Goal: Task Accomplishment & Management: Manage account settings

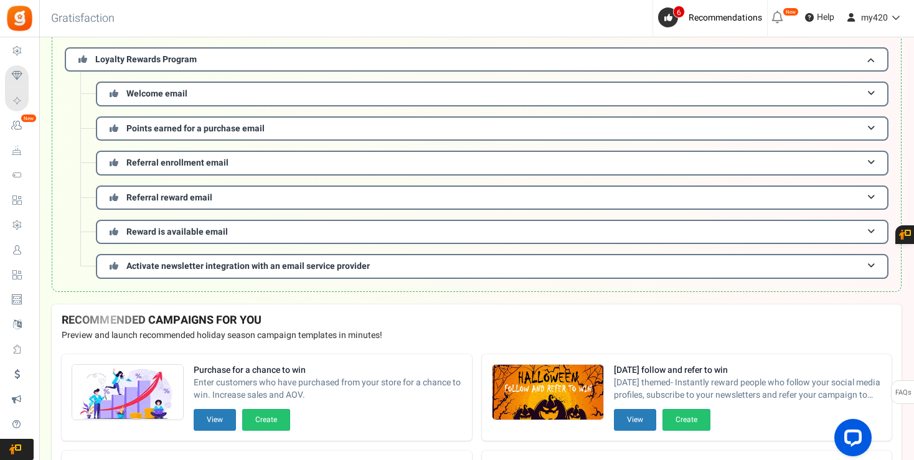
scroll to position [110, 0]
click at [873, 126] on span at bounding box center [870, 127] width 7 height 9
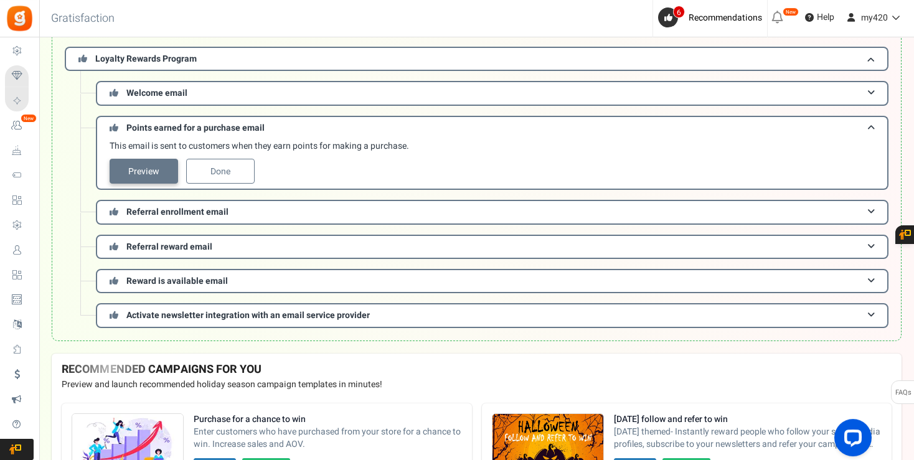
click at [159, 175] on link "Preview" at bounding box center [144, 171] width 68 height 25
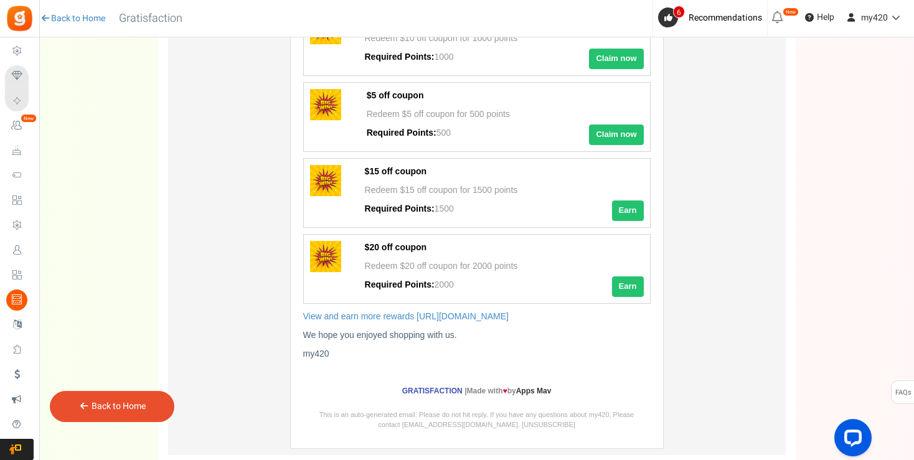
scroll to position [380, 0]
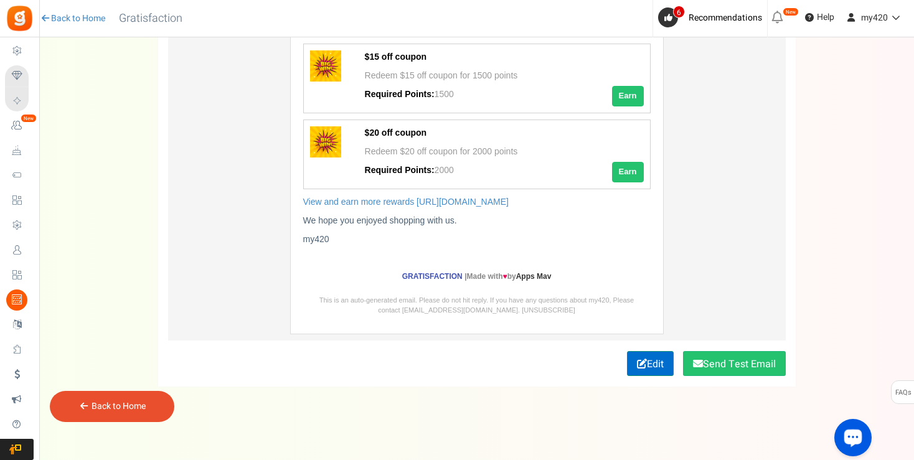
click at [650, 361] on link "Edit" at bounding box center [650, 363] width 47 height 25
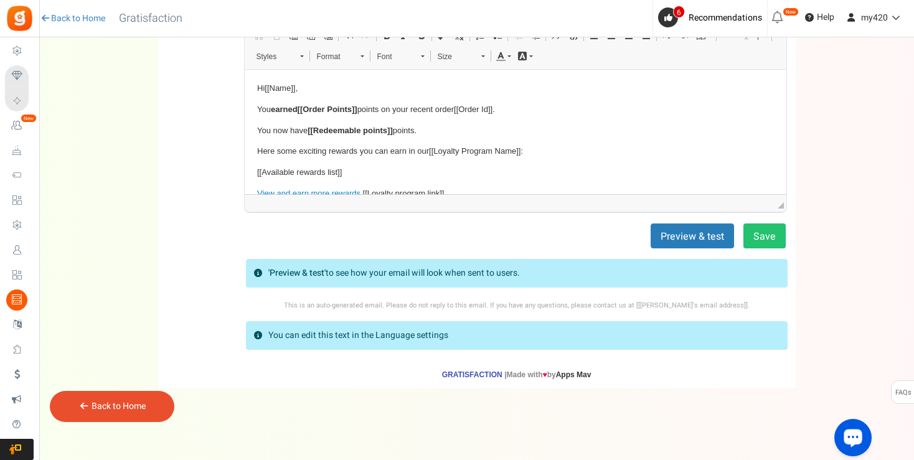
scroll to position [87, 0]
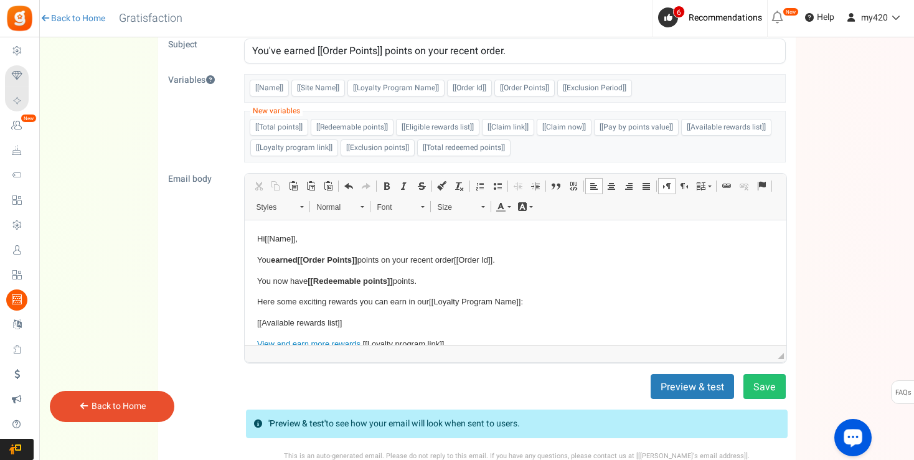
click at [256, 239] on html "Hi [[Name]] , You earned [[Order Points]] points on your recent order [[Order I…" at bounding box center [515, 282] width 542 height 124
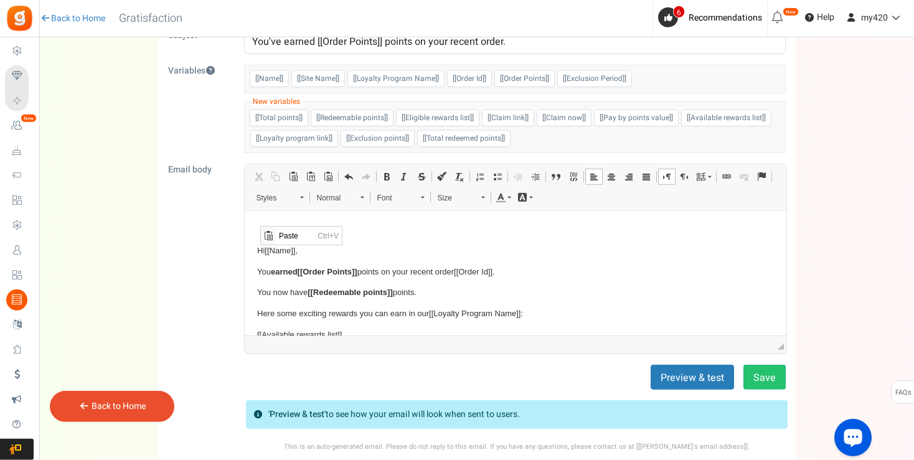
scroll to position [0, 0]
click at [256, 227] on html "Hi [[Name]] , You earned [[Order Points]] points on your recent order [[Order I…" at bounding box center [515, 273] width 542 height 124
click at [255, 248] on html "Hi [[Name]] , You earned [[Order Points]] points on your recent order [[Order I…" at bounding box center [515, 273] width 542 height 124
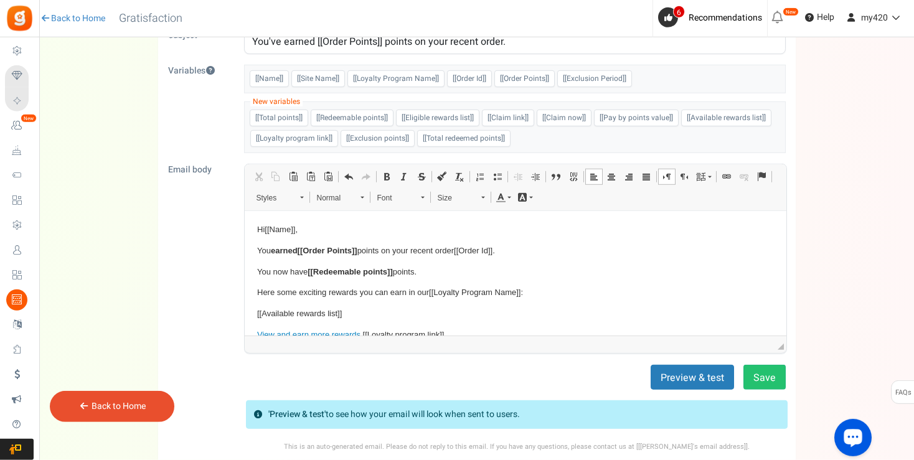
drag, startPoint x: 781, startPoint y: 258, endPoint x: 1168, endPoint y: 469, distance: 441.2
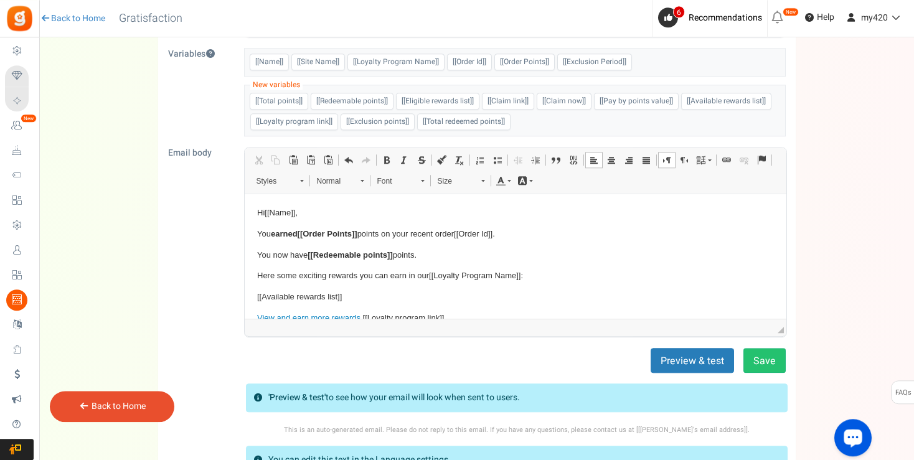
scroll to position [120, 0]
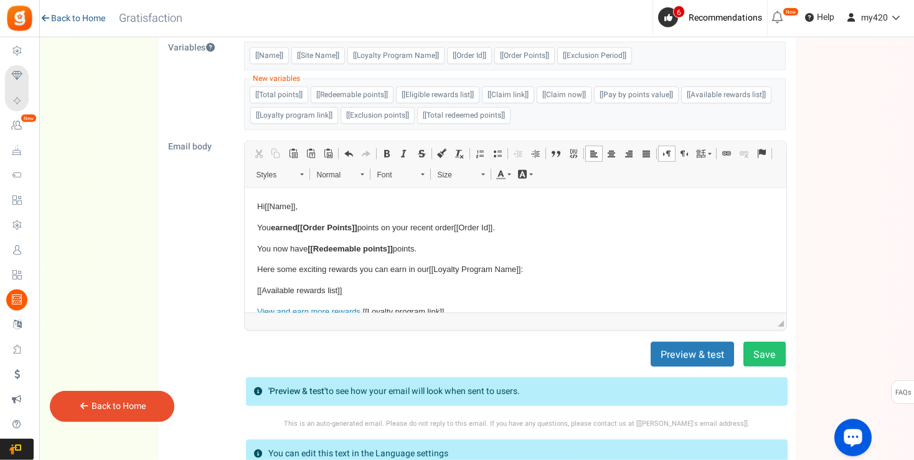
click at [82, 20] on link "Back to Home" at bounding box center [72, 18] width 65 height 12
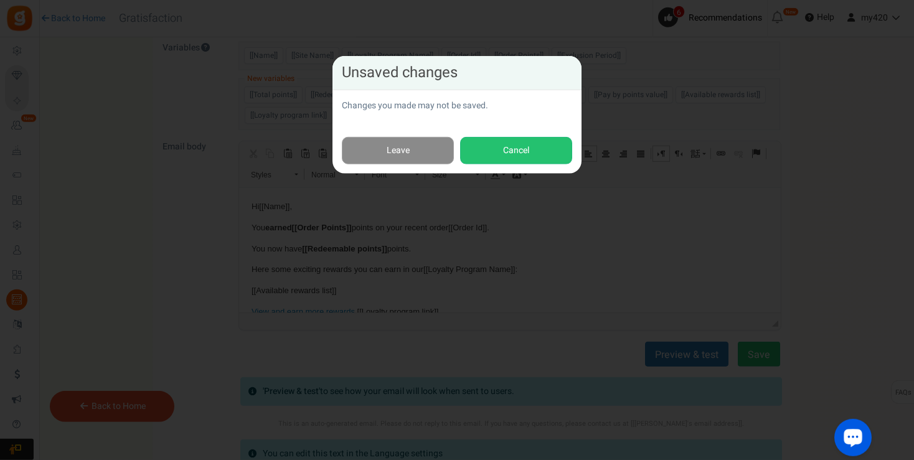
click at [436, 151] on link "Leave" at bounding box center [398, 151] width 112 height 28
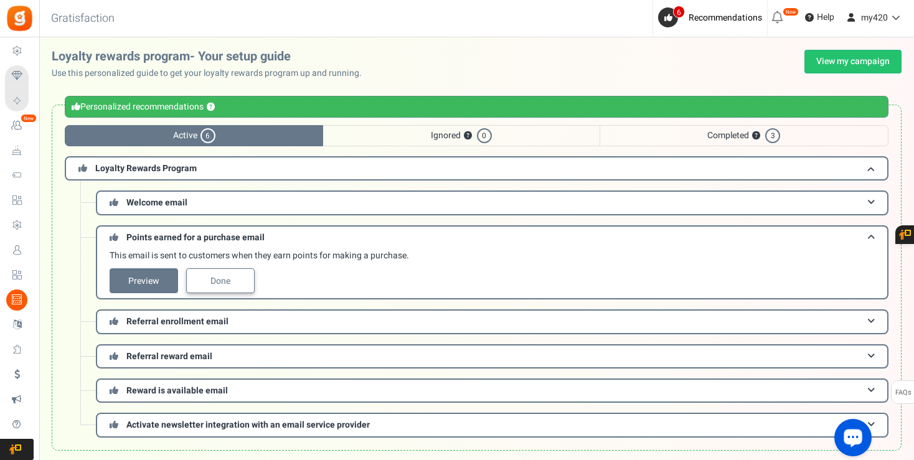
click at [215, 283] on link "Done" at bounding box center [220, 280] width 68 height 25
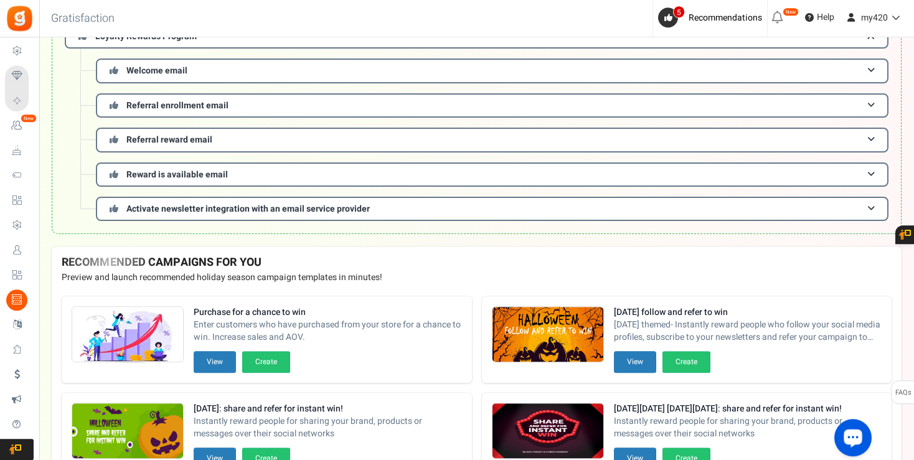
scroll to position [134, 0]
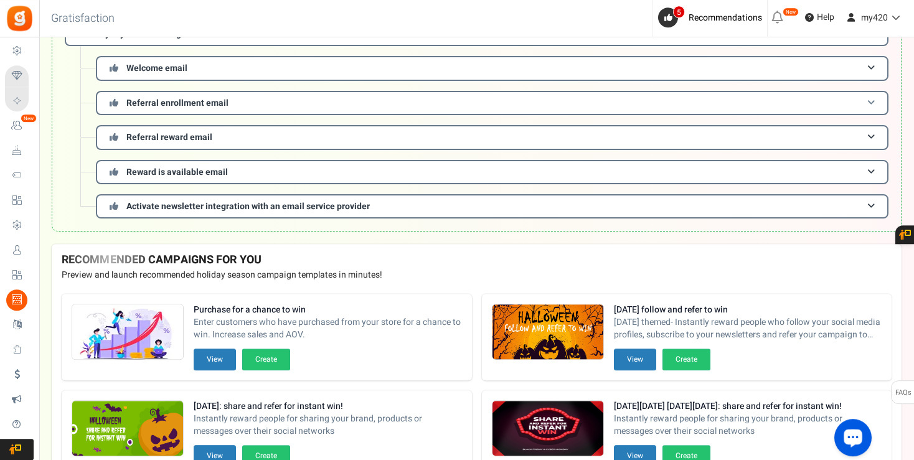
click at [872, 99] on span at bounding box center [870, 102] width 7 height 9
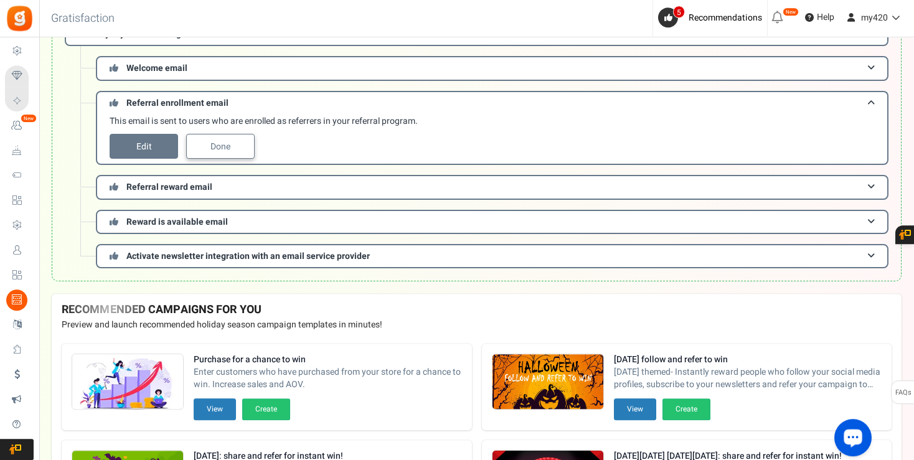
click at [218, 141] on link "Done" at bounding box center [220, 146] width 68 height 25
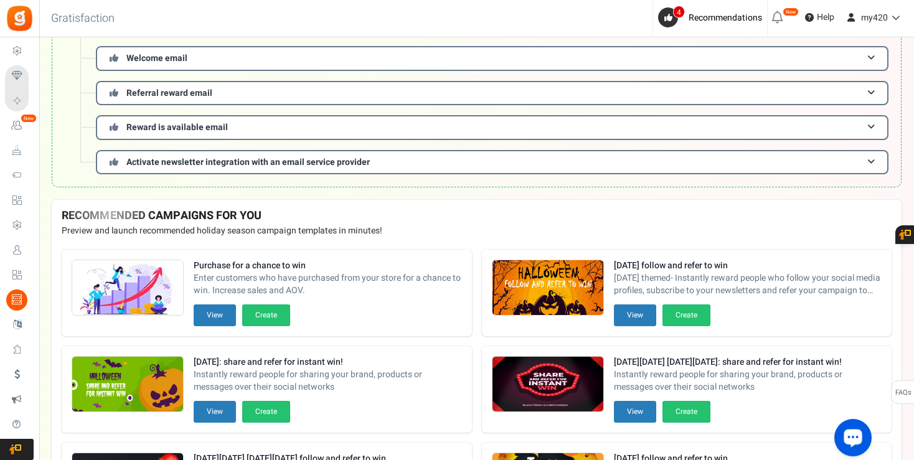
scroll to position [141, 0]
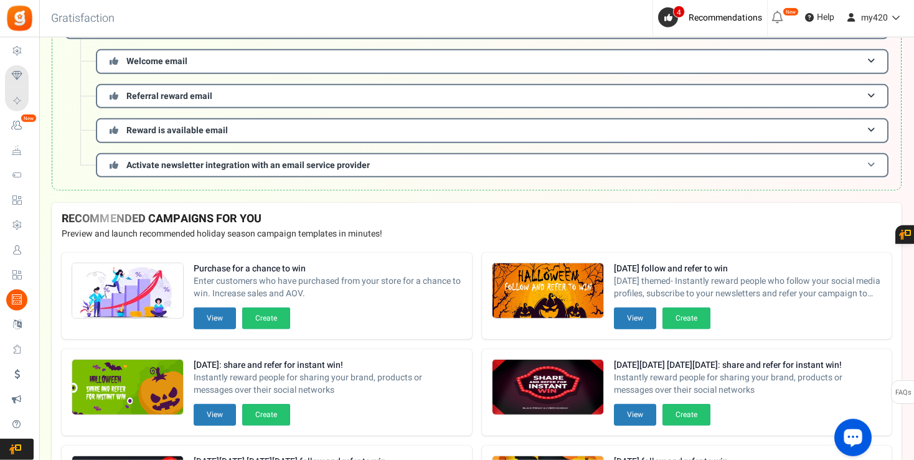
click at [873, 163] on span at bounding box center [870, 165] width 7 height 9
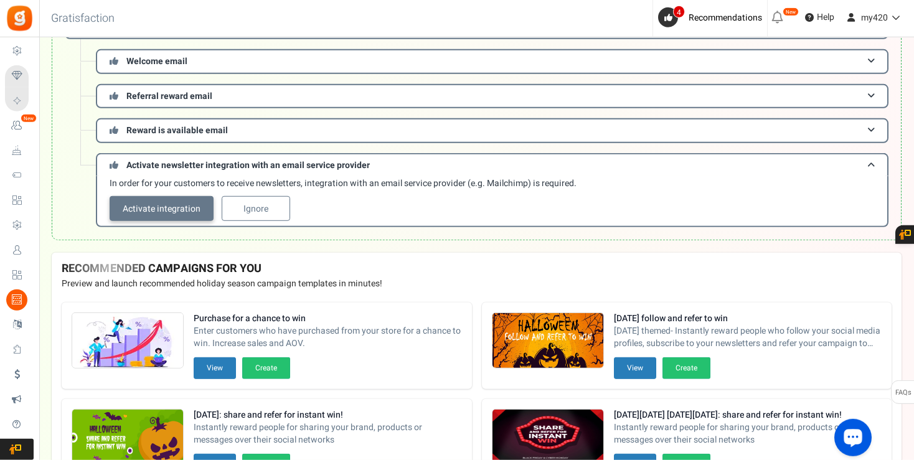
click at [161, 208] on link "Activate integration" at bounding box center [162, 208] width 104 height 25
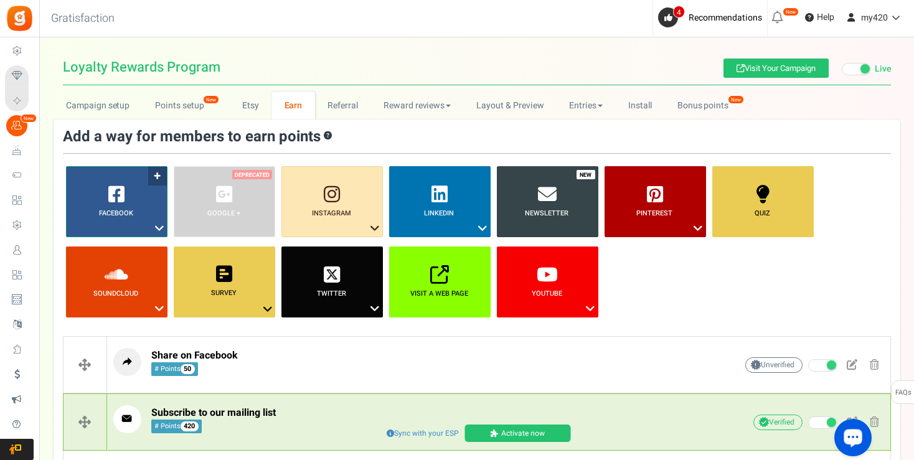
click at [154, 176] on link "Facebook ?" at bounding box center [116, 201] width 101 height 71
click at [113, 265] on link "Share on Facebook" at bounding box center [113, 267] width 100 height 16
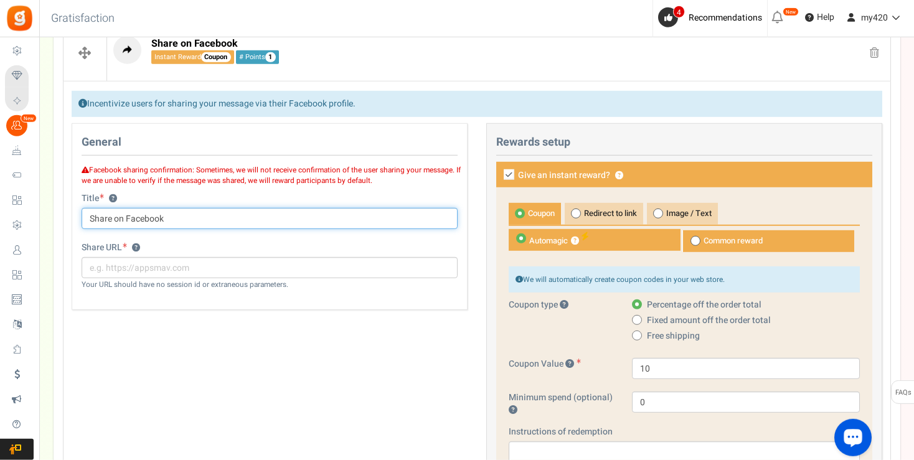
scroll to position [275, 0]
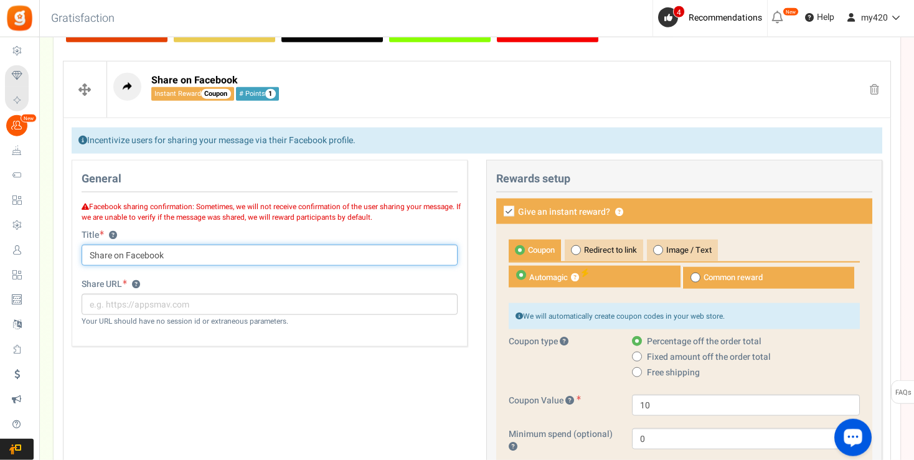
click at [188, 258] on input "Share on Facebook" at bounding box center [270, 255] width 376 height 21
type input "S"
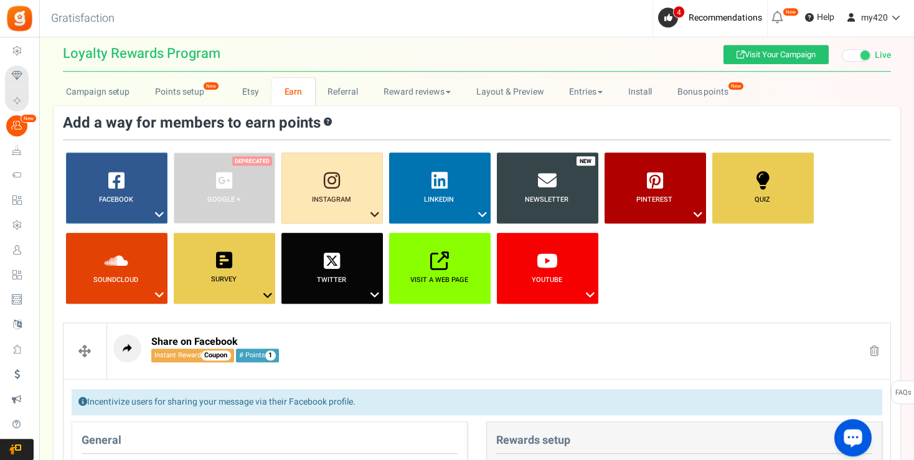
scroll to position [0, 0]
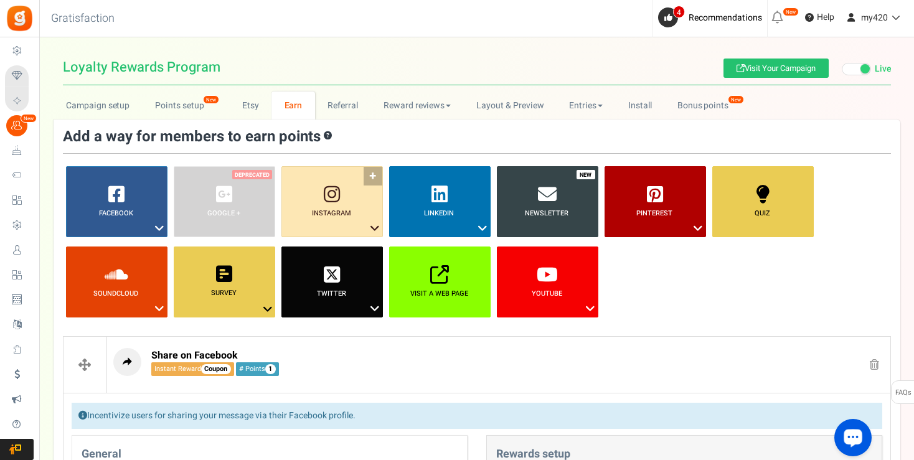
click at [372, 176] on link "Instagram ?" at bounding box center [331, 201] width 101 height 71
click at [548, 208] on link "Newsletter" at bounding box center [547, 201] width 101 height 71
click at [339, 100] on link "Referral" at bounding box center [343, 106] width 56 height 28
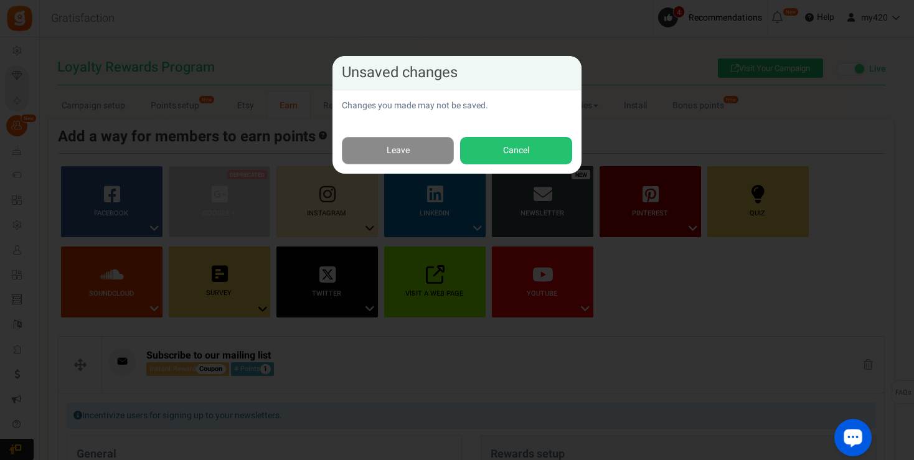
click at [382, 154] on link "Leave" at bounding box center [398, 151] width 112 height 28
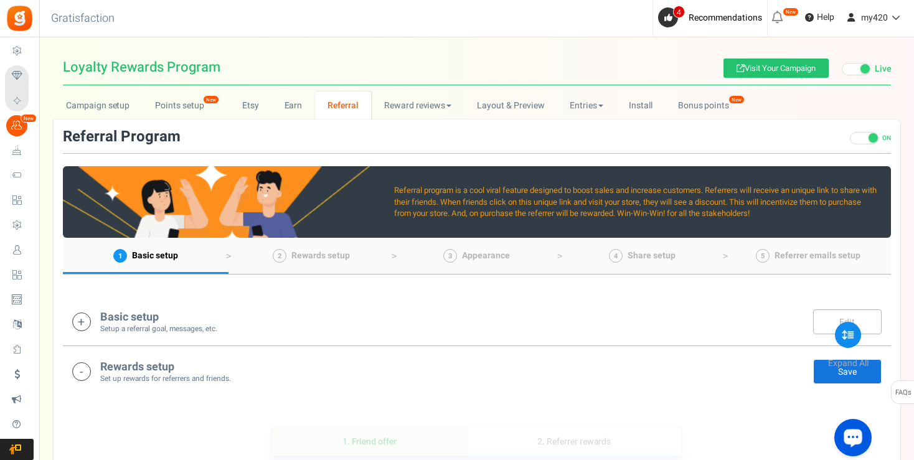
scroll to position [157, 0]
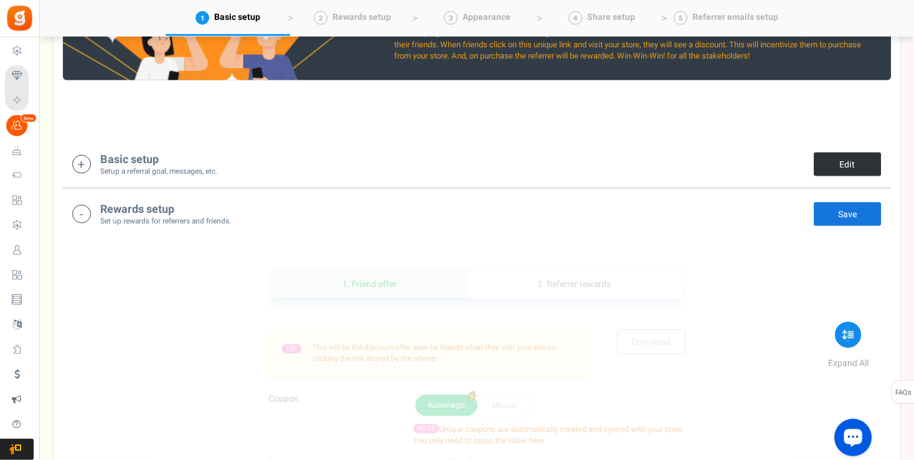
click at [833, 159] on link "Edit" at bounding box center [847, 164] width 68 height 25
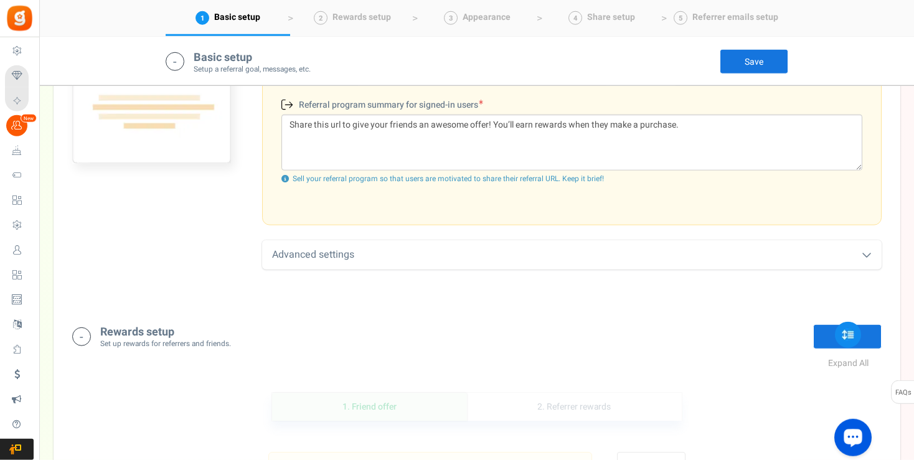
scroll to position [539, 0]
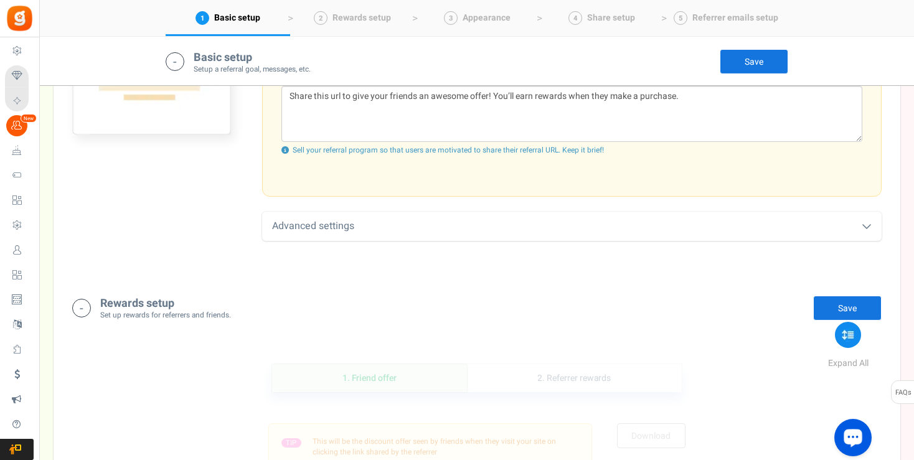
click at [870, 233] on div "Advanced settings" at bounding box center [571, 226] width 619 height 29
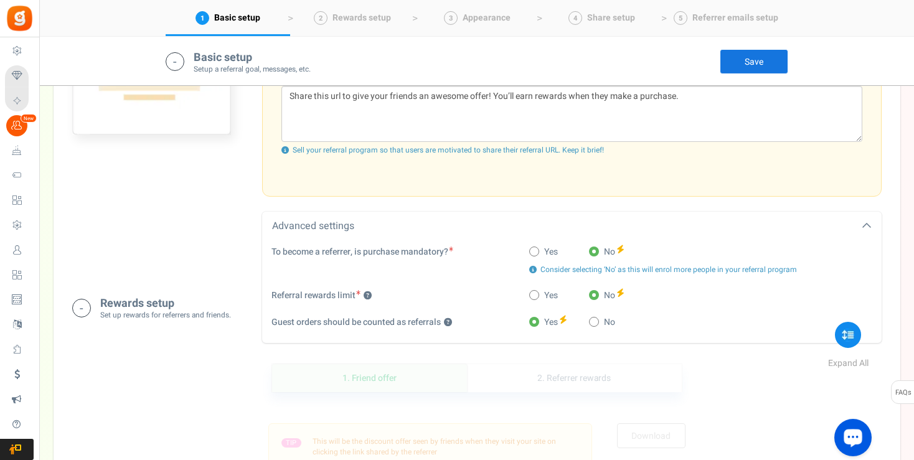
click at [865, 222] on icon at bounding box center [866, 226] width 10 height 10
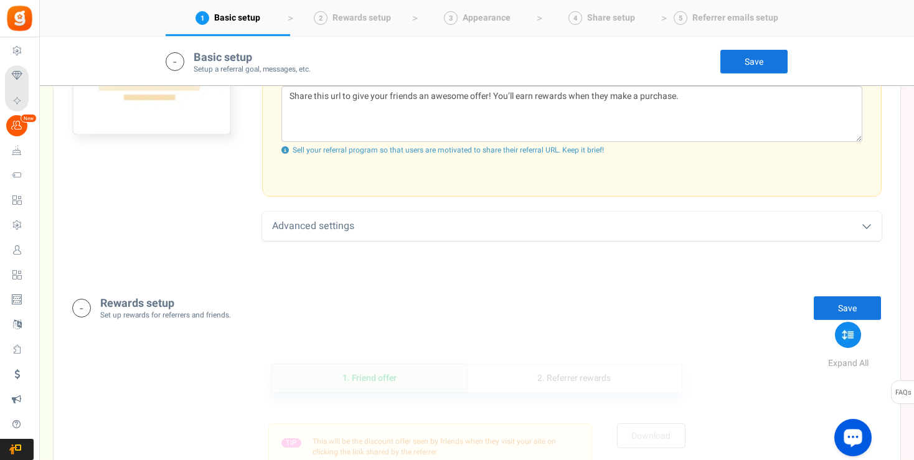
click at [864, 311] on link "Save" at bounding box center [847, 308] width 68 height 25
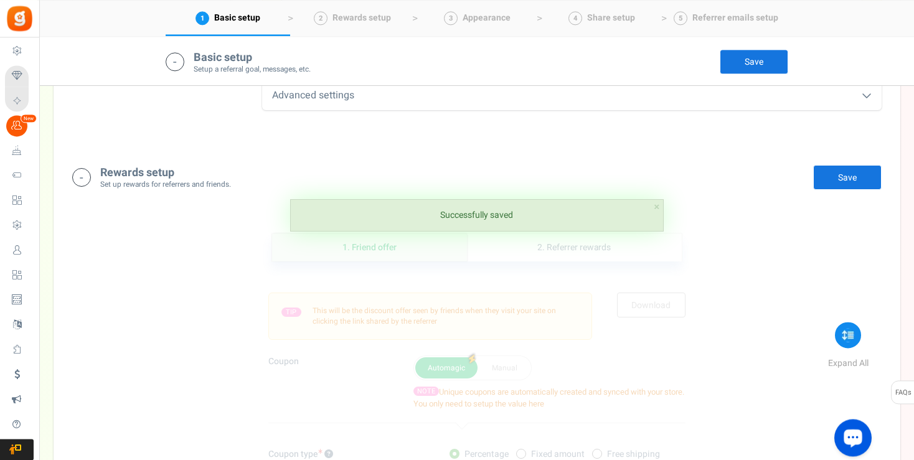
scroll to position [672, 0]
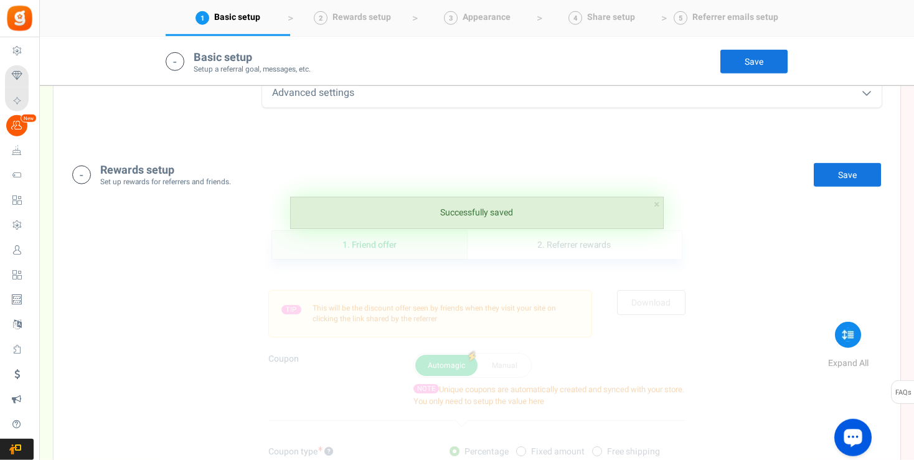
click at [86, 176] on icon at bounding box center [81, 175] width 19 height 19
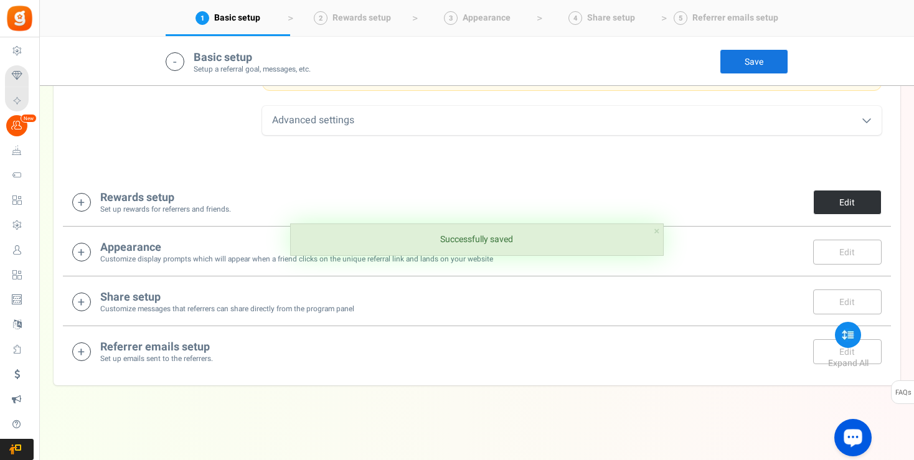
click at [825, 198] on link "Edit" at bounding box center [847, 202] width 68 height 25
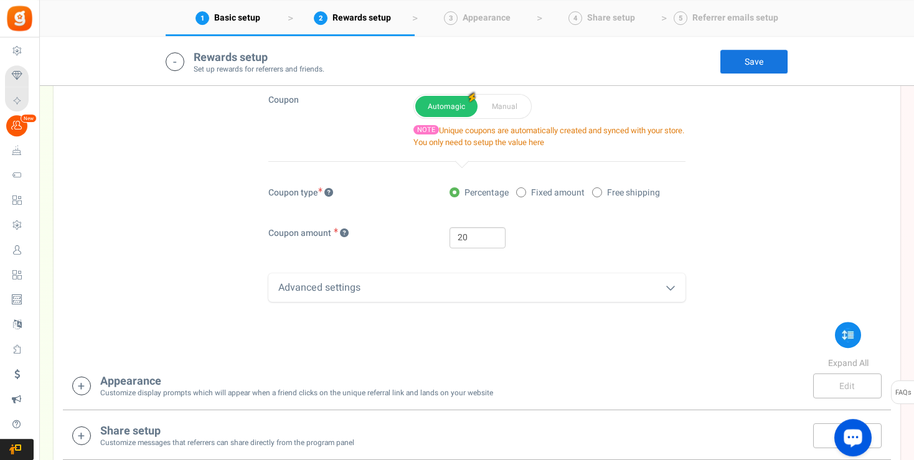
scroll to position [940, 0]
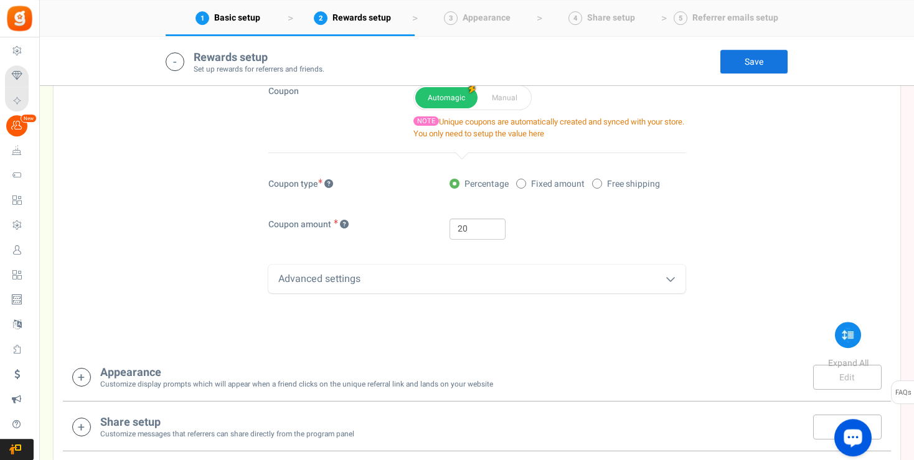
click at [669, 278] on icon at bounding box center [670, 279] width 10 height 10
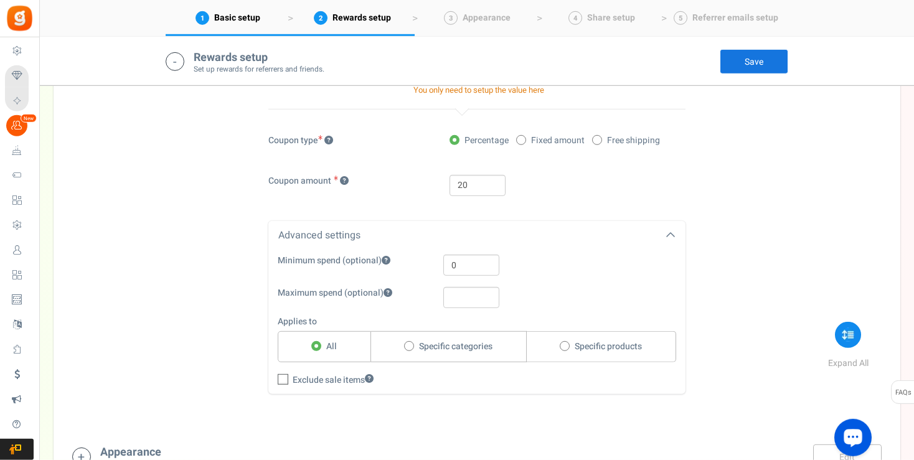
scroll to position [969, 0]
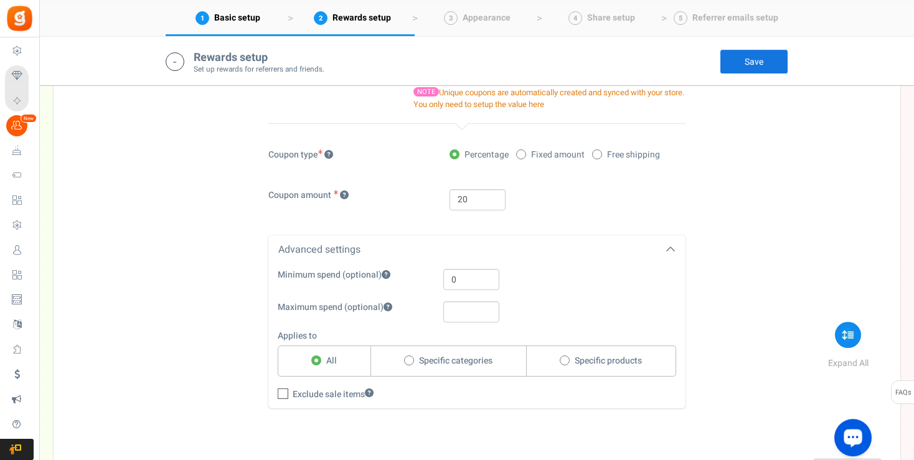
click at [281, 390] on icon at bounding box center [283, 394] width 8 height 8
click at [281, 390] on input "Exclude sale items" at bounding box center [293, 395] width 56 height 21
checkbox input "true"
click at [670, 245] on icon at bounding box center [670, 250] width 10 height 10
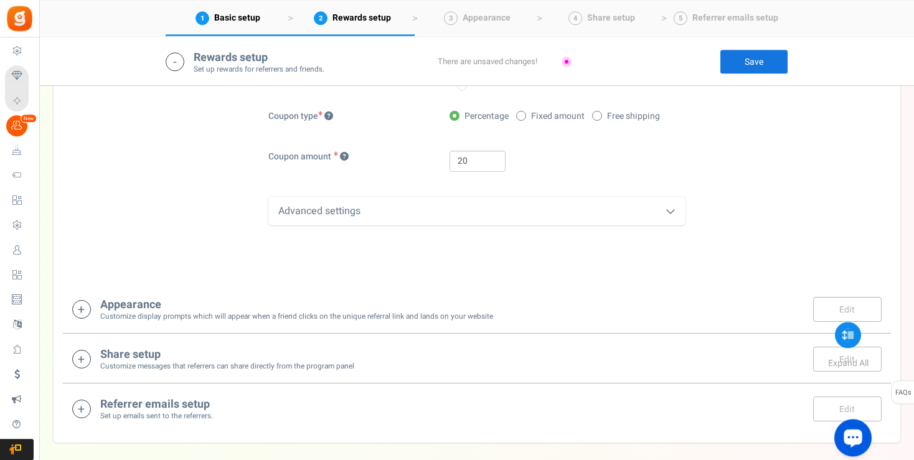
scroll to position [1065, 0]
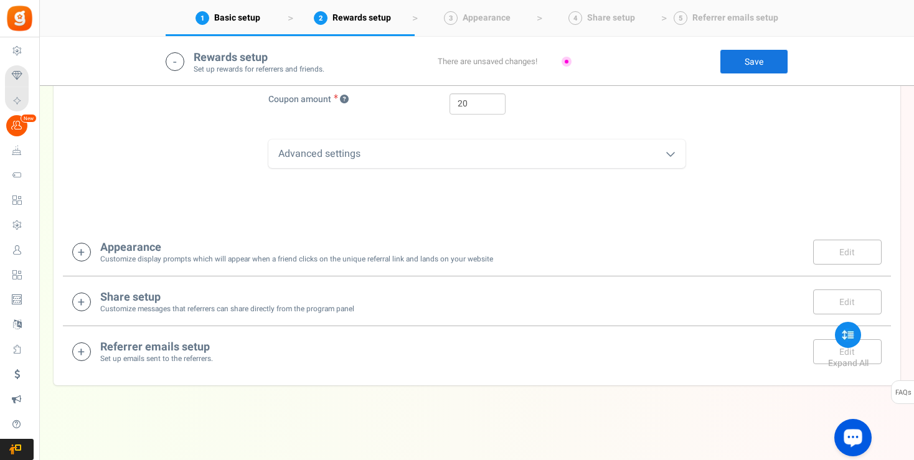
click at [756, 60] on link "Save" at bounding box center [754, 61] width 68 height 25
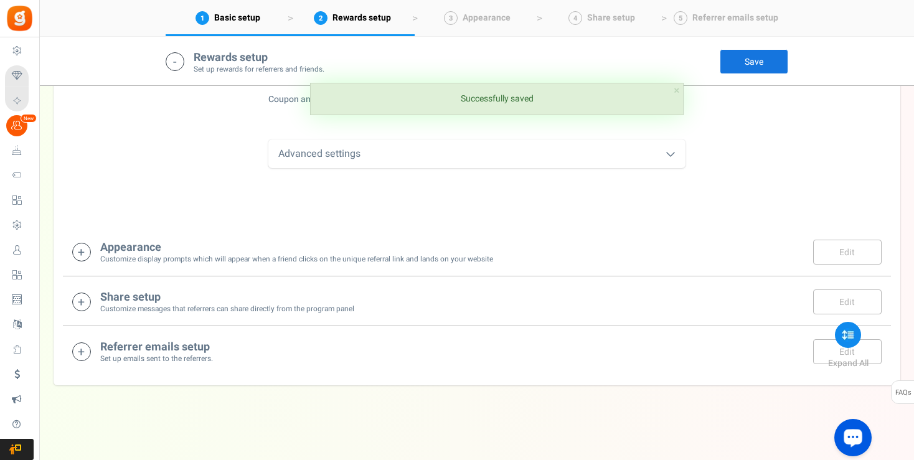
click at [78, 250] on icon at bounding box center [81, 252] width 19 height 19
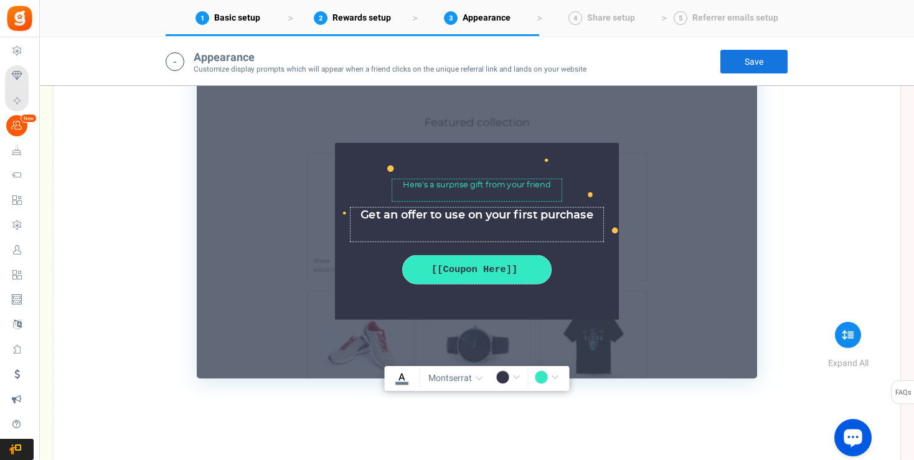
scroll to position [1433, 0]
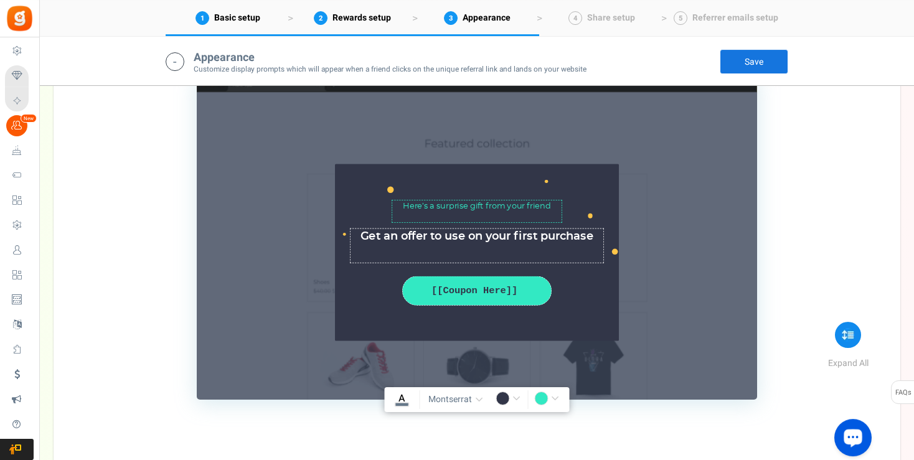
click at [557, 398] on input "#32e9c3" at bounding box center [548, 400] width 29 height 16
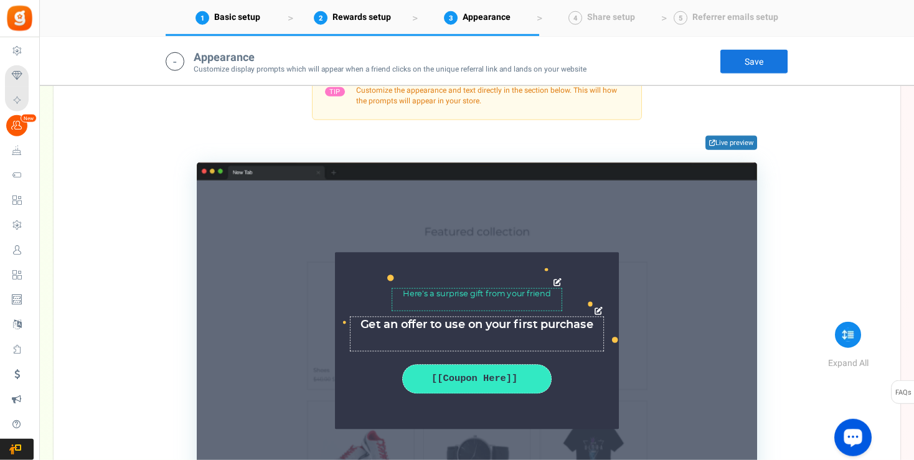
click at [507, 296] on textarea "Here’s a surprise gift from your friend" at bounding box center [477, 299] width 171 height 22
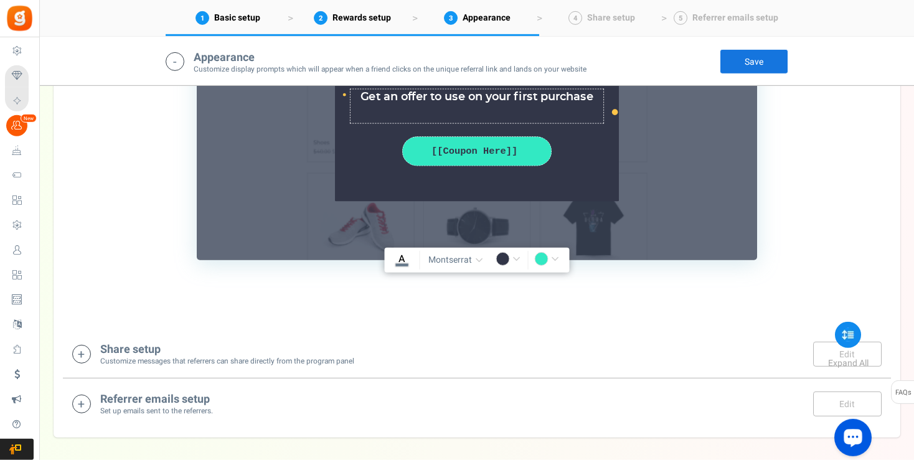
scroll to position [1586, 0]
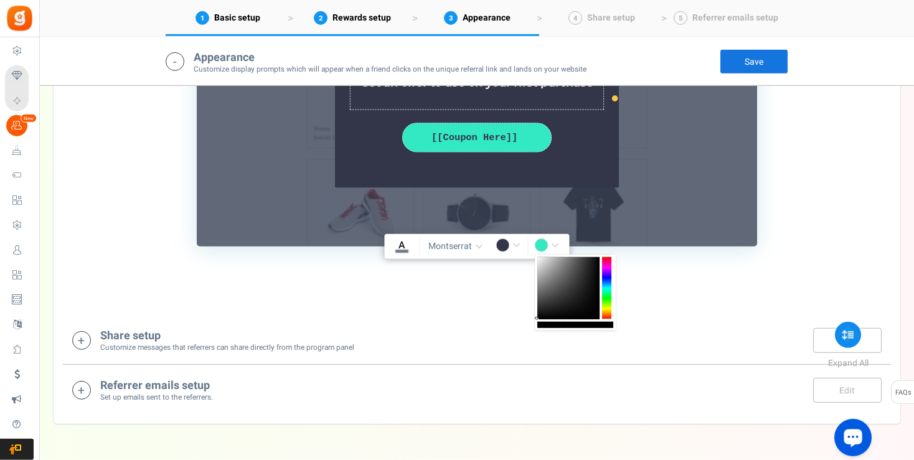
click at [553, 246] on input "rgba(0,0,0,1)" at bounding box center [548, 246] width 29 height 16
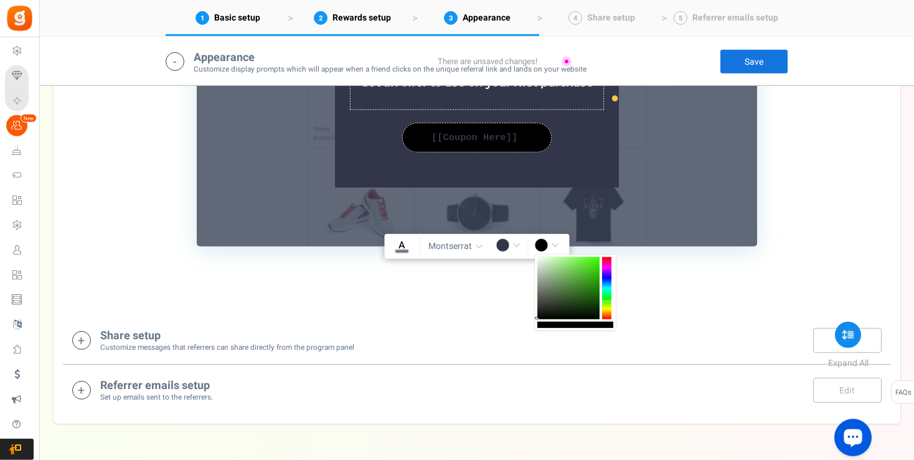
click at [607, 301] on div at bounding box center [606, 288] width 9 height 62
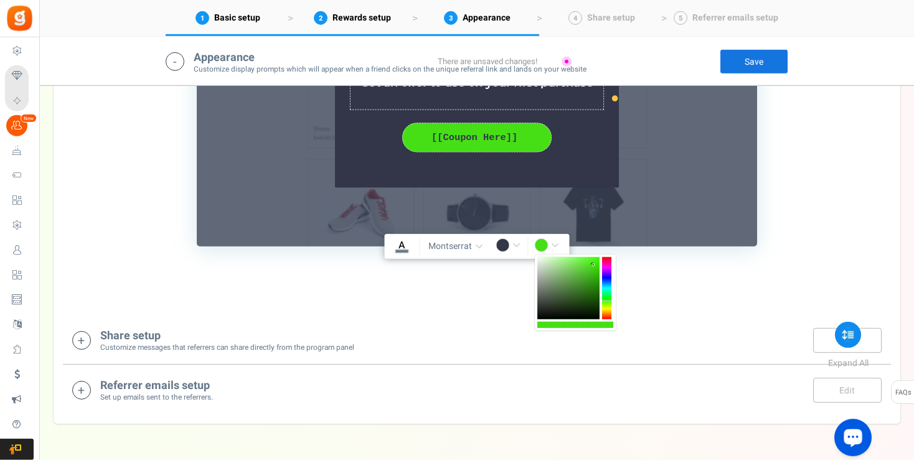
drag, startPoint x: 581, startPoint y: 273, endPoint x: 593, endPoint y: 265, distance: 14.3
click at [593, 265] on div at bounding box center [568, 288] width 62 height 62
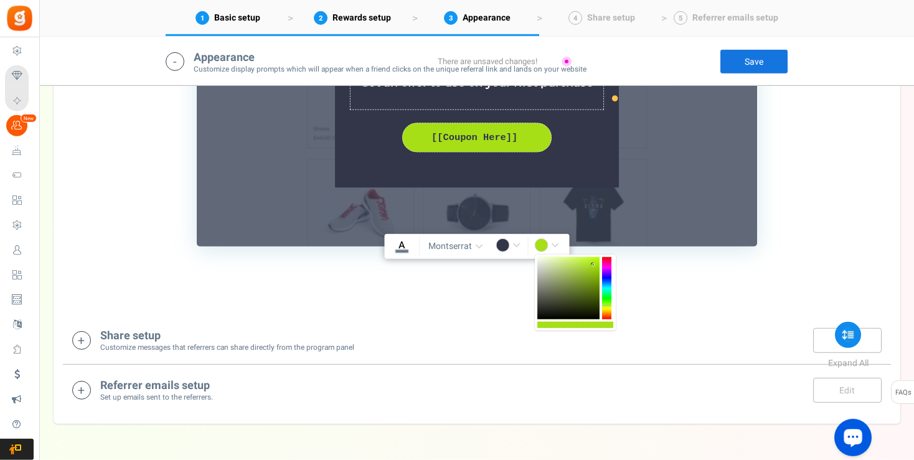
click at [608, 306] on div at bounding box center [606, 288] width 9 height 62
type input "rgba(166,223,22,1)"
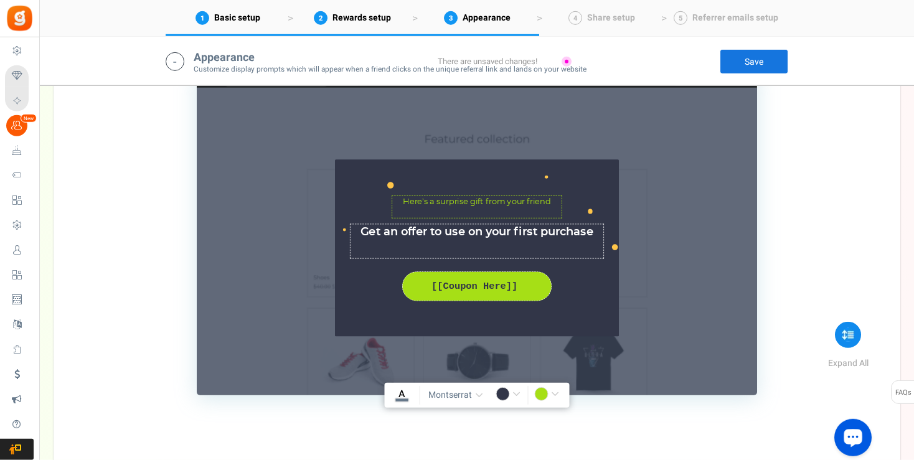
scroll to position [1440, 0]
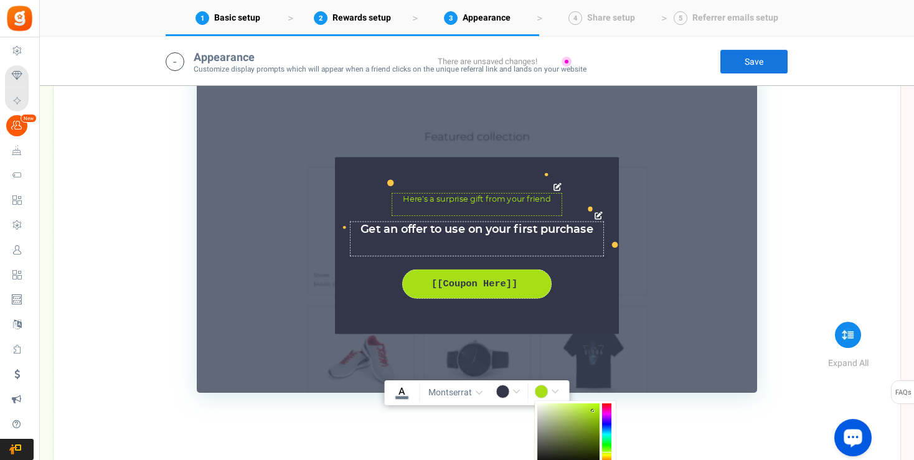
click at [475, 198] on textarea "Here’s a surprise gift from your friend" at bounding box center [477, 204] width 171 height 22
click at [561, 388] on input "rgba(166,223,22,1)" at bounding box center [548, 393] width 29 height 16
click at [497, 283] on div "[[Coupon Here]]" at bounding box center [476, 284] width 129 height 14
click at [558, 392] on input "rgba(166,223,22,1)" at bounding box center [548, 393] width 29 height 16
click at [357, 285] on div "Here’s a surprise gift from your friend [PERSON_NAME](s) : 0 Get an offer to us…" at bounding box center [477, 245] width 284 height 177
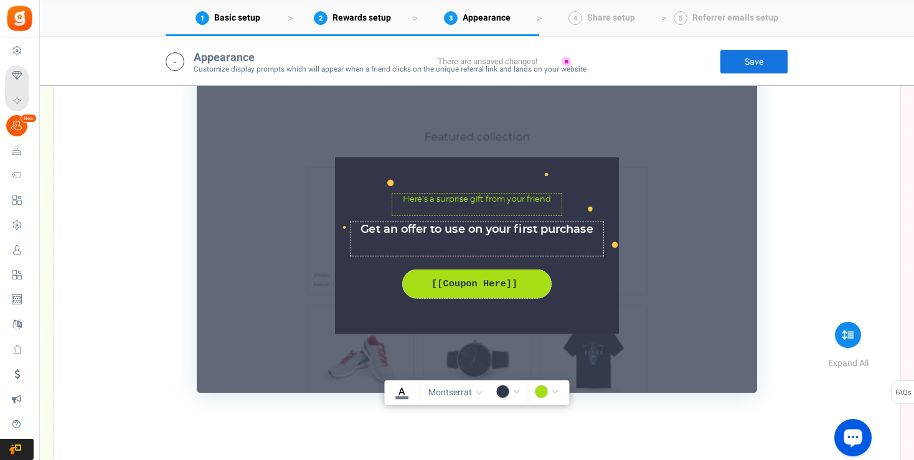
click at [515, 391] on input "#323648" at bounding box center [509, 393] width 29 height 16
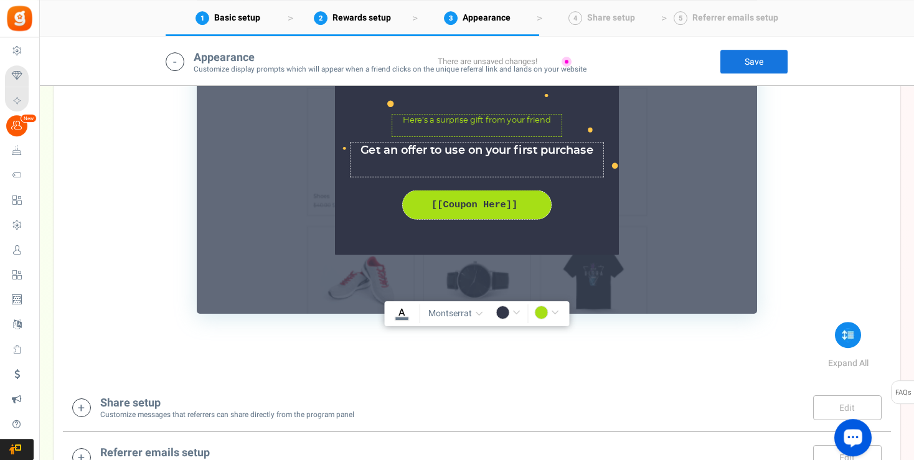
scroll to position [1521, 0]
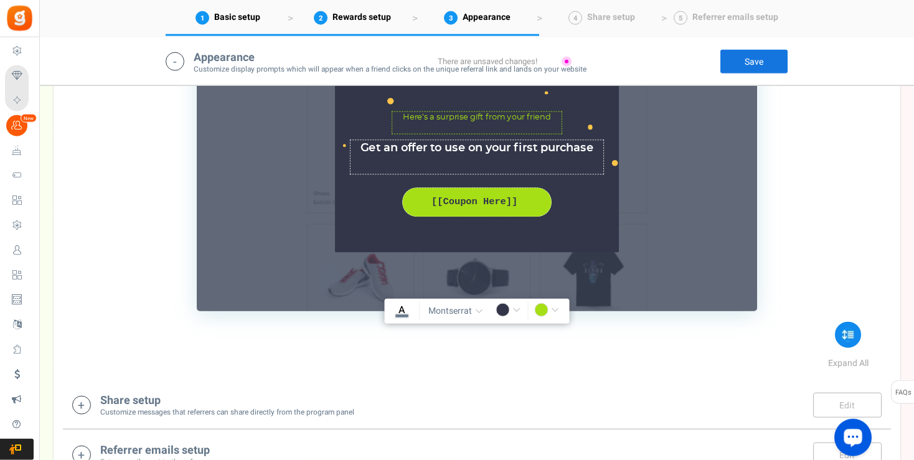
click at [518, 306] on input "rgba(0,0,0,1)" at bounding box center [509, 311] width 29 height 16
click at [518, 316] on input "rgba(0,0,0,1)" at bounding box center [509, 311] width 29 height 16
click at [517, 307] on input "rgba(0,0,0,1)" at bounding box center [509, 311] width 29 height 16
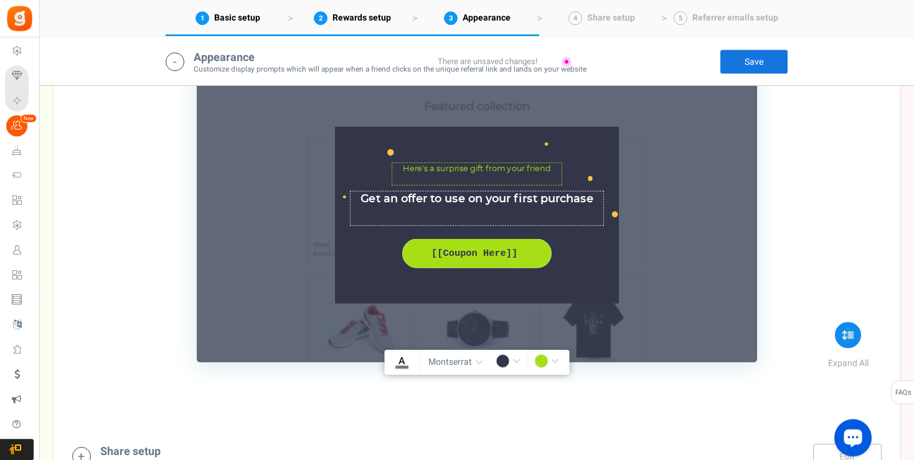
scroll to position [1463, 0]
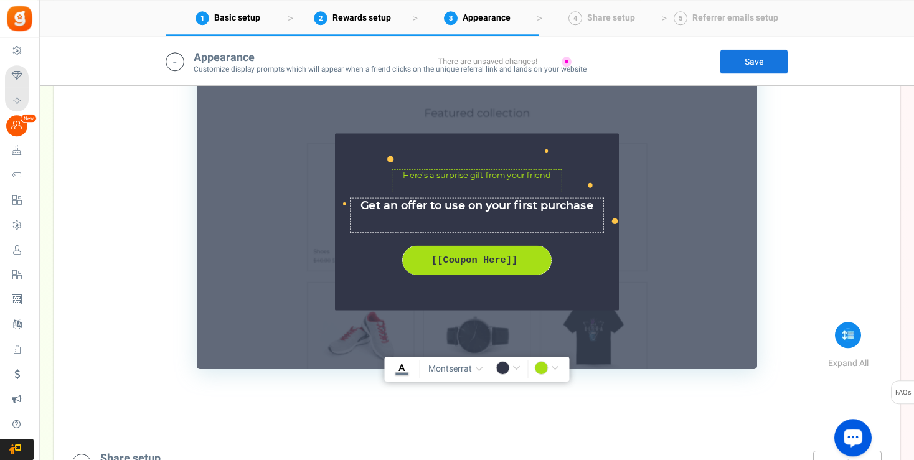
click at [513, 361] on input "rgba(0,0,0,1)" at bounding box center [509, 369] width 29 height 16
click at [373, 253] on div "Here’s a surprise gift from your friend [PERSON_NAME](s) : 0 Get an offer to us…" at bounding box center [477, 222] width 284 height 177
click at [514, 372] on input "rgba(0,0,0,1)" at bounding box center [509, 369] width 29 height 16
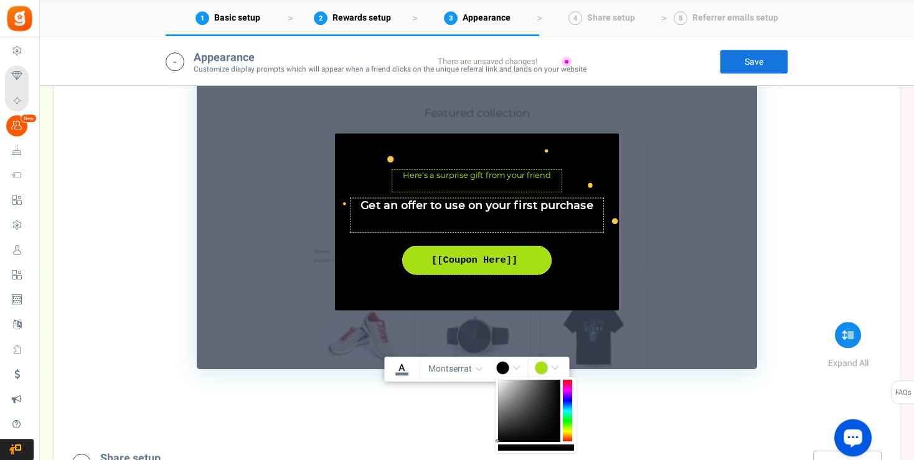
drag, startPoint x: 519, startPoint y: 398, endPoint x: 489, endPoint y: 466, distance: 73.9
type input "rgba(0,0,0,1)"
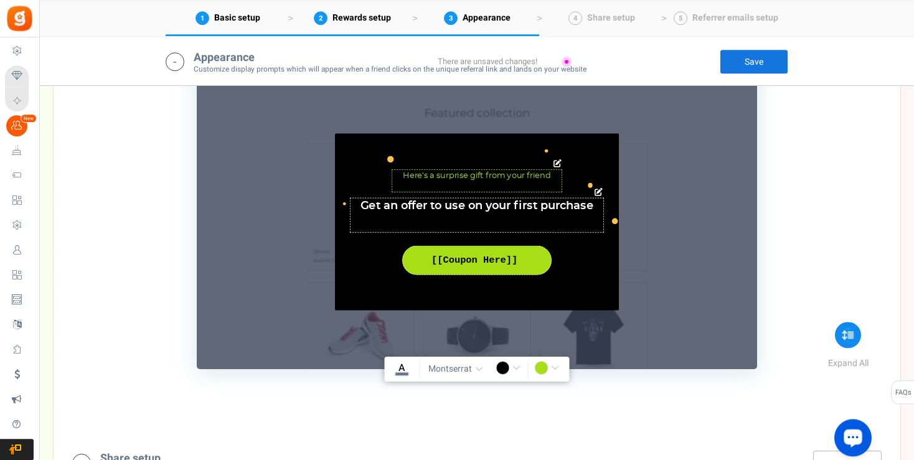
click at [448, 175] on textarea "Here’s a surprise gift from your friend" at bounding box center [477, 180] width 171 height 22
click at [480, 365] on span "button" at bounding box center [479, 369] width 8 height 9
click at [449, 419] on link "Roboto" at bounding box center [476, 422] width 100 height 25
click at [480, 367] on span "button" at bounding box center [479, 369] width 8 height 9
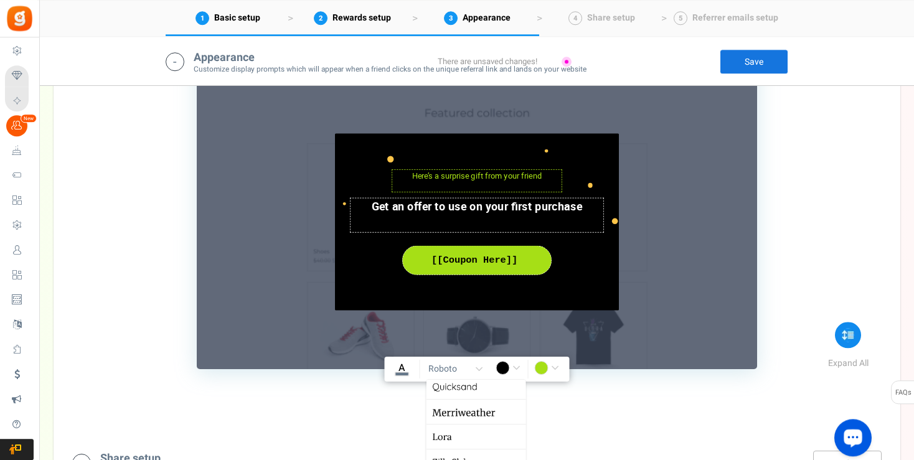
scroll to position [0, 0]
click at [401, 370] on u "A" at bounding box center [401, 367] width 7 height 15
click at [401, 370] on input "#fffff" at bounding box center [401, 369] width 29 height 16
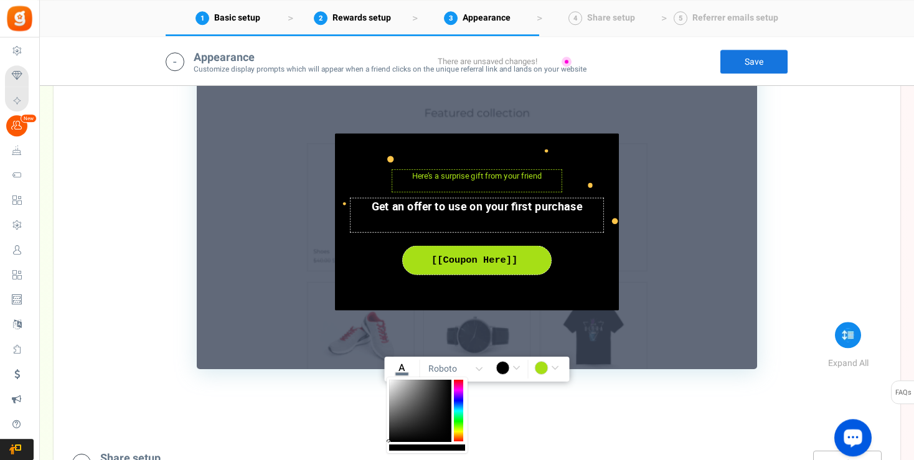
type input "rgba(0,0,0,1)"
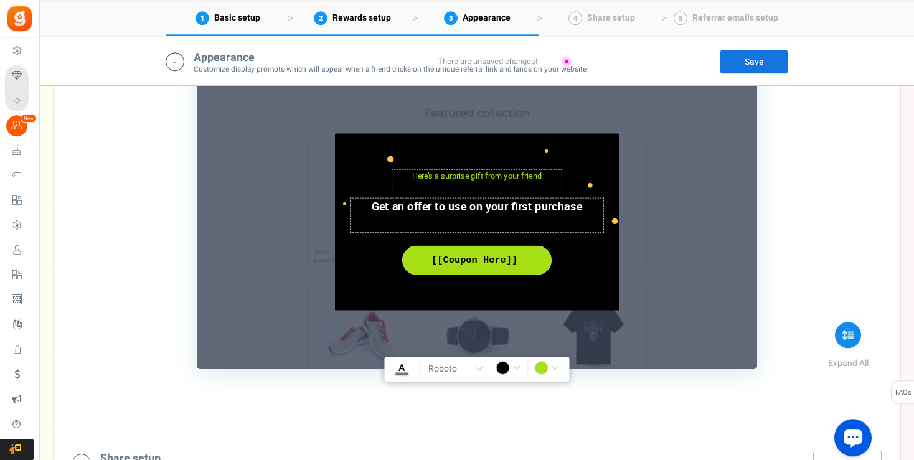
click at [401, 370] on u "A" at bounding box center [401, 367] width 7 height 15
click at [401, 370] on input "rgba(0,0,0,1)" at bounding box center [401, 369] width 29 height 16
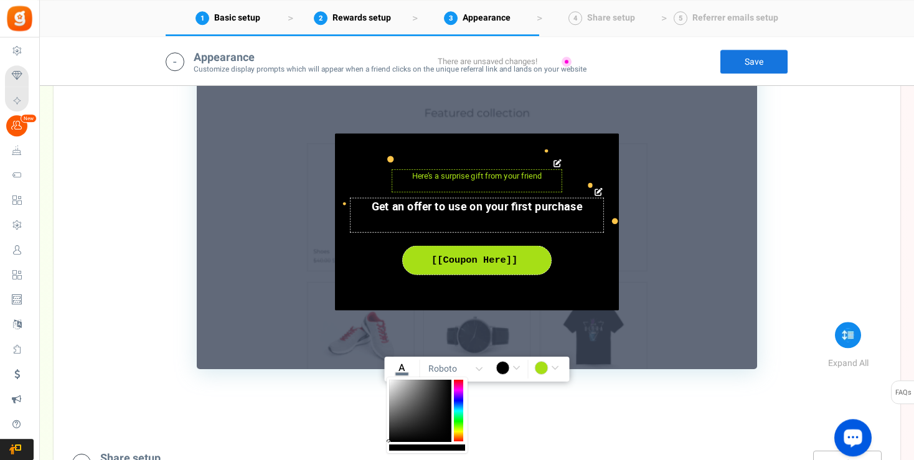
click at [581, 270] on div "Here’s a surprise gift from your friend [PERSON_NAME](s) : 0 Get an offer to us…" at bounding box center [477, 222] width 284 height 177
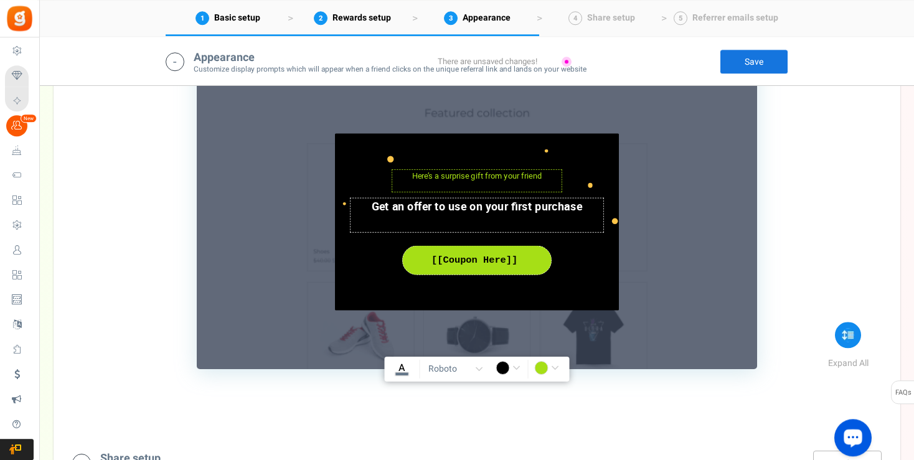
scroll to position [1503, 0]
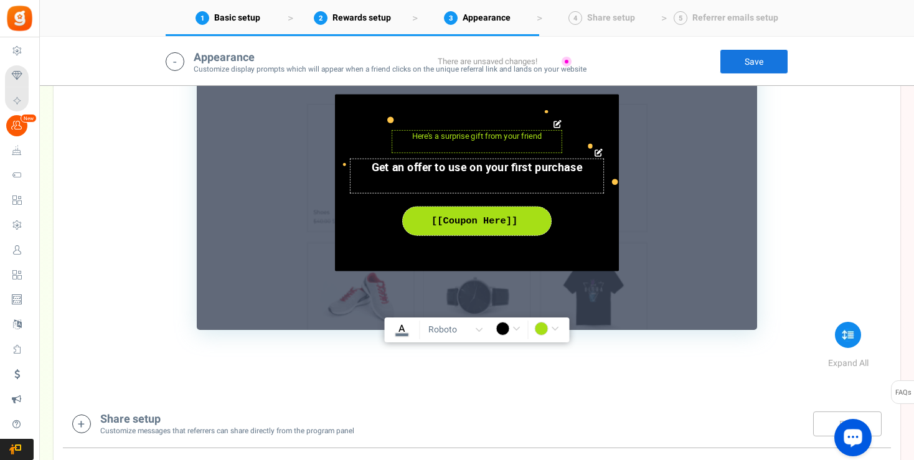
click at [611, 184] on div "Get an offer to use on your first purchase Char(s) : 0" at bounding box center [477, 176] width 284 height 35
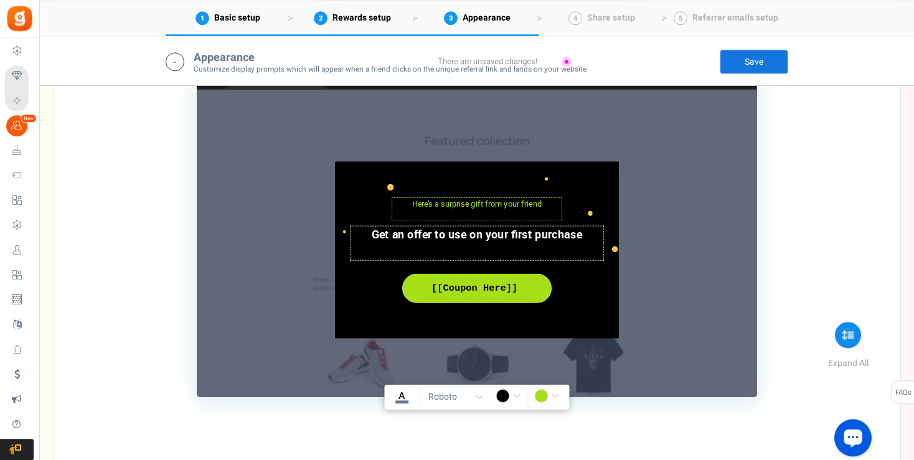
scroll to position [1454, 0]
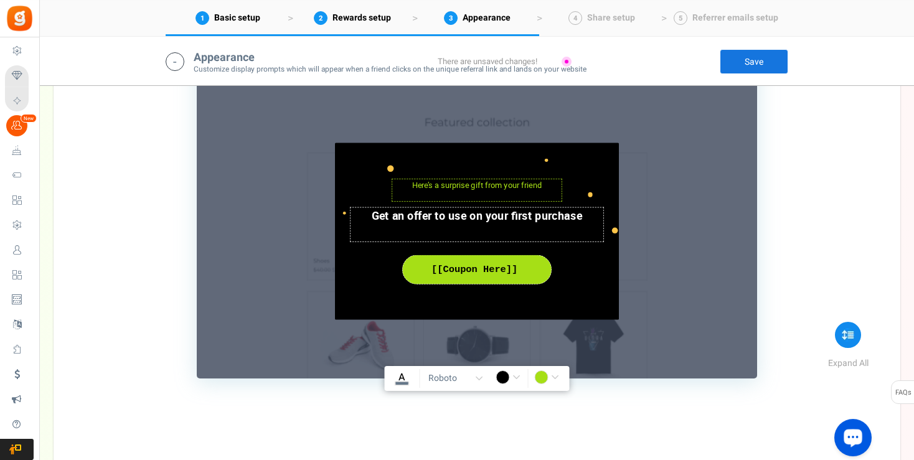
click at [761, 59] on link "Save" at bounding box center [754, 61] width 68 height 25
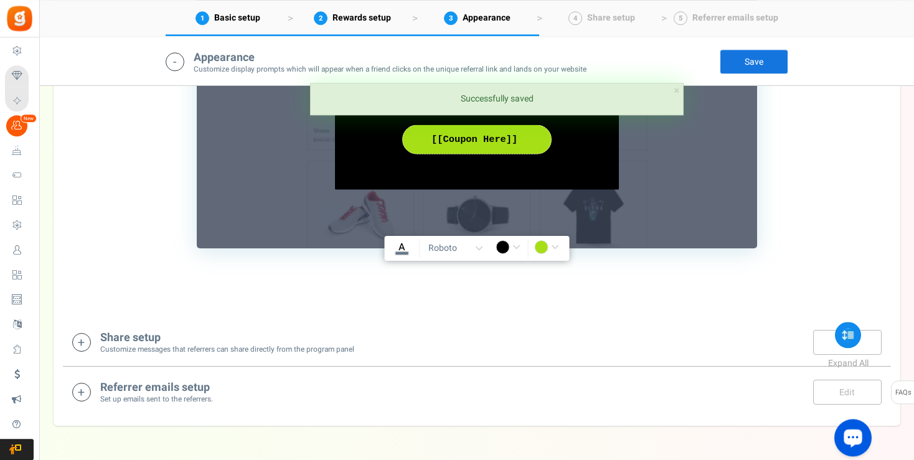
scroll to position [1623, 0]
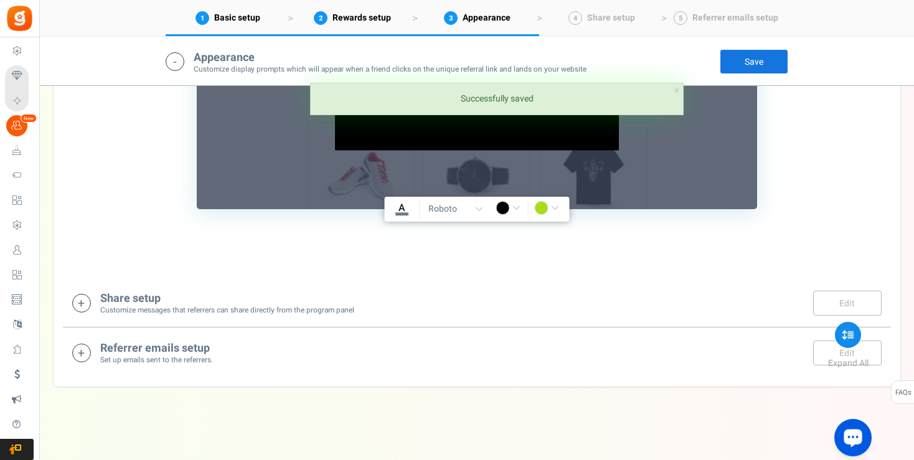
click at [91, 301] on div "Share setup Customize messages that referrers can share directly from the progr…" at bounding box center [476, 303] width 809 height 26
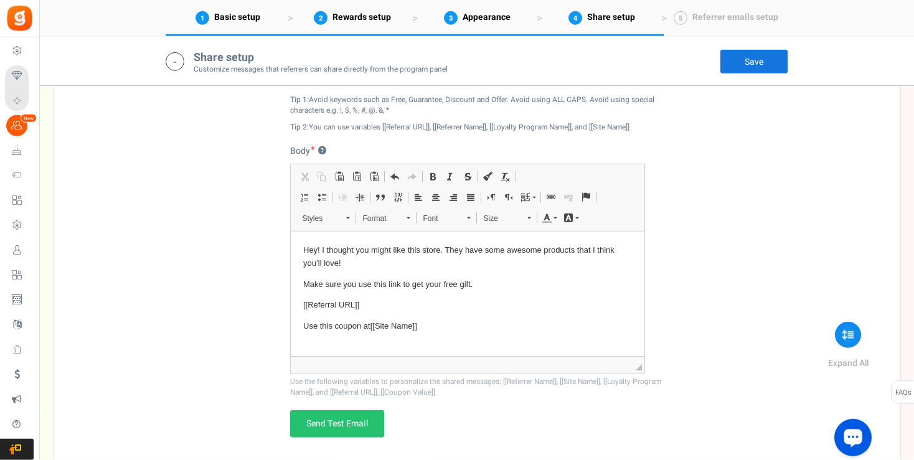
scroll to position [2057, 0]
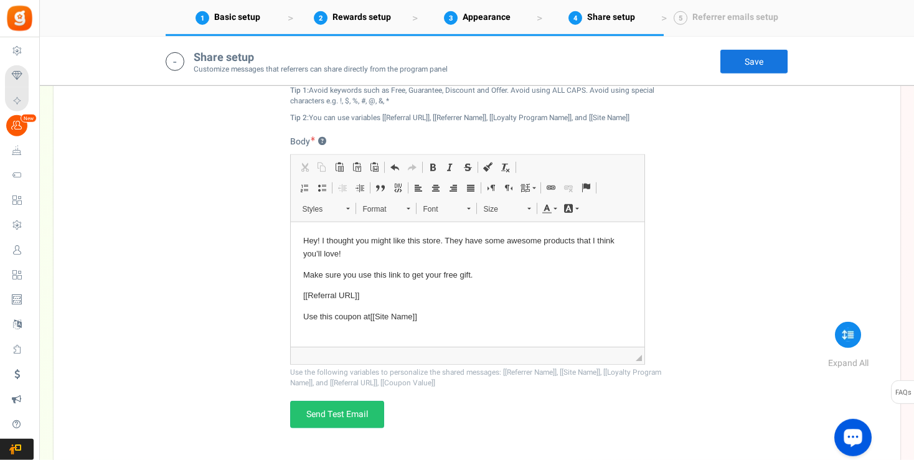
click at [401, 248] on p "Hey! I thought you might like this store. They have some awesome products that …" at bounding box center [467, 247] width 329 height 26
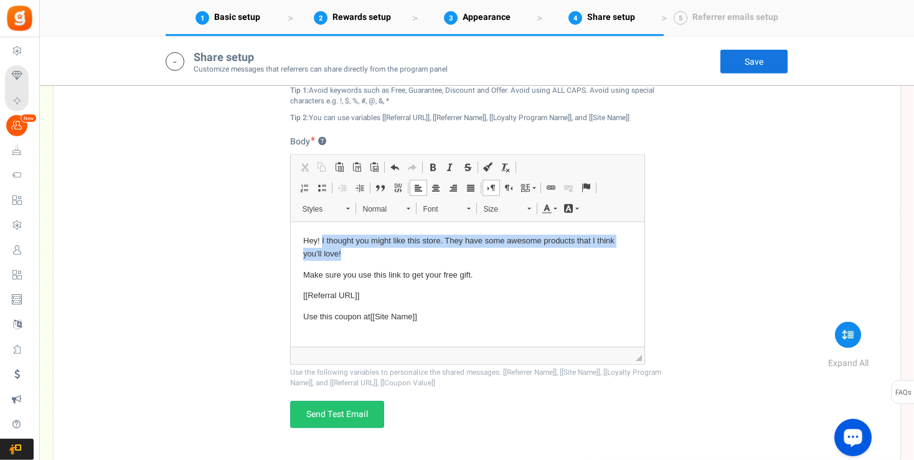
drag, startPoint x: 321, startPoint y: 240, endPoint x: 439, endPoint y: 255, distance: 119.1
click at [439, 255] on p "Hey! I thought you might like this store. They have some awesome products that …" at bounding box center [467, 247] width 329 height 26
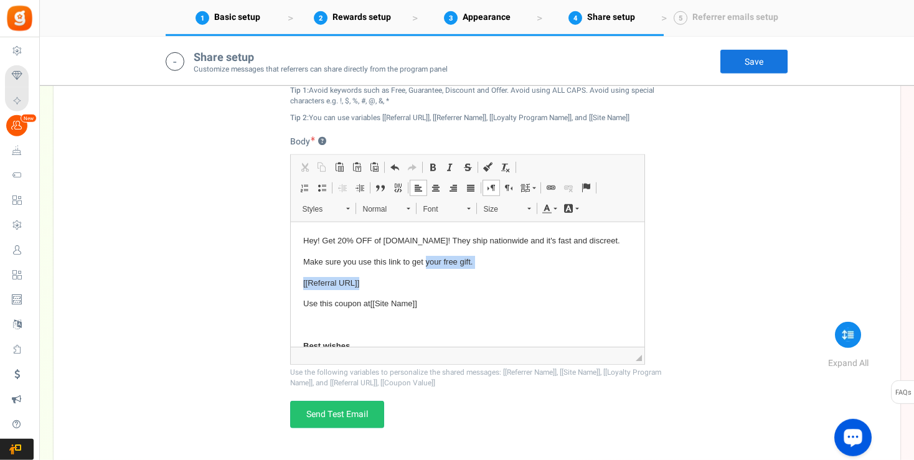
drag, startPoint x: 417, startPoint y: 261, endPoint x: 486, endPoint y: 273, distance: 70.0
click at [486, 273] on body "Hey! Get 20% OFF of [DOMAIN_NAME]! They ship nationwide and it's fast and discr…" at bounding box center [467, 310] width 329 height 152
click at [434, 255] on p "Make sure you use this link to get your free gift." at bounding box center [467, 261] width 329 height 13
drag, startPoint x: 416, startPoint y: 263, endPoint x: 479, endPoint y: 264, distance: 62.2
click at [479, 264] on p "Make sure you use this link to get your free gift." at bounding box center [467, 261] width 329 height 13
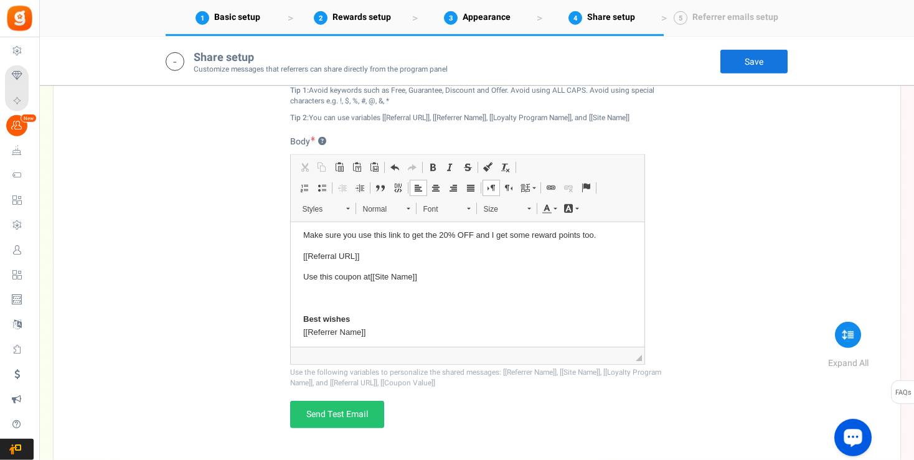
scroll to position [40, 0]
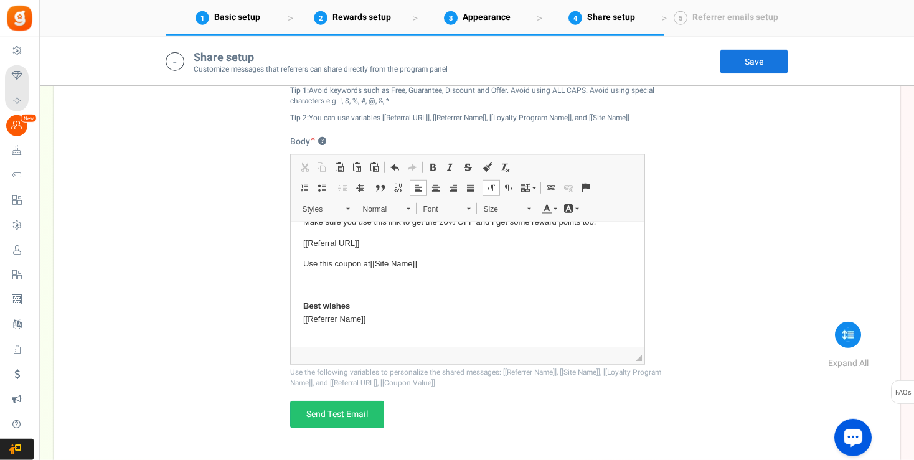
click at [754, 63] on link "Save" at bounding box center [754, 61] width 68 height 25
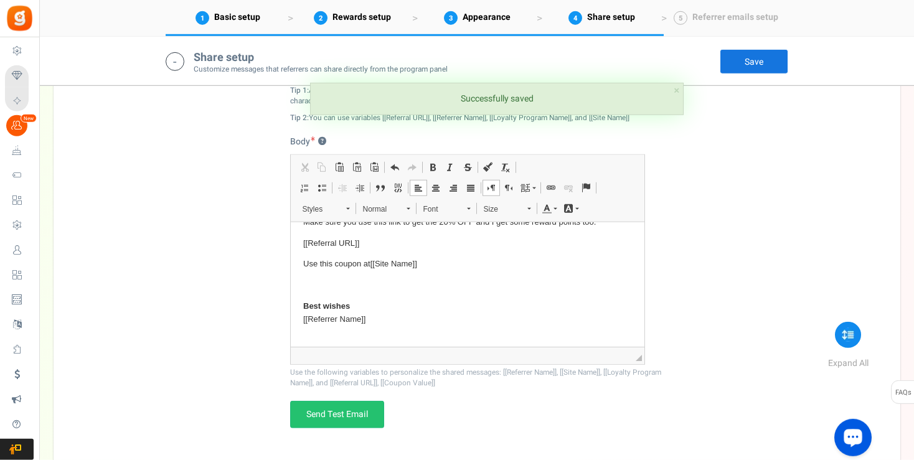
scroll to position [2206, 0]
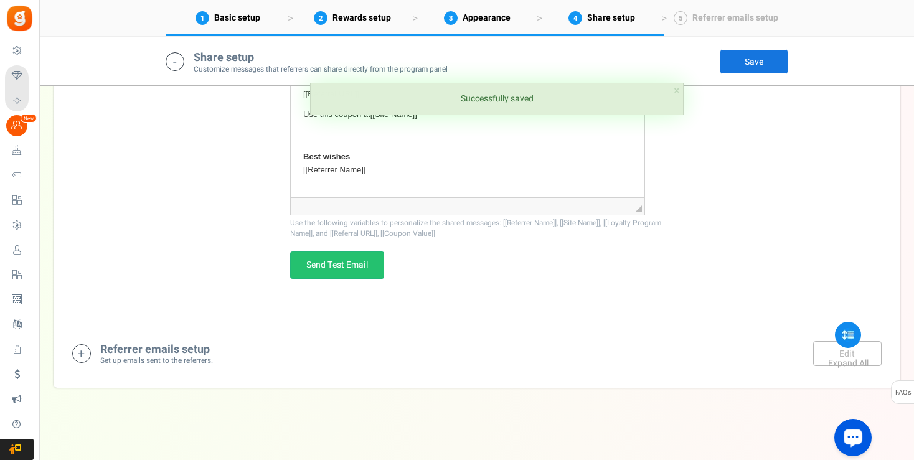
click at [85, 350] on icon at bounding box center [81, 353] width 19 height 19
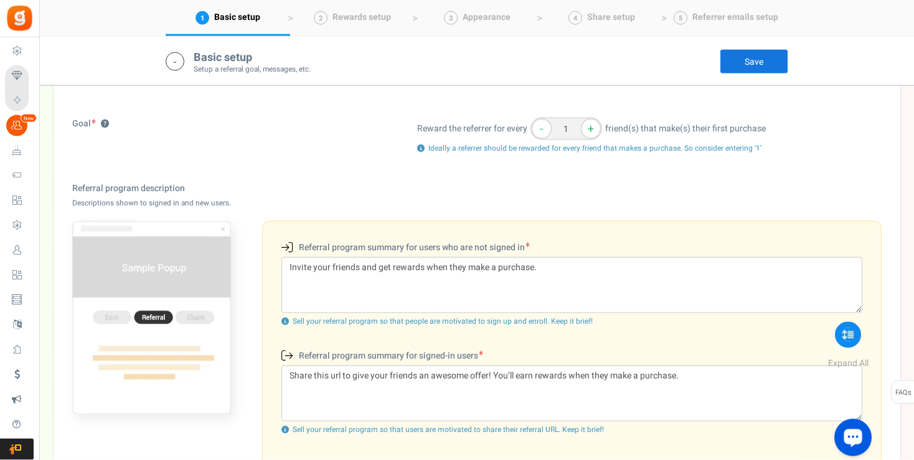
scroll to position [256, 0]
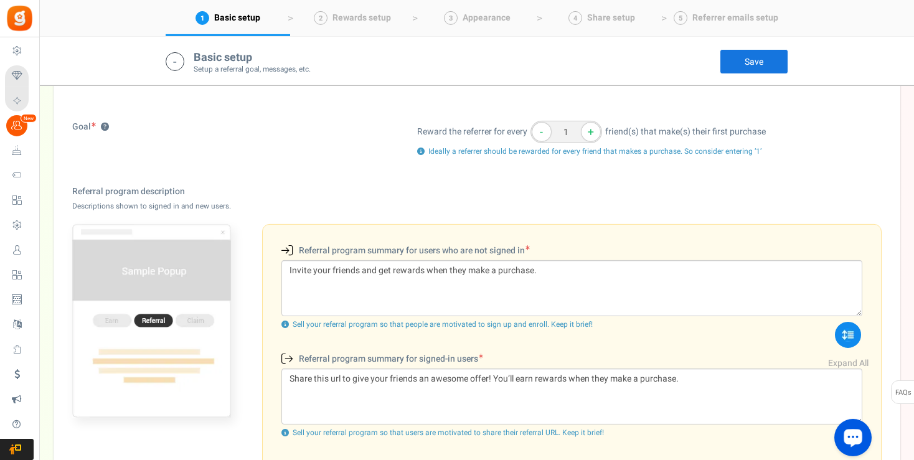
click at [751, 60] on link "Save" at bounding box center [754, 61] width 68 height 25
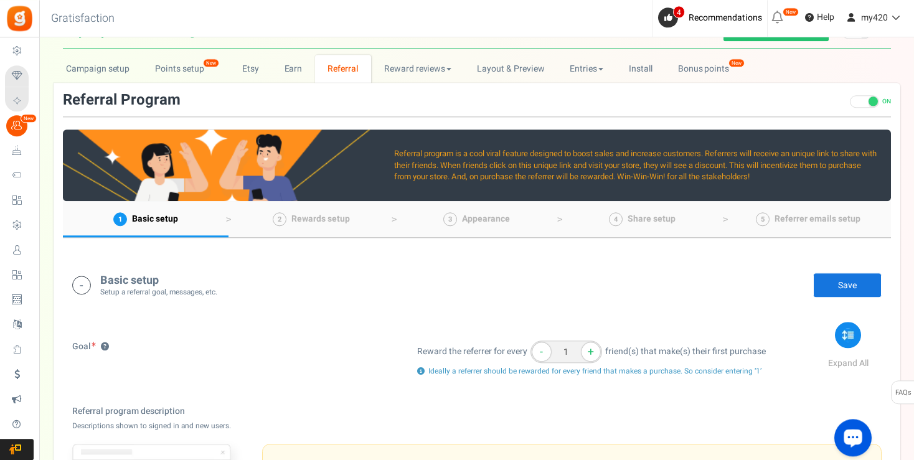
scroll to position [0, 0]
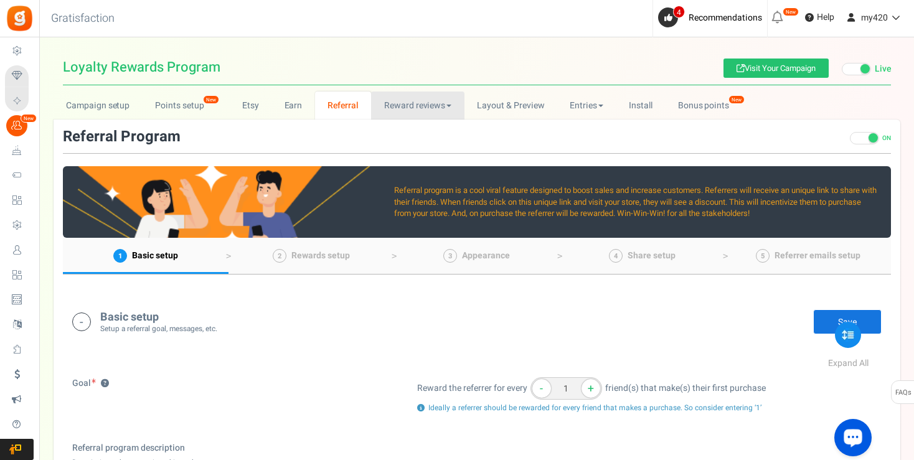
click at [414, 101] on link "Reward reviews" at bounding box center [417, 106] width 93 height 28
click at [399, 131] on link "WOO" at bounding box center [421, 133] width 100 height 18
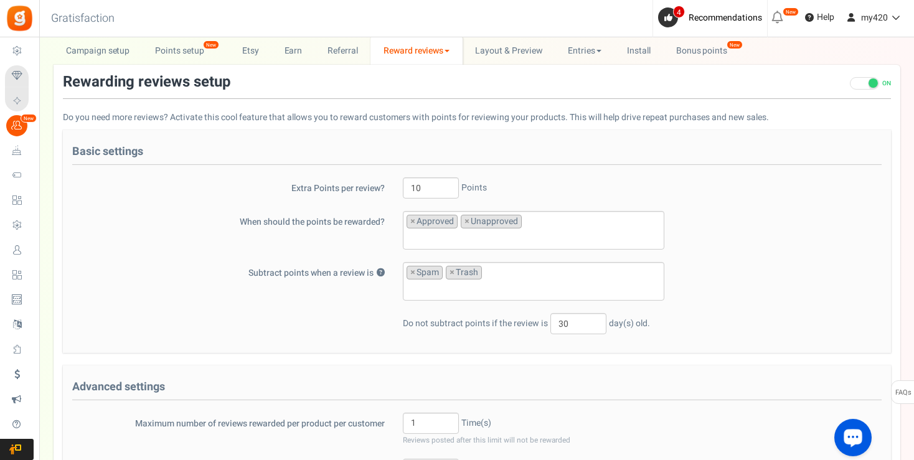
scroll to position [70, 0]
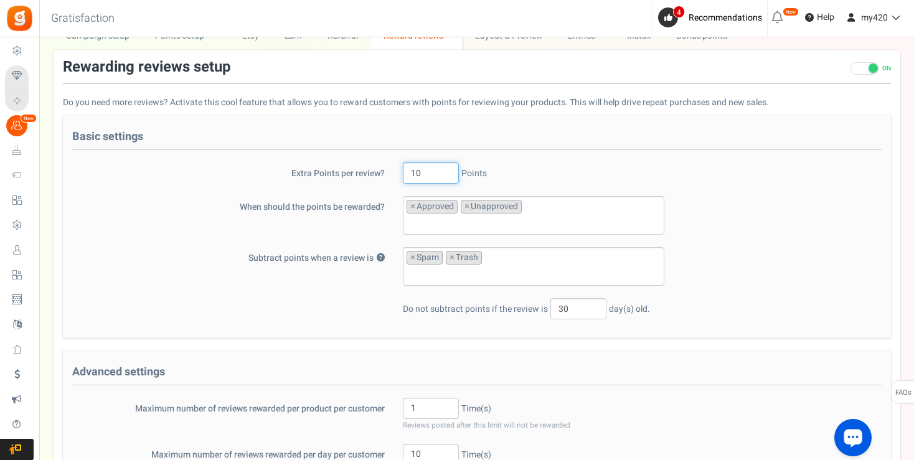
drag, startPoint x: 429, startPoint y: 173, endPoint x: 404, endPoint y: 172, distance: 25.6
click at [404, 172] on input "10" at bounding box center [431, 172] width 56 height 21
type input "25"
click at [824, 173] on div "Extra Points per review? 25 Points" at bounding box center [477, 172] width 828 height 21
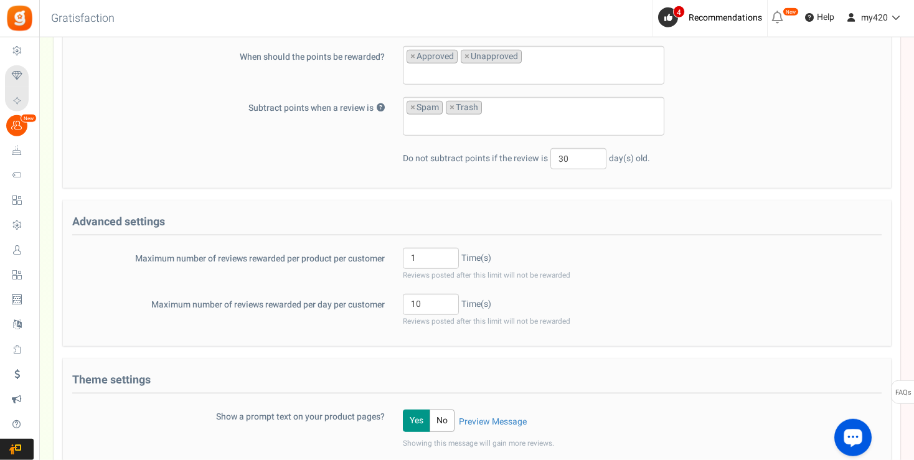
scroll to position [270, 0]
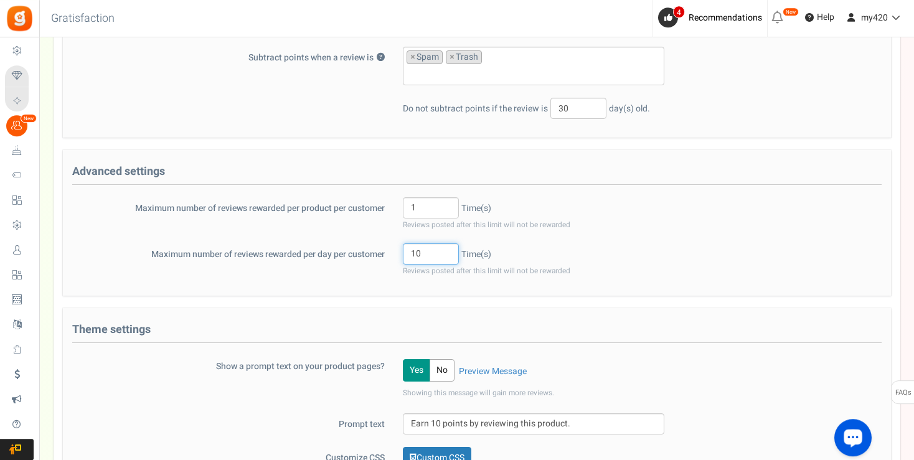
drag, startPoint x: 428, startPoint y: 253, endPoint x: 396, endPoint y: 251, distance: 31.8
click at [403, 251] on input "10" at bounding box center [431, 253] width 56 height 21
click at [725, 211] on div "Maximum number of reviews rewarded per product per customer 1 Time(s) Reviews p…" at bounding box center [477, 214] width 828 height 34
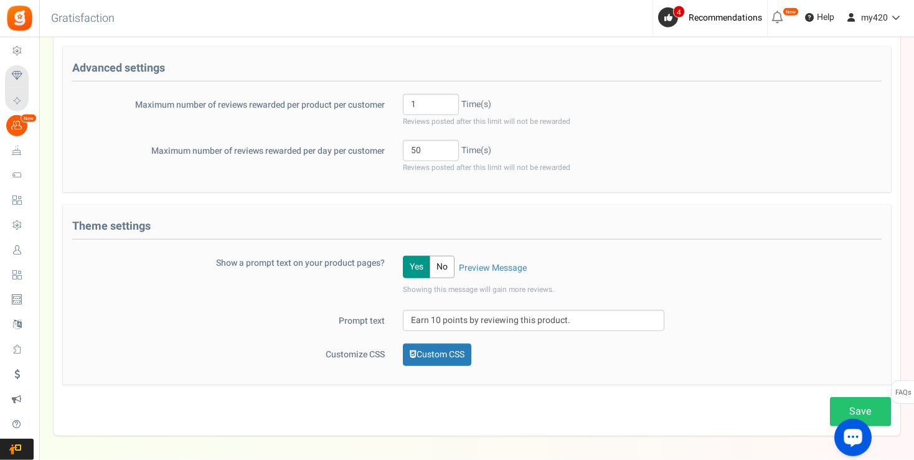
scroll to position [387, 0]
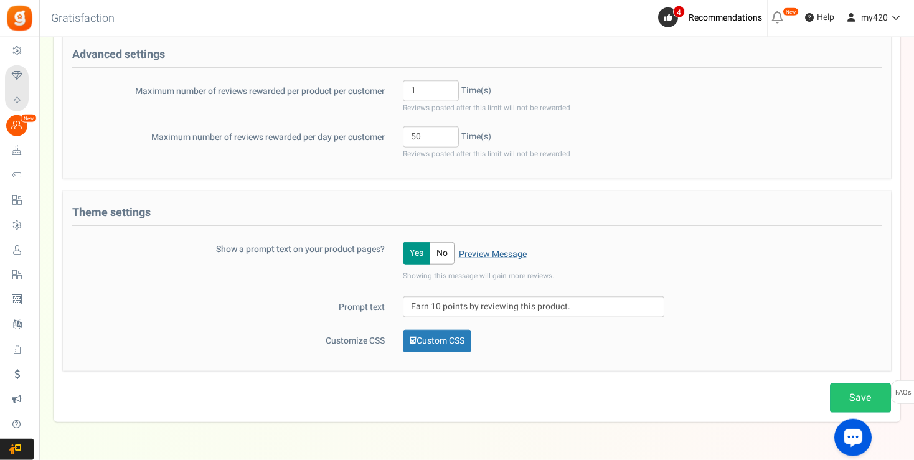
click at [495, 249] on link "Preview Message" at bounding box center [493, 254] width 68 height 12
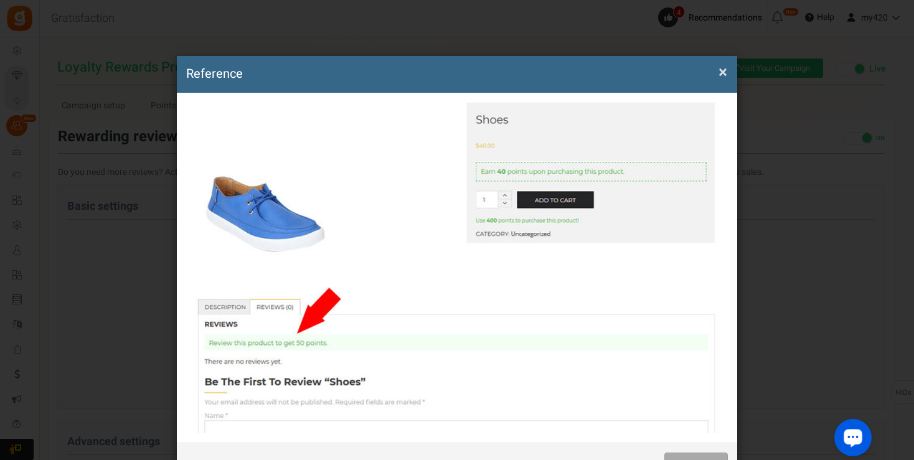
scroll to position [50, 0]
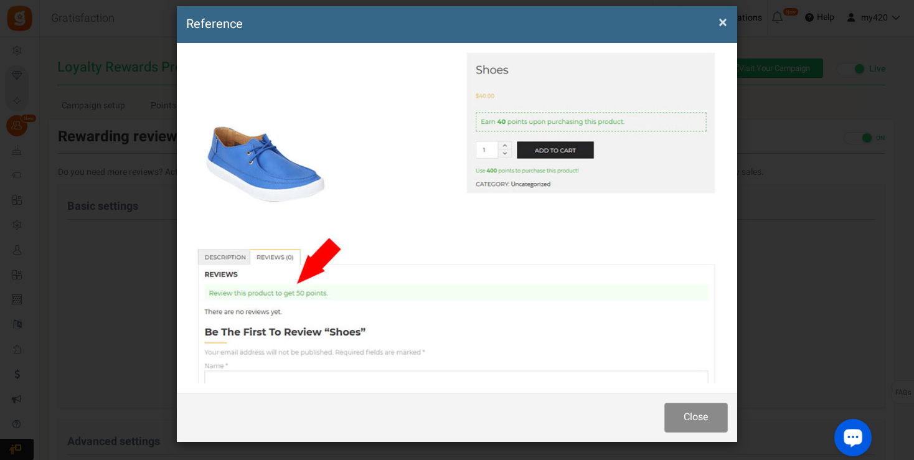
click at [683, 425] on button "Close" at bounding box center [695, 417] width 63 height 29
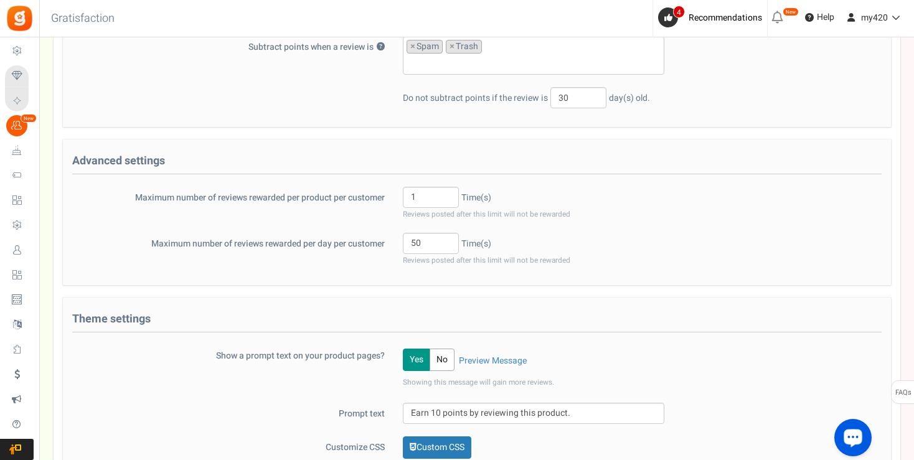
scroll to position [332, 0]
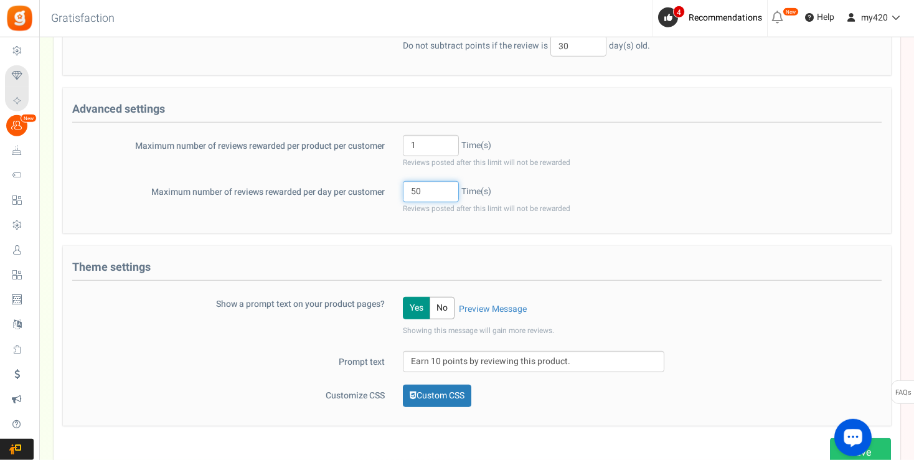
drag, startPoint x: 429, startPoint y: 189, endPoint x: 391, endPoint y: 189, distance: 38.0
click at [403, 189] on input "50" at bounding box center [431, 191] width 56 height 21
type input "25"
click at [713, 242] on div "Save" at bounding box center [477, 159] width 847 height 615
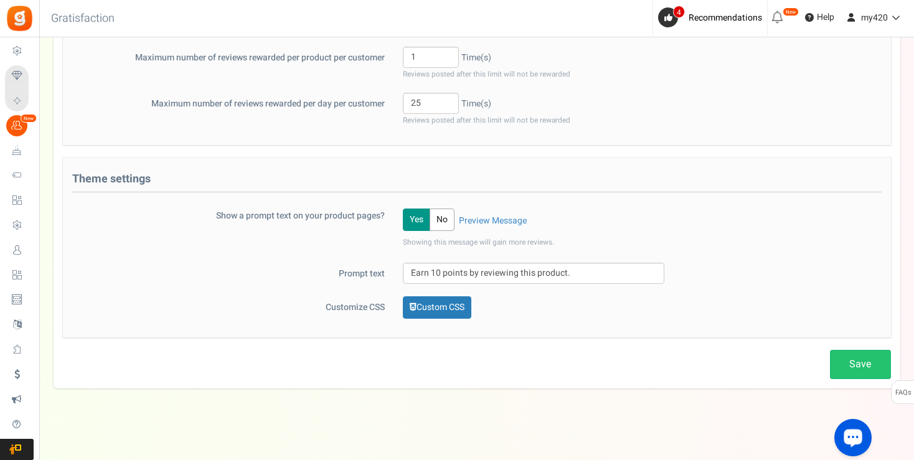
click at [444, 218] on button "No" at bounding box center [441, 220] width 25 height 22
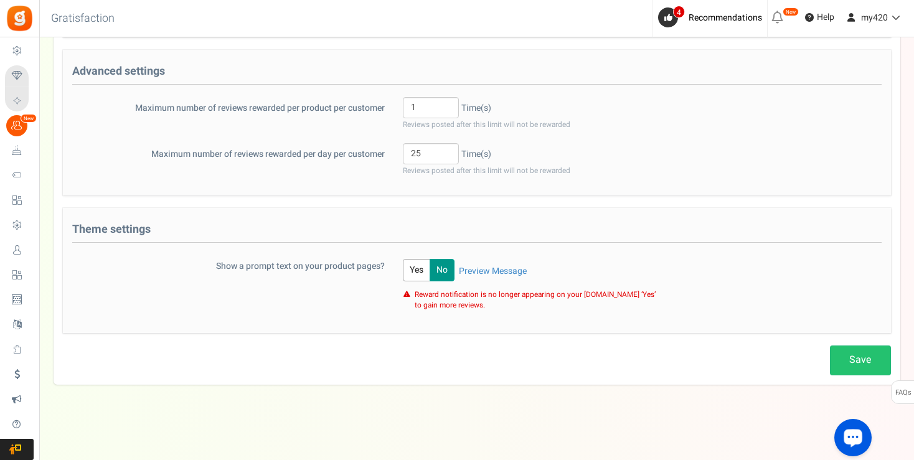
scroll to position [366, 0]
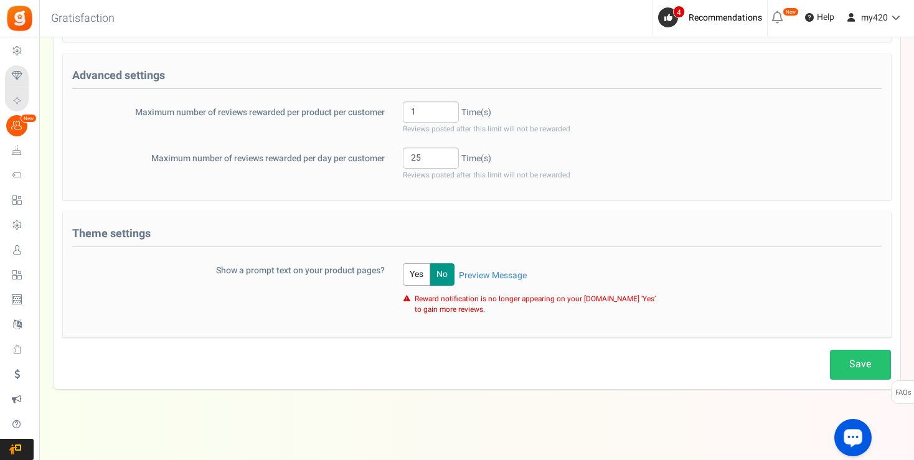
click at [416, 273] on button "Yes" at bounding box center [416, 274] width 27 height 22
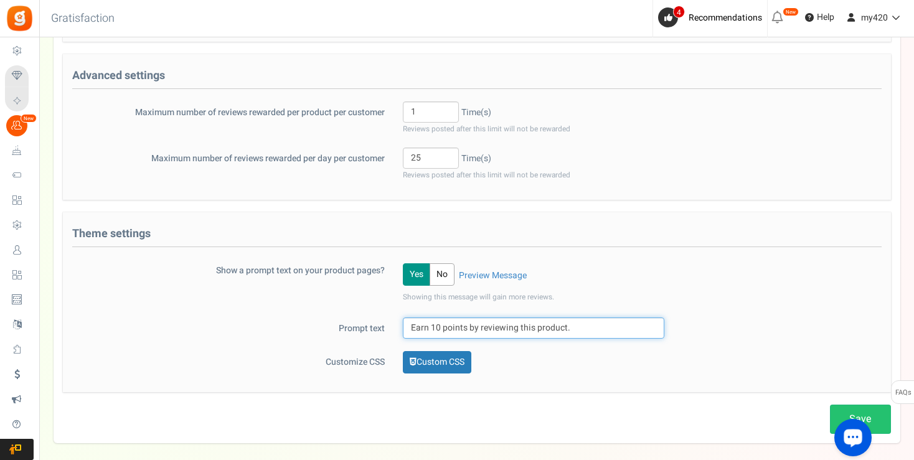
drag, startPoint x: 594, startPoint y: 327, endPoint x: 392, endPoint y: 317, distance: 201.9
click at [403, 317] on input "Earn 10 points by reviewing this product." at bounding box center [533, 327] width 261 height 21
click at [479, 331] on input "Earn 10 points by reviewing this product." at bounding box center [533, 327] width 261 height 21
drag, startPoint x: 439, startPoint y: 322, endPoint x: 452, endPoint y: 411, distance: 89.3
click at [439, 322] on input "Earn 10 points by reviewing this product." at bounding box center [533, 327] width 261 height 21
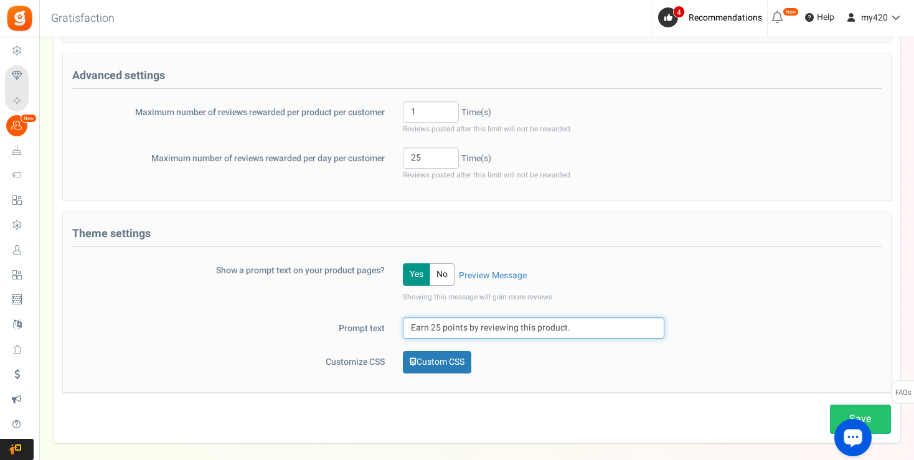
type input "Earn 25 points by reviewing this product."
click at [803, 326] on div "Prompt text Earn 25 points by reviewing this product." at bounding box center [477, 327] width 828 height 21
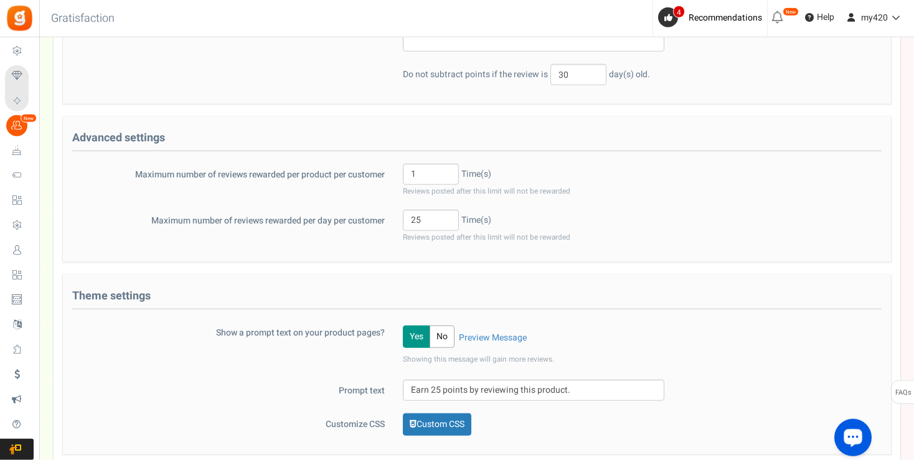
scroll to position [421, 0]
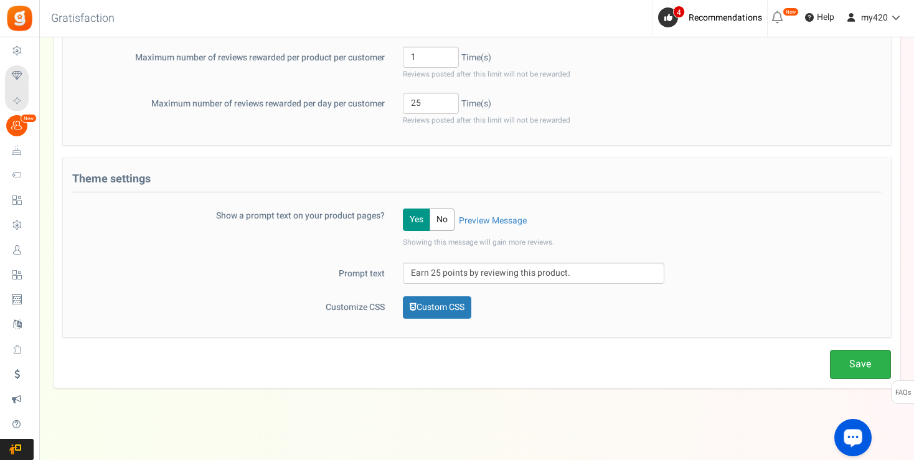
click at [852, 356] on link "Save" at bounding box center [860, 364] width 61 height 29
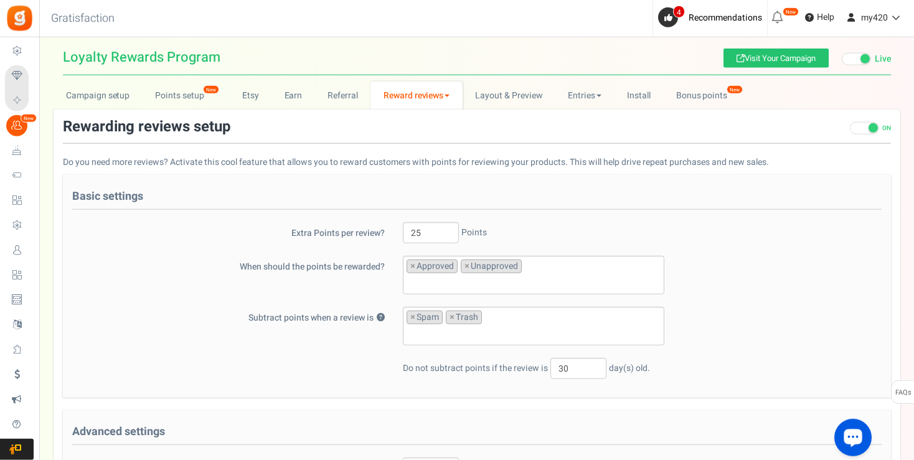
scroll to position [0, 0]
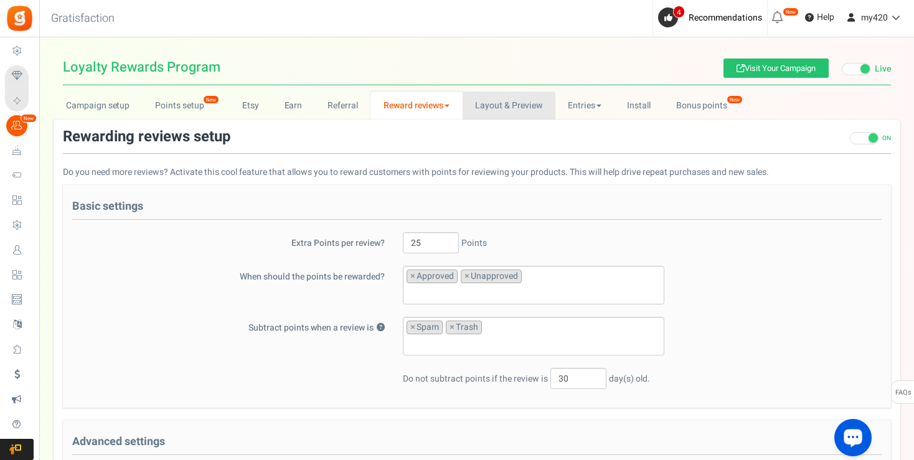
click at [515, 103] on link "Layout & Preview" at bounding box center [508, 106] width 93 height 28
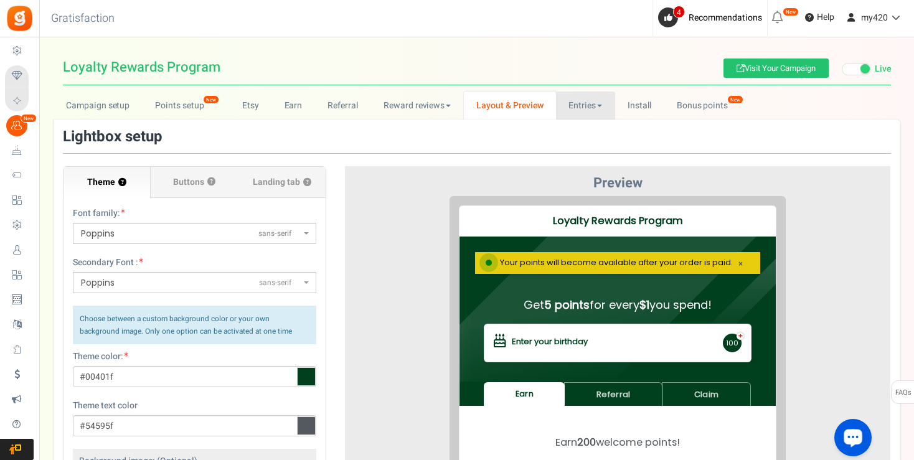
click at [598, 108] on link "Entries" at bounding box center [585, 106] width 59 height 28
click at [593, 135] on link "Entries" at bounding box center [606, 133] width 100 height 18
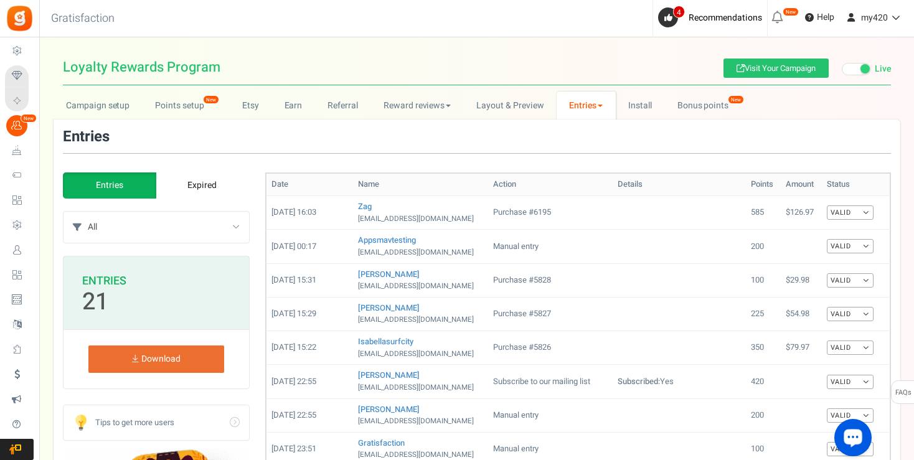
click at [594, 105] on link "Entries" at bounding box center [585, 106] width 59 height 28
click at [591, 146] on link "Referral entries" at bounding box center [606, 151] width 100 height 18
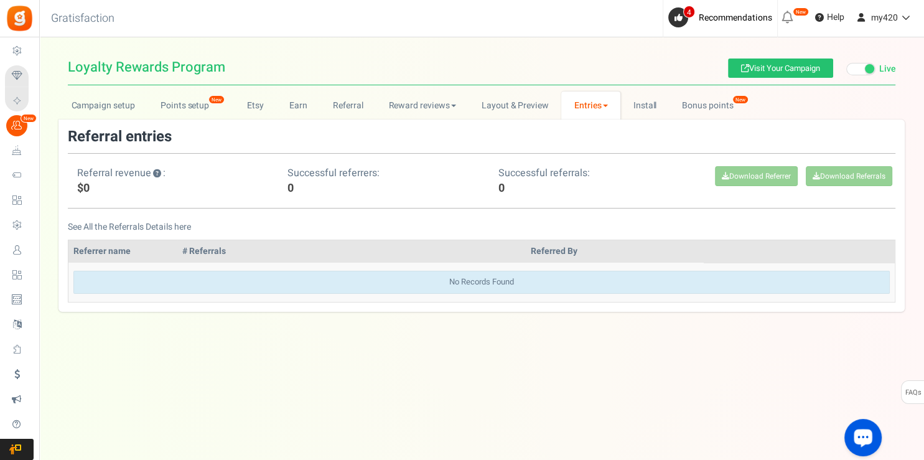
click at [594, 104] on link "Entries" at bounding box center [590, 106] width 59 height 28
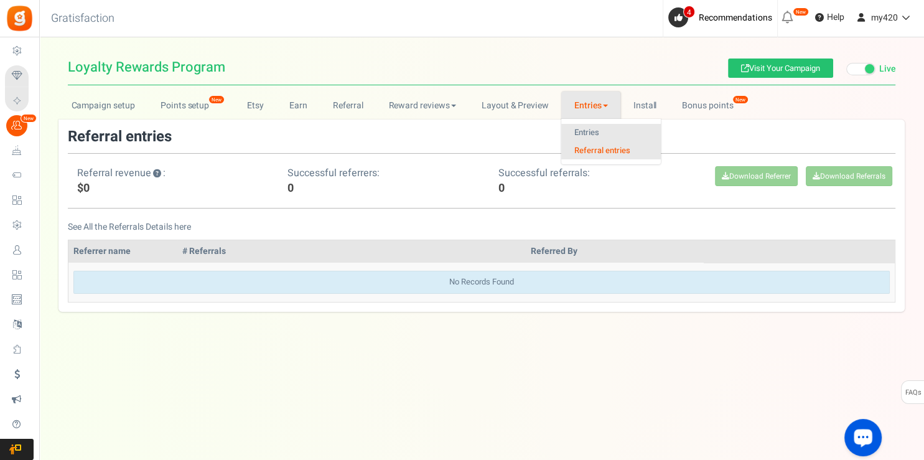
click at [591, 129] on link "Entries" at bounding box center [611, 133] width 100 height 18
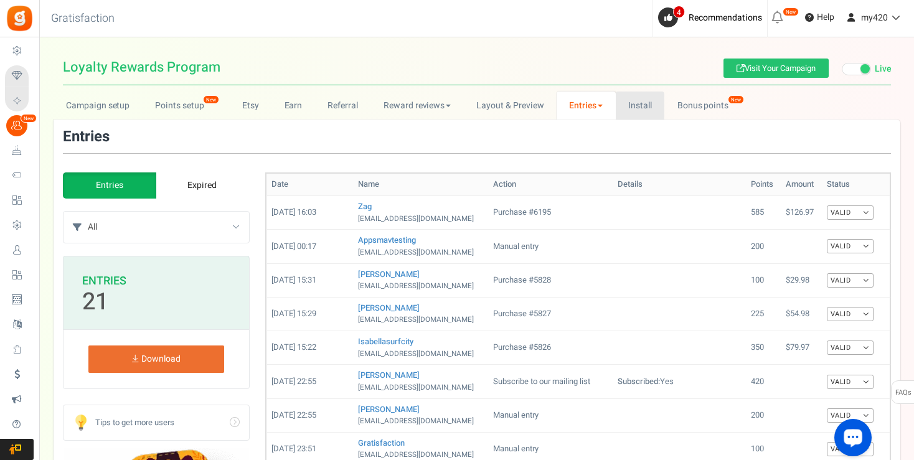
click at [649, 111] on link "Install" at bounding box center [640, 106] width 49 height 28
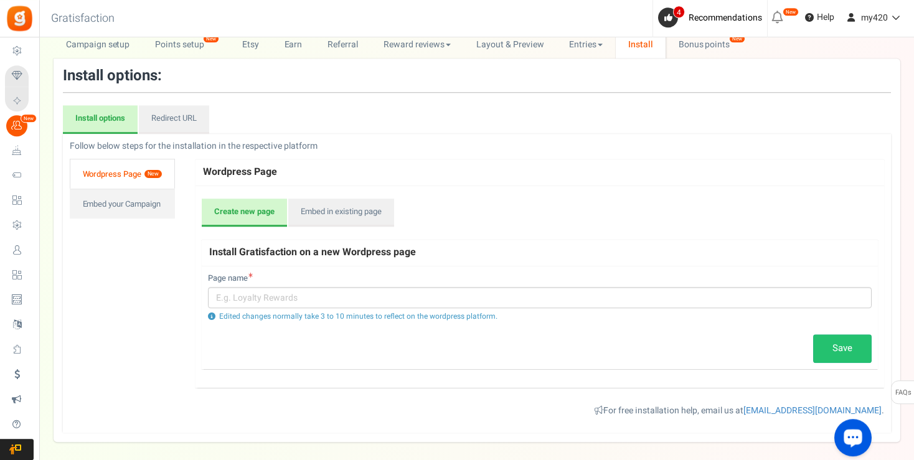
scroll to position [75, 0]
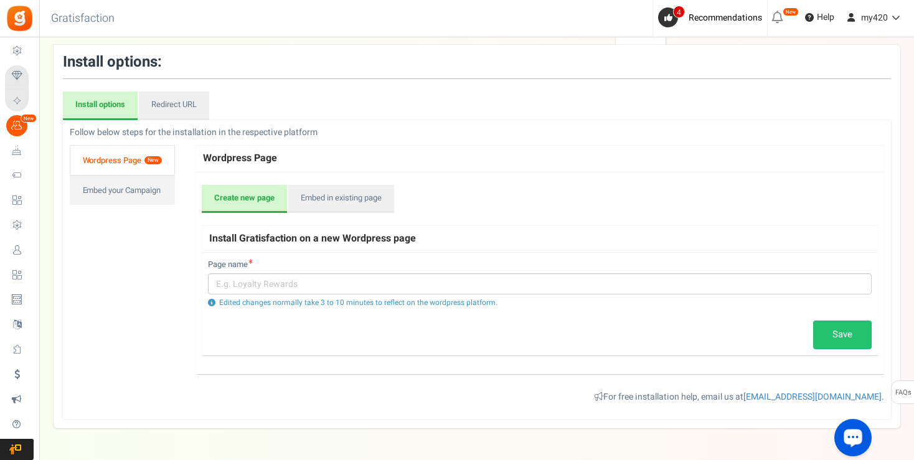
click at [112, 160] on link "Wordpress Page New" at bounding box center [122, 160] width 105 height 30
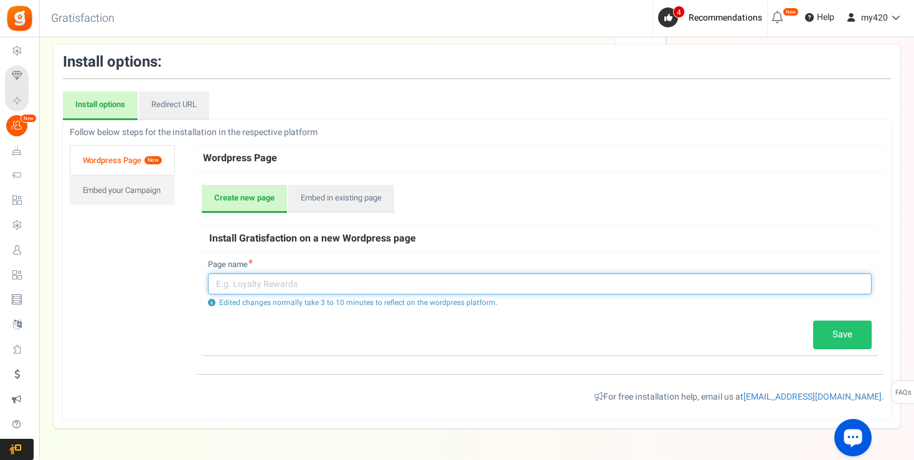
click at [315, 283] on input "text" at bounding box center [540, 283] width 664 height 21
type input "R"
type input "Rewards Program"
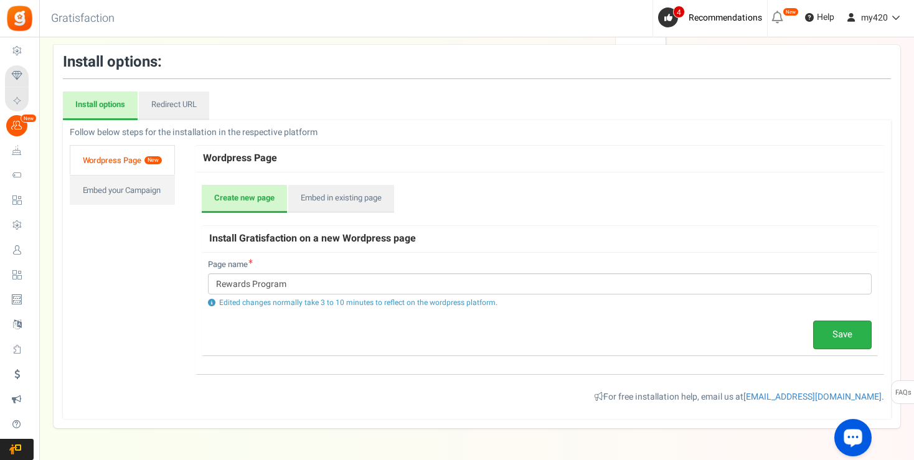
click at [838, 333] on link "Save" at bounding box center [842, 335] width 59 height 29
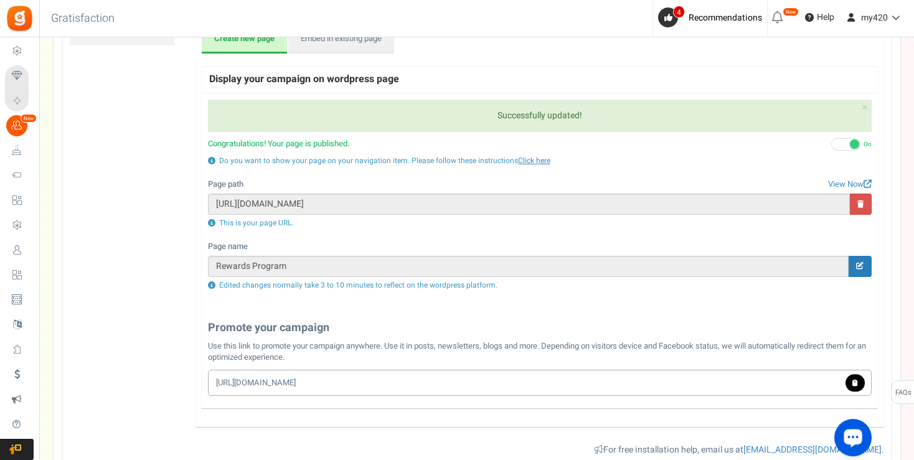
scroll to position [0, 0]
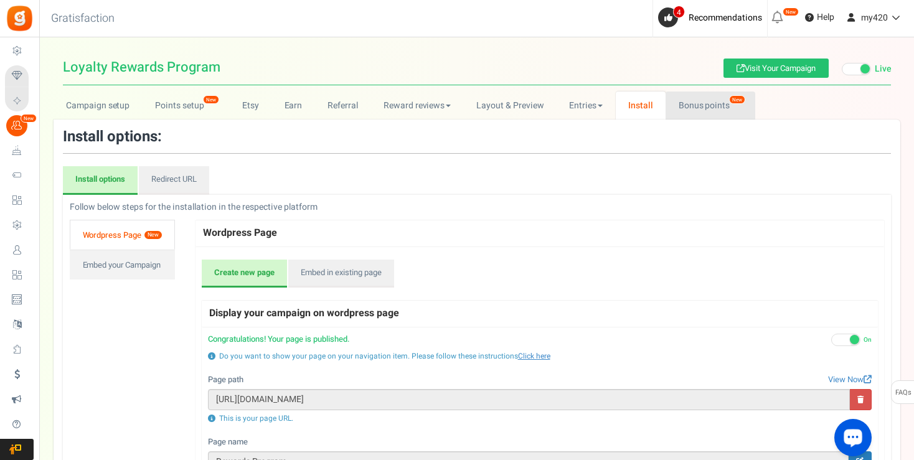
click at [721, 100] on link "Bonus points New" at bounding box center [709, 106] width 89 height 28
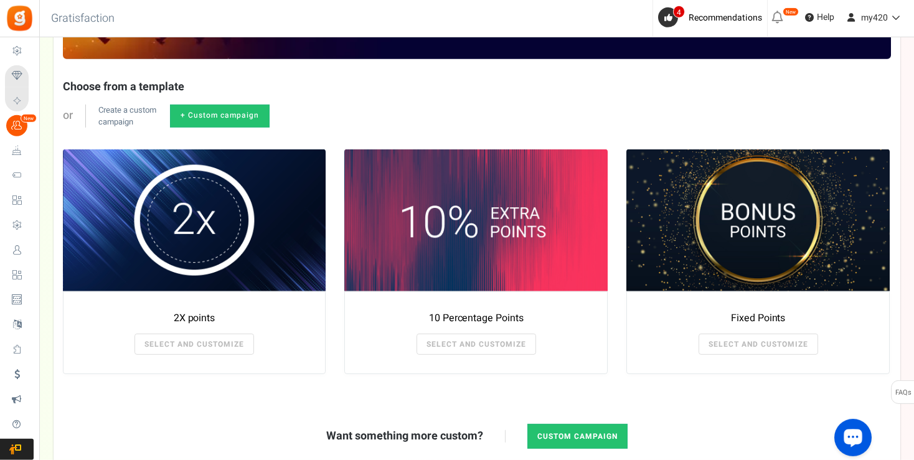
scroll to position [168, 0]
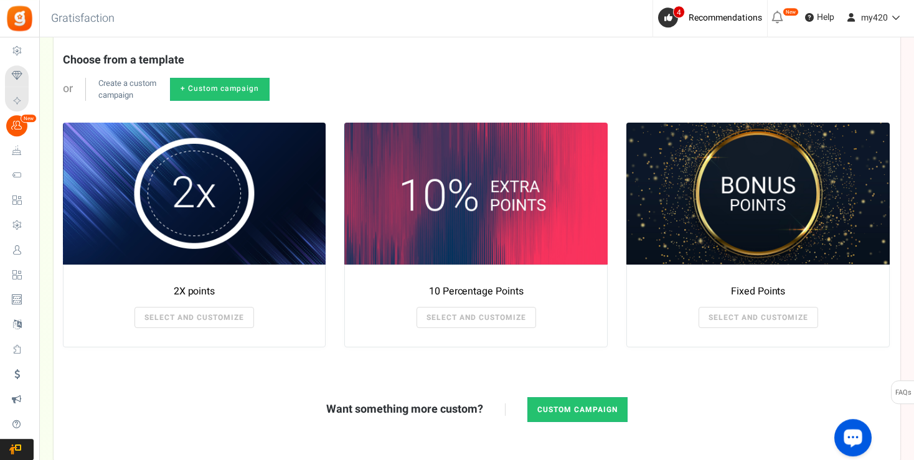
click at [220, 90] on link "+ Custom campaign" at bounding box center [220, 89] width 100 height 23
radio input "true"
type textarea "Get bonus points!"
type textarea "Shop and get bonus points!"
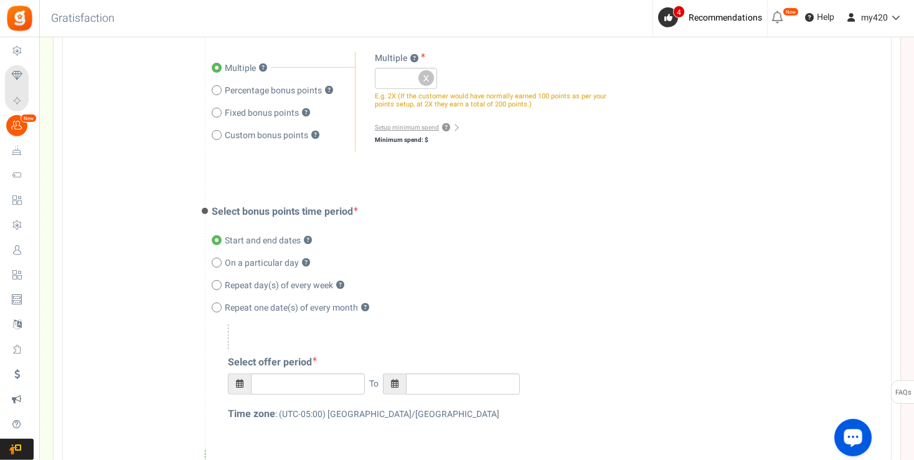
scroll to position [314, 0]
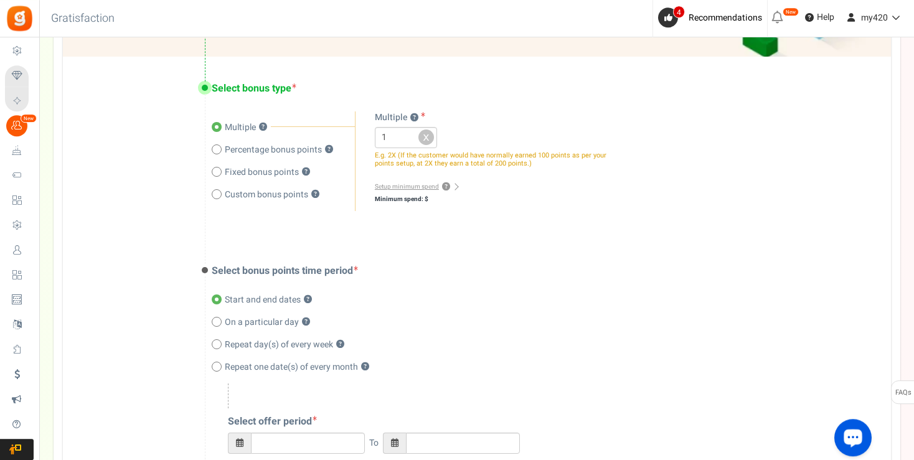
click at [410, 135] on input "1" at bounding box center [406, 137] width 62 height 21
type input "2"
click at [410, 135] on input "2" at bounding box center [406, 137] width 62 height 21
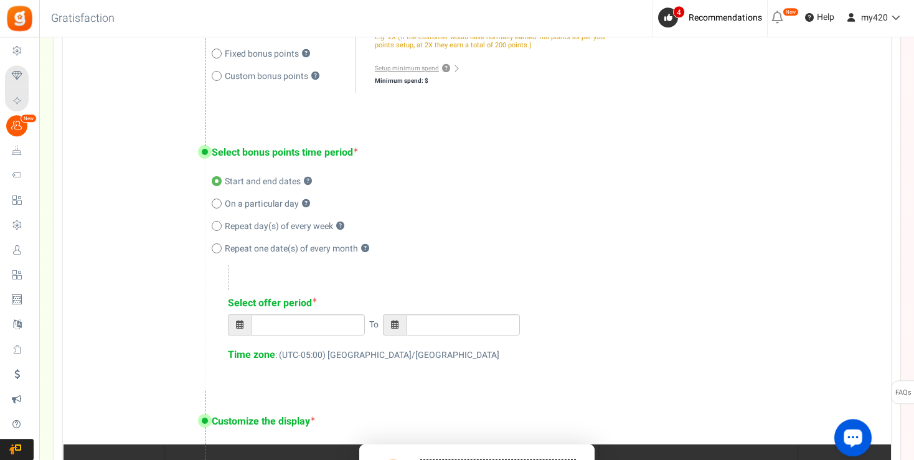
scroll to position [469, 0]
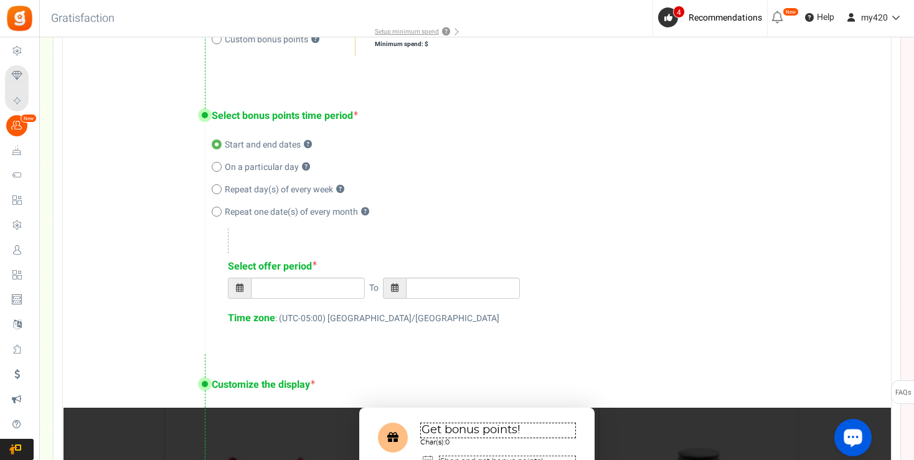
click at [217, 167] on icon at bounding box center [216, 166] width 3 height 3
click at [217, 167] on input "On a particular day ?" at bounding box center [216, 168] width 8 height 8
radio input "true"
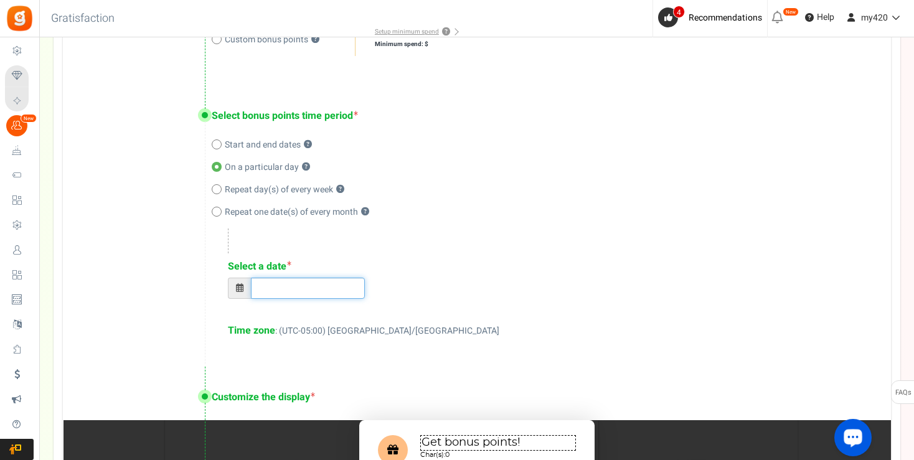
type input "[DATE]"
click at [288, 295] on input "[DATE]" at bounding box center [308, 288] width 114 height 21
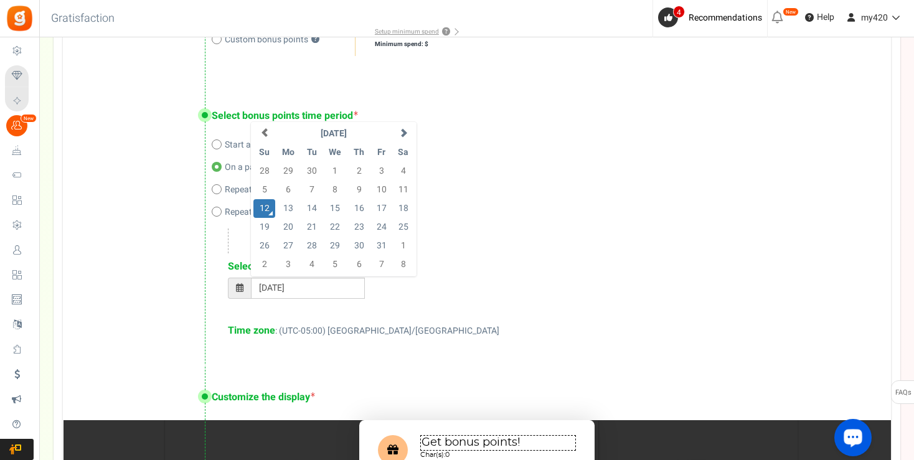
click at [158, 241] on div "Select bonus points time period Start and end dates ? On a particular day ? Rep…" at bounding box center [477, 225] width 828 height 282
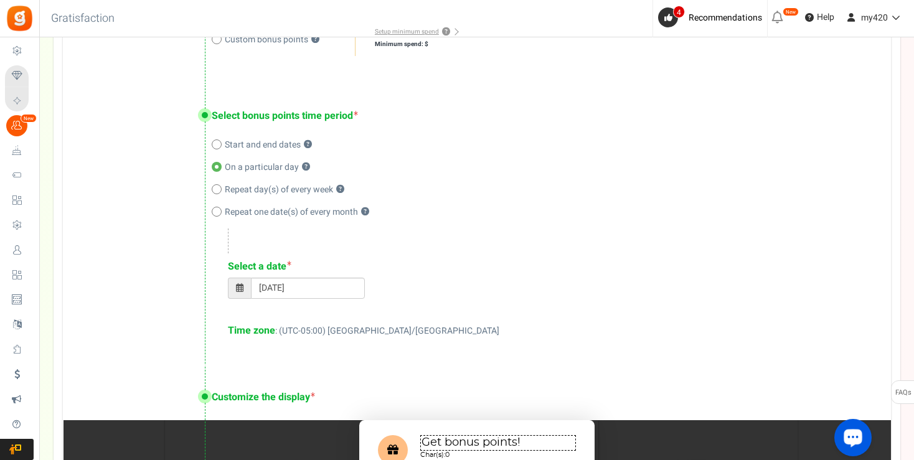
click at [213, 194] on label "Repeat day(s) of every week ?" at bounding box center [278, 190] width 133 height 12
click at [213, 194] on input "Repeat day(s) of every week ?" at bounding box center [216, 190] width 8 height 8
radio input "true"
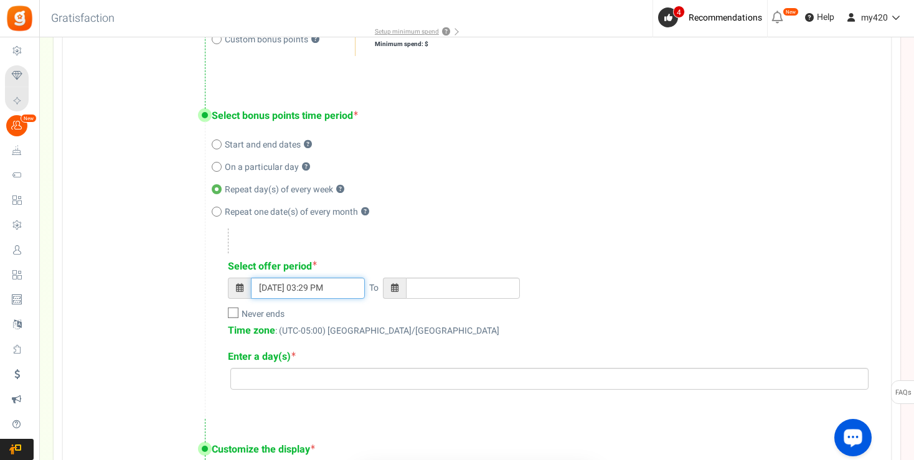
click at [295, 290] on input "[DATE] 03:29 PM" at bounding box center [308, 288] width 114 height 21
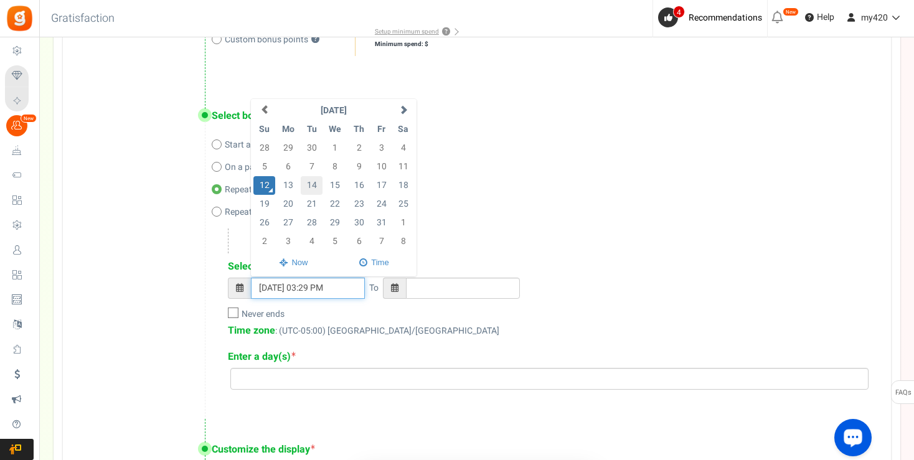
click at [307, 183] on td "14" at bounding box center [312, 185] width 22 height 19
type input "[DATE] 03:29 PM"
type input "[DATE] 11:59 PM"
click at [334, 183] on td "15" at bounding box center [335, 185] width 26 height 19
type input "[DATE] 03:29 PM"
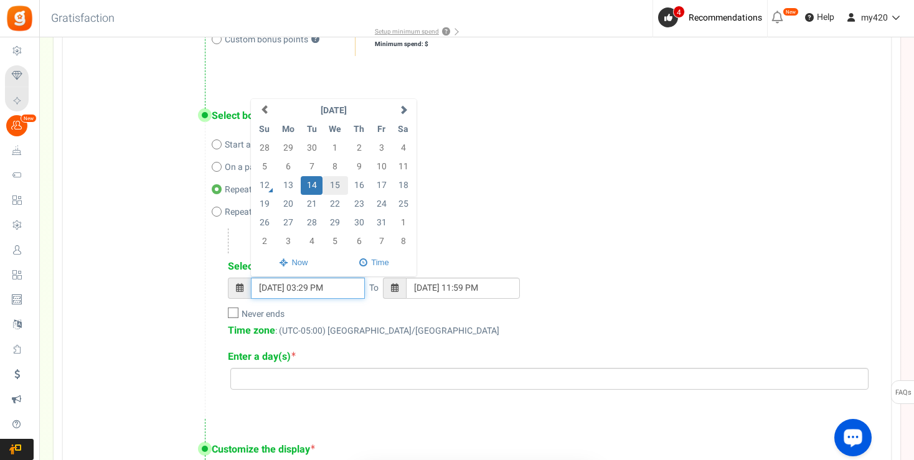
type input "[DATE] 11:59 PM"
click at [233, 316] on icon at bounding box center [234, 313] width 8 height 8
click at [223, 316] on input "Never ends" at bounding box center [219, 315] width 8 height 8
checkbox input "true"
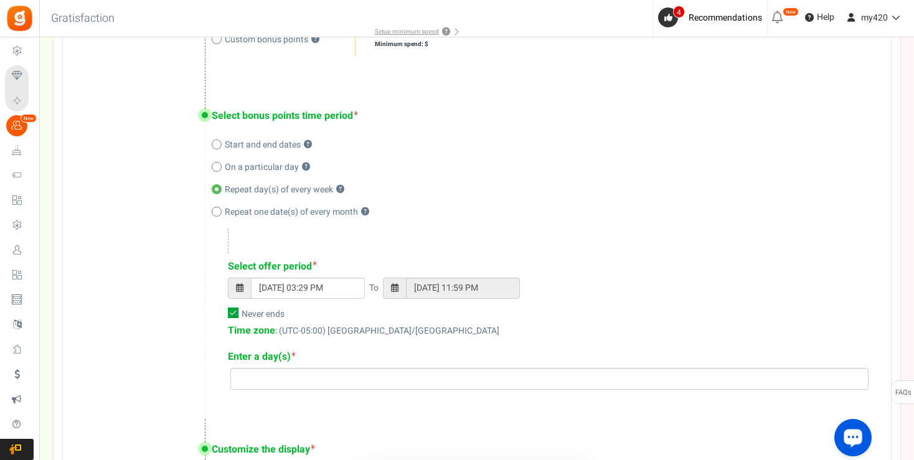
click at [181, 278] on div "Select bonus points time period Start and end dates ? On a particular day ? Rep…" at bounding box center [477, 251] width 828 height 334
click at [370, 382] on input "search" at bounding box center [549, 379] width 631 height 14
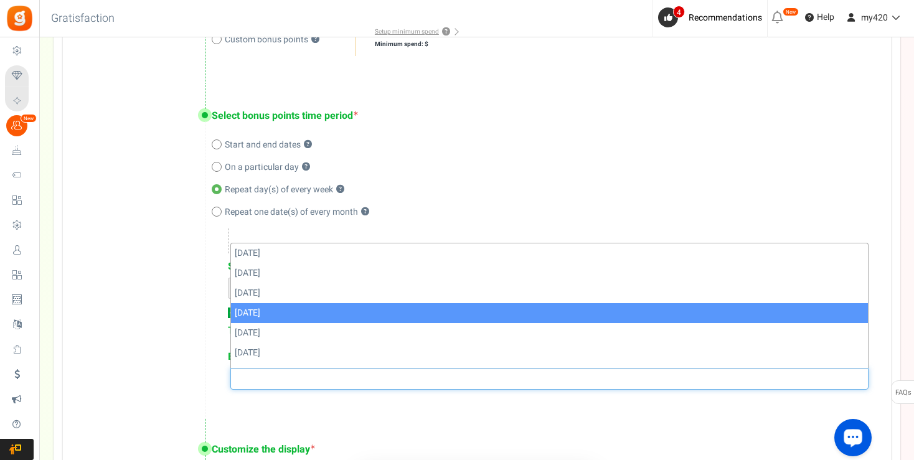
select select "[DATE]"
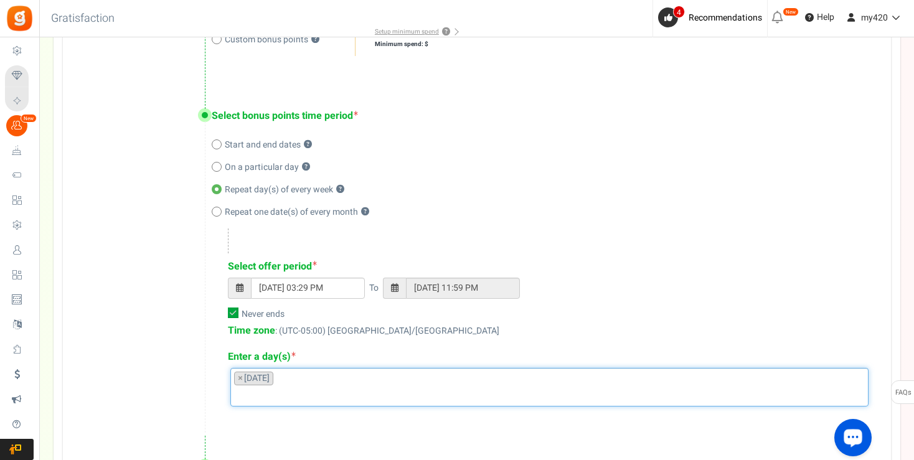
click at [467, 203] on div "Select bonus points time period Start and end dates ? On a particular day ? Rep…" at bounding box center [477, 259] width 828 height 350
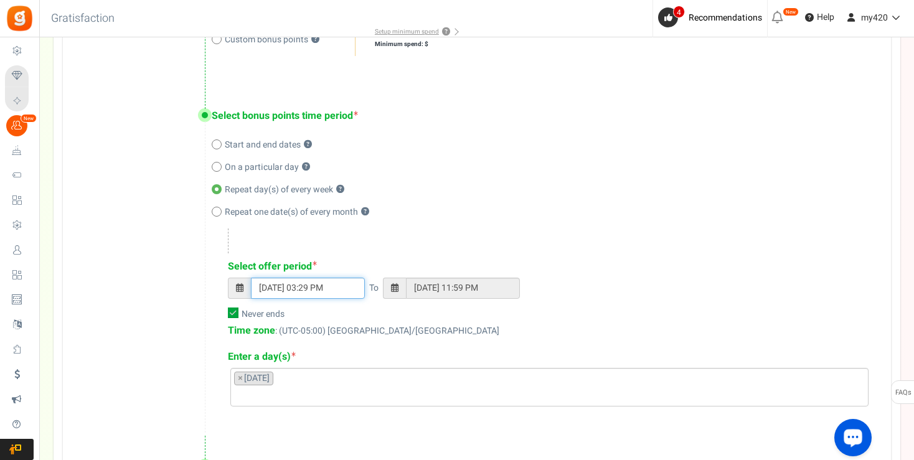
click at [285, 288] on input "[DATE] 03:29 PM" at bounding box center [308, 288] width 114 height 21
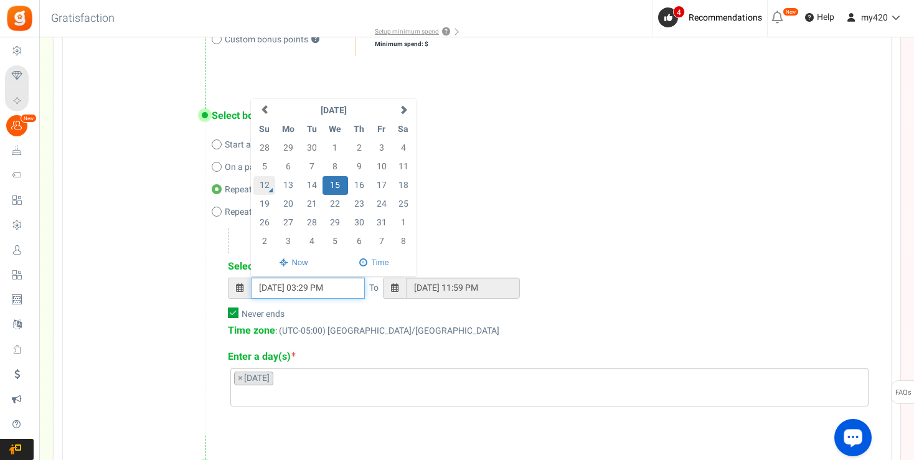
click at [264, 184] on td "12" at bounding box center [264, 185] width 22 height 19
click at [268, 185] on td "12" at bounding box center [264, 185] width 22 height 19
click at [286, 186] on td "13" at bounding box center [288, 185] width 26 height 19
type input "[DATE] 03:29 PM"
type input "[DATE] 11:59 PM"
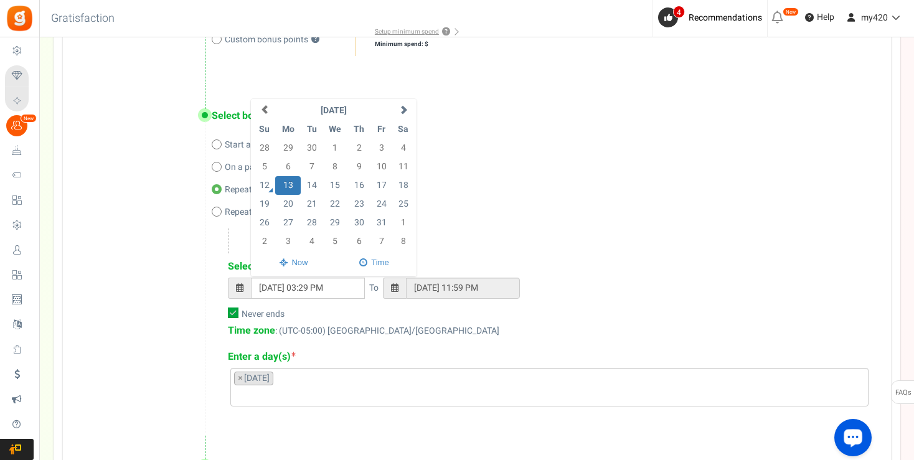
click at [522, 190] on div "Repeat day(s) of every week ?" at bounding box center [539, 190] width 654 height 12
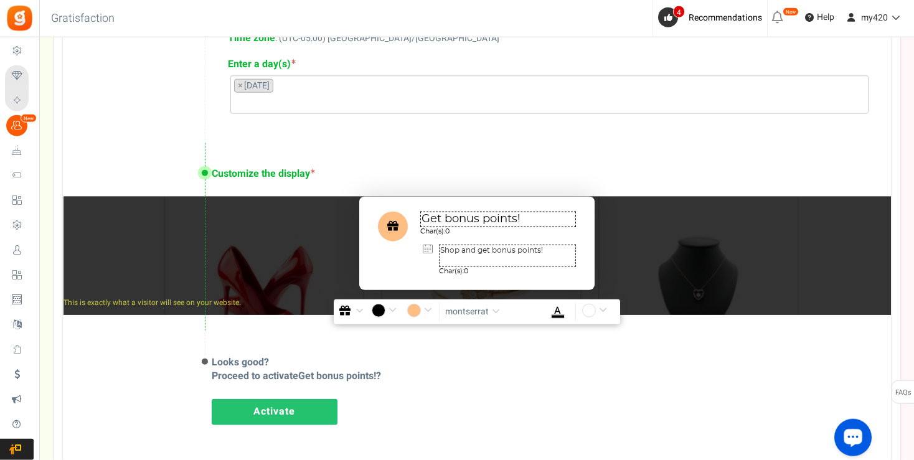
scroll to position [802, 0]
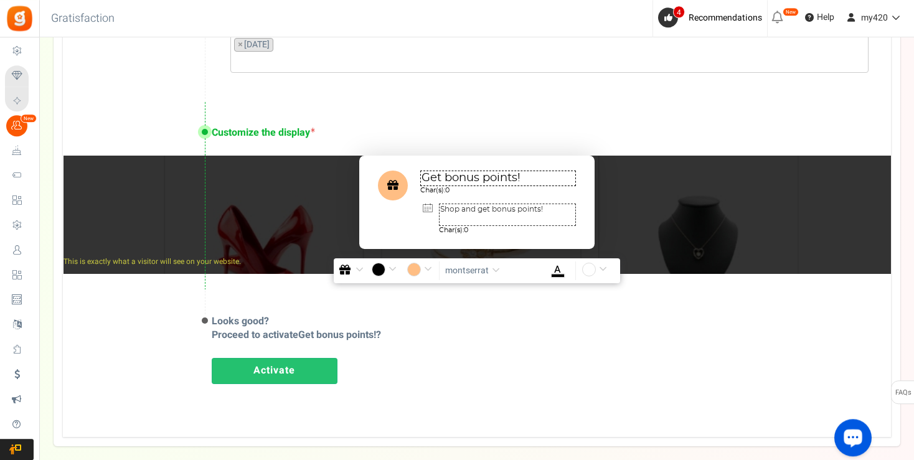
click at [426, 272] on input "#ffbe84" at bounding box center [421, 271] width 29 height 16
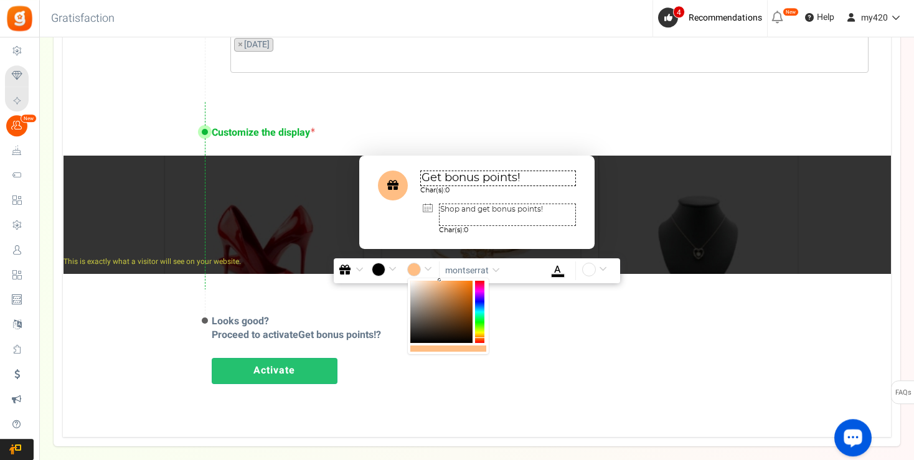
click at [481, 320] on div at bounding box center [479, 312] width 9 height 62
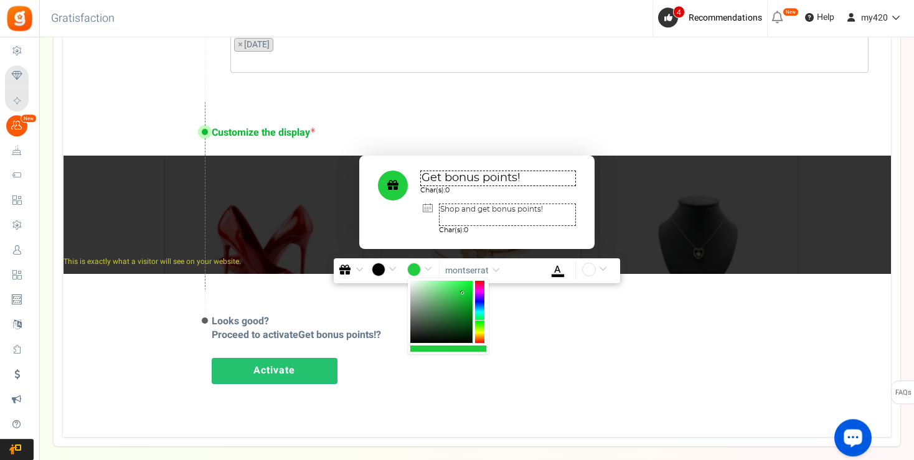
drag, startPoint x: 461, startPoint y: 307, endPoint x: 462, endPoint y: 293, distance: 14.4
click at [462, 293] on div at bounding box center [441, 312] width 62 height 62
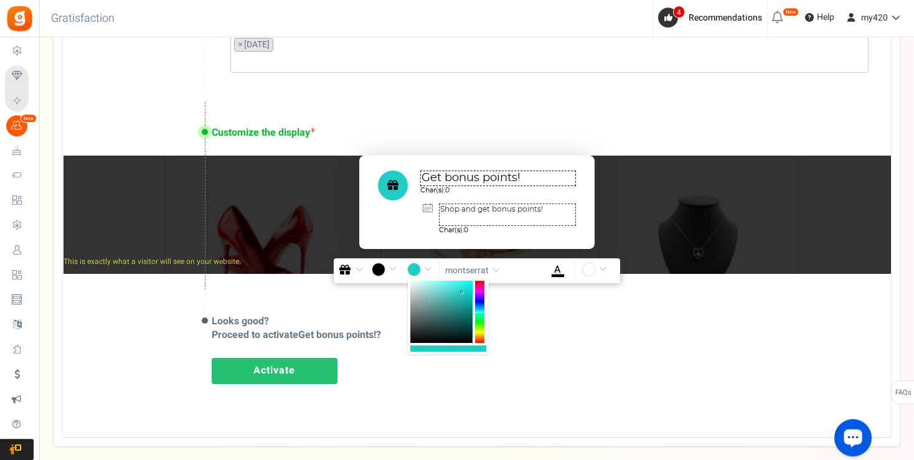
type input "#20c0cd"
click at [477, 311] on div at bounding box center [479, 312] width 9 height 62
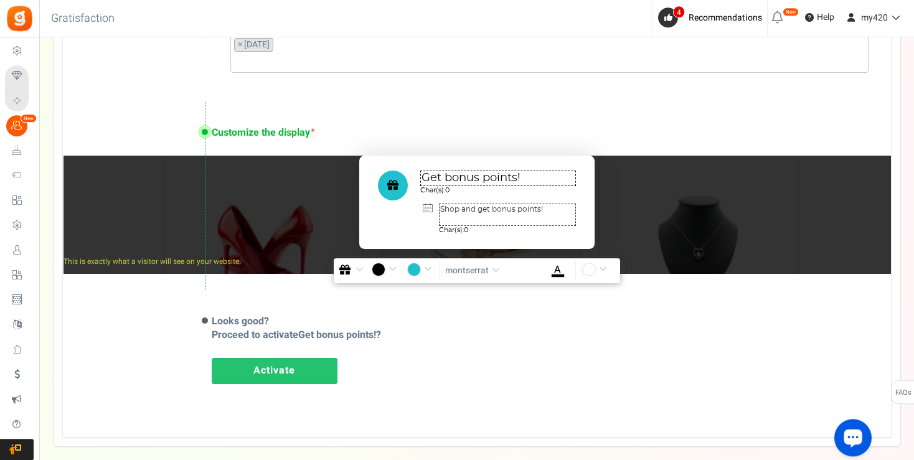
click at [358, 267] on span "button" at bounding box center [359, 269] width 8 height 9
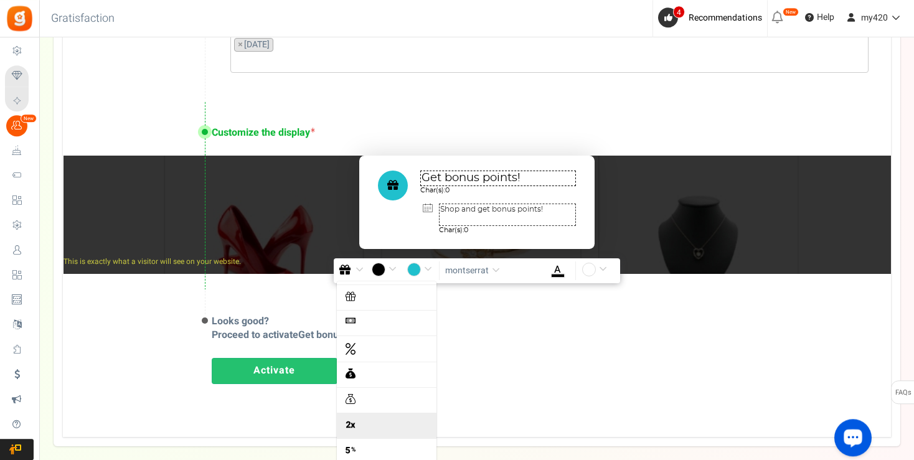
click at [350, 421] on img at bounding box center [350, 425] width 10 height 10
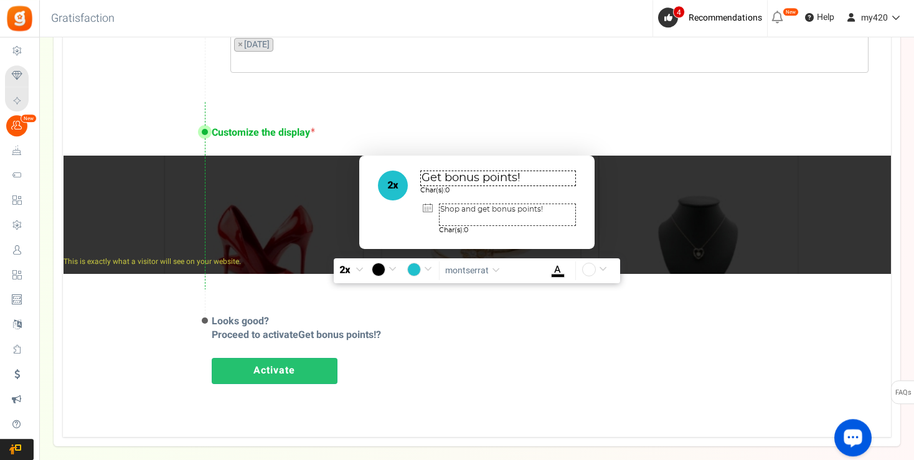
click at [486, 176] on textarea "Get bonus points!" at bounding box center [498, 179] width 156 height 16
click at [472, 176] on textarea "Get bonus points!" at bounding box center [498, 179] width 156 height 16
drag, startPoint x: 424, startPoint y: 175, endPoint x: 519, endPoint y: 174, distance: 95.2
click at [519, 174] on textarea "Get bonus points!" at bounding box center [498, 179] width 156 height 16
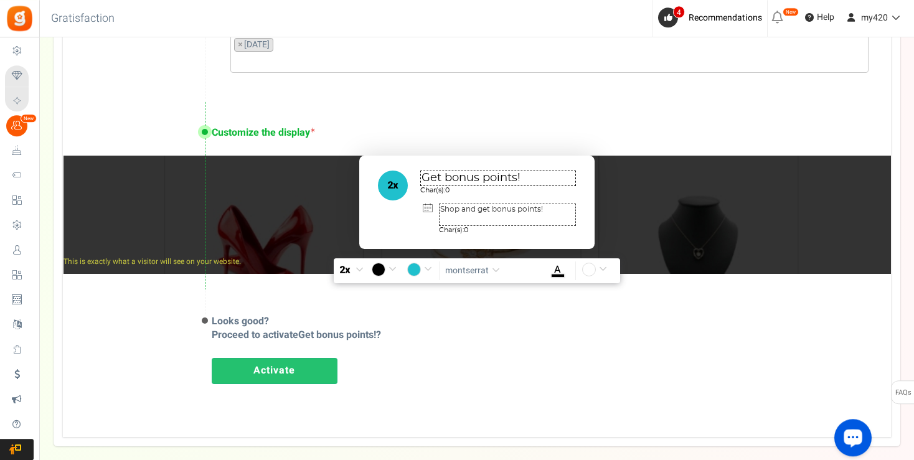
drag, startPoint x: 424, startPoint y: 177, endPoint x: 517, endPoint y: 176, distance: 93.4
click at [517, 176] on textarea "Get bonus points!" at bounding box center [498, 179] width 156 height 16
click at [494, 207] on textarea "Shop and get bonus points!" at bounding box center [507, 215] width 137 height 22
drag, startPoint x: 440, startPoint y: 207, endPoint x: 545, endPoint y: 210, distance: 104.6
click at [545, 210] on textarea "Shop and get bonus points!" at bounding box center [507, 215] width 137 height 22
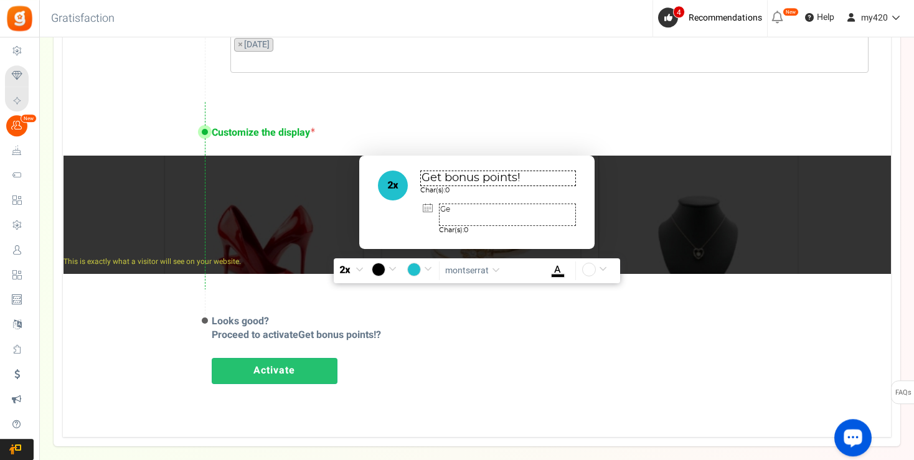
type textarea "G"
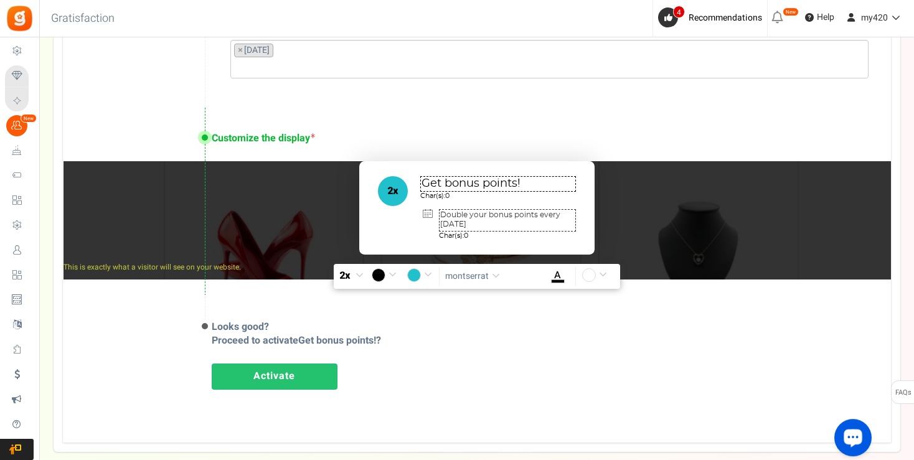
scroll to position [774, 0]
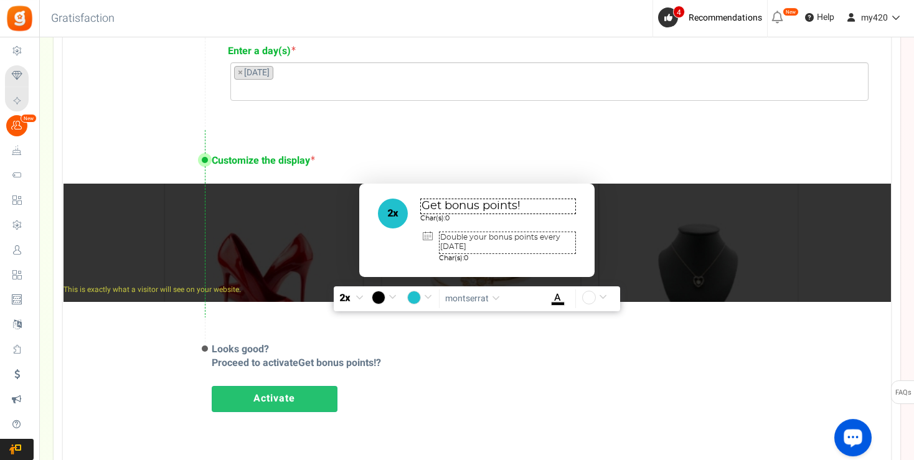
click at [507, 235] on textarea "Double your bonus points every [DATE]" at bounding box center [507, 243] width 137 height 22
type textarea "Double your Reward points every [DATE]"
click at [489, 204] on textarea "Get bonus points!" at bounding box center [498, 207] width 156 height 16
click at [477, 204] on textarea "Get bonus points!" at bounding box center [498, 207] width 156 height 16
drag, startPoint x: 479, startPoint y: 204, endPoint x: 447, endPoint y: 203, distance: 32.4
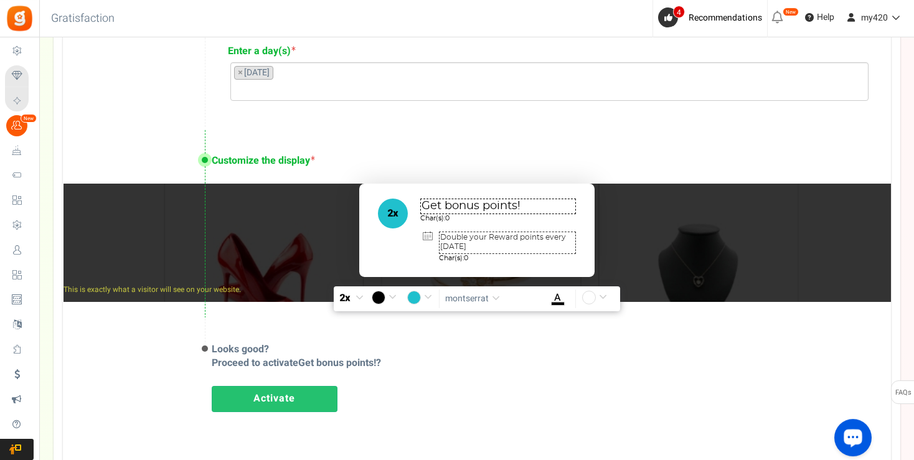
click at [447, 203] on textarea "Get bonus points!" at bounding box center [498, 207] width 156 height 16
type textarea "Get REWARD points!"
click at [504, 245] on textarea "Double your Reward points every [DATE]" at bounding box center [507, 243] width 137 height 22
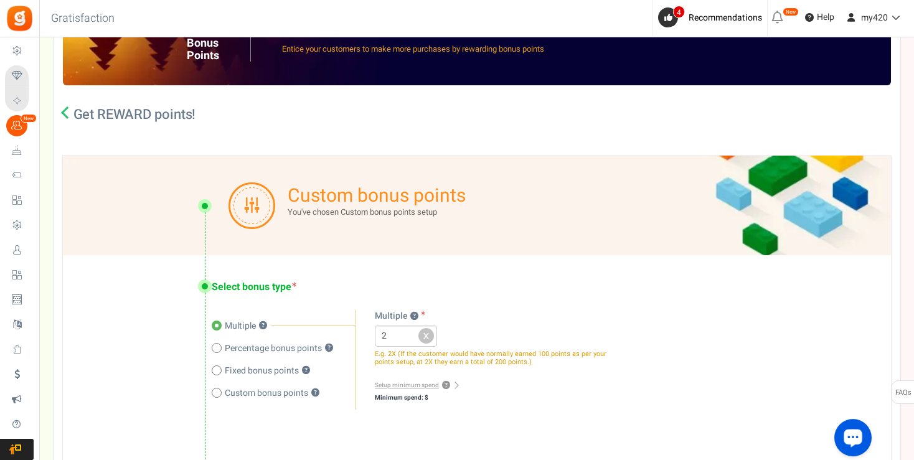
scroll to position [0, 0]
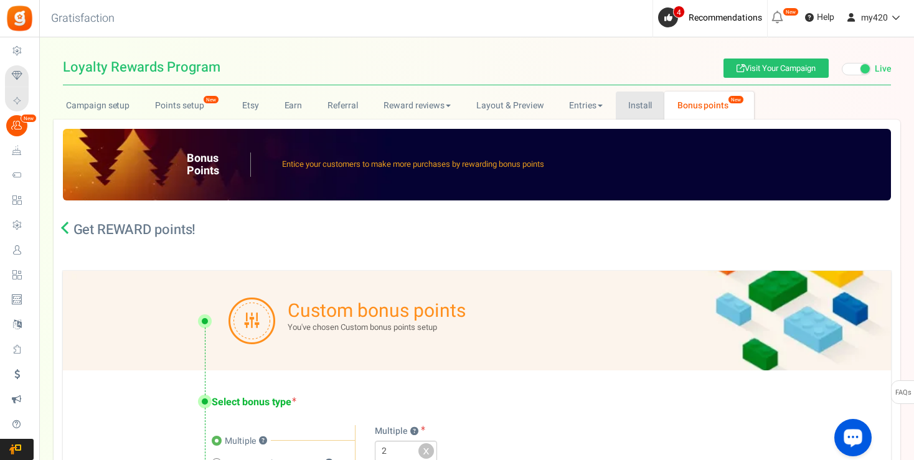
click at [644, 98] on link "Install" at bounding box center [640, 106] width 49 height 28
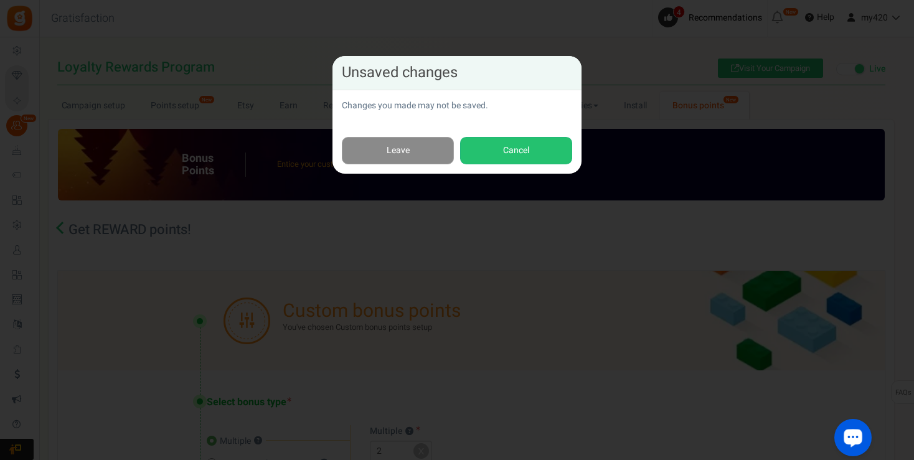
click at [398, 141] on link "Leave" at bounding box center [398, 151] width 112 height 28
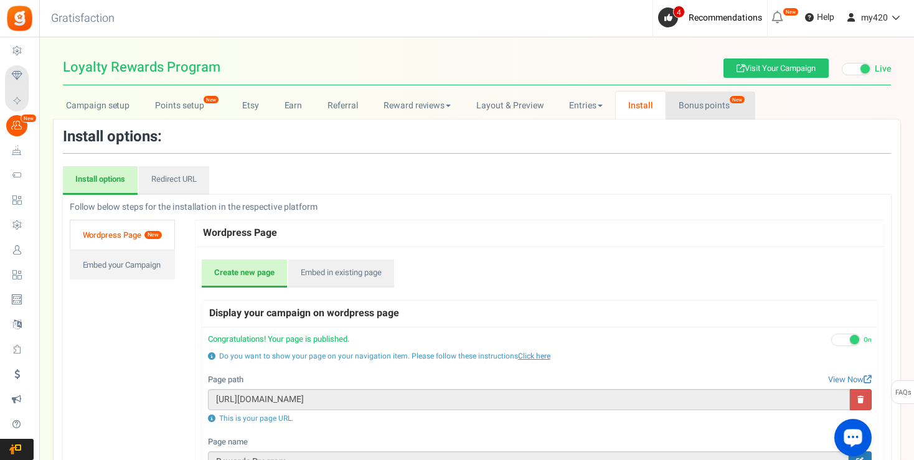
click at [710, 103] on link "Bonus points New" at bounding box center [709, 106] width 89 height 28
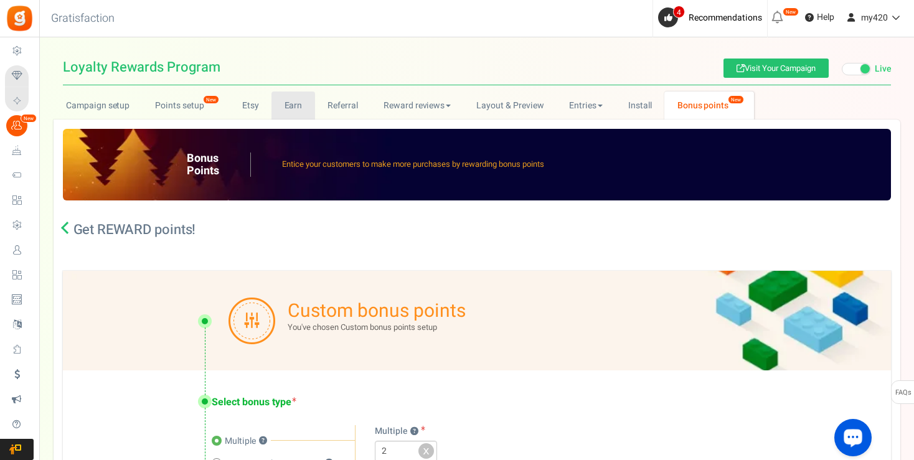
click at [296, 103] on link "Earn" at bounding box center [293, 106] width 44 height 28
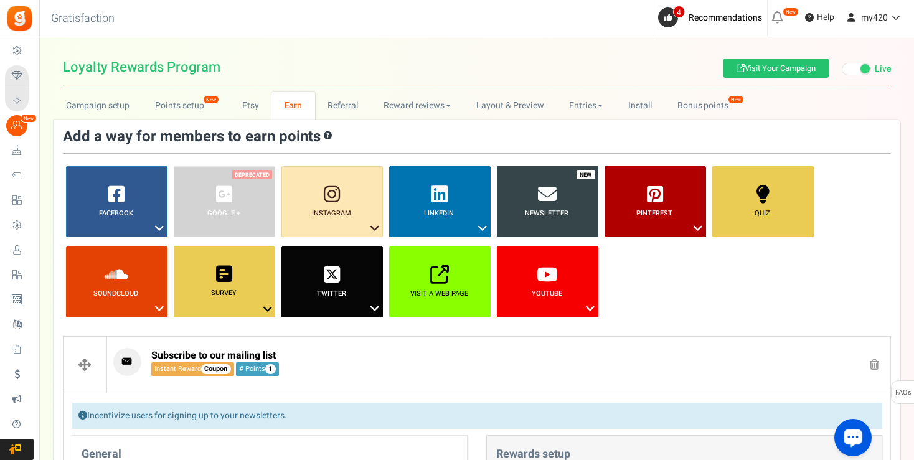
scroll to position [122, 0]
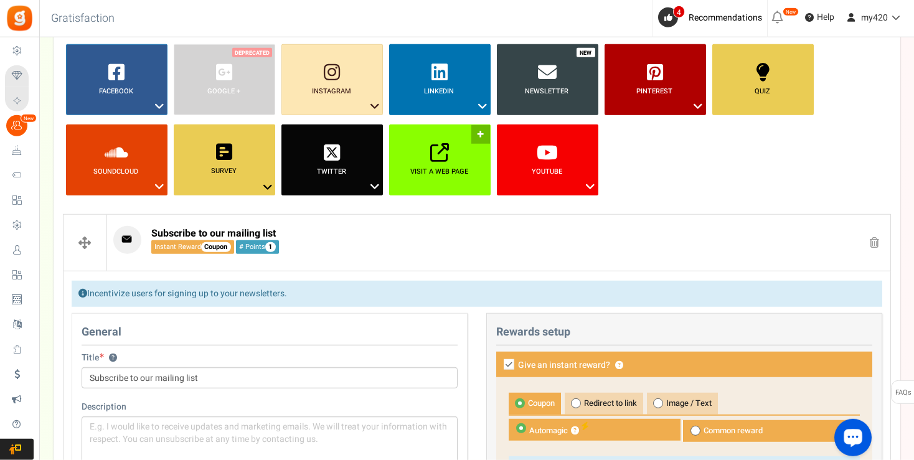
click at [439, 151] on icon at bounding box center [439, 152] width 19 height 19
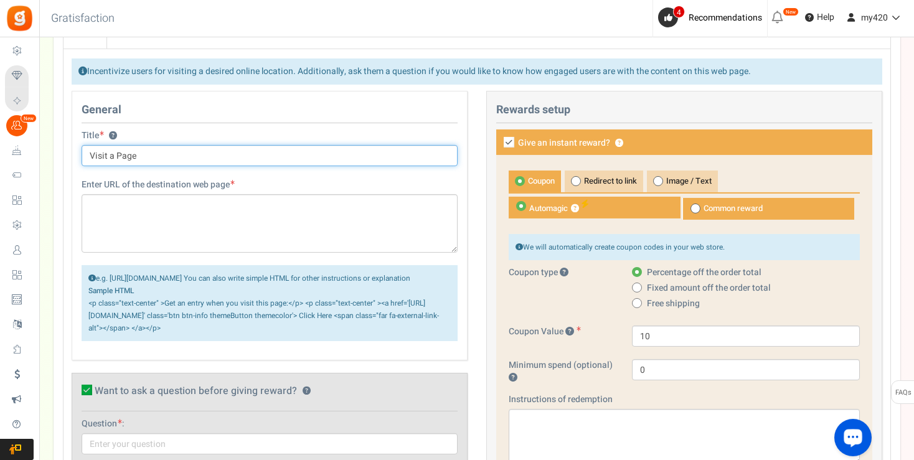
scroll to position [366, 0]
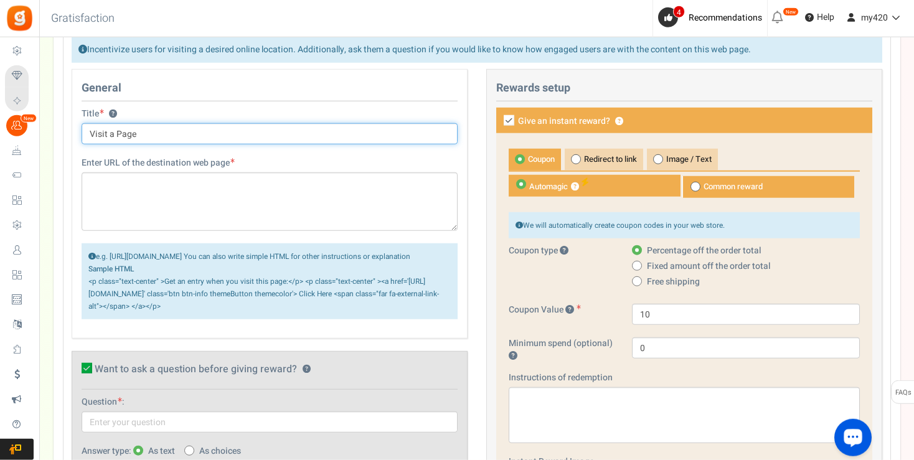
click at [148, 129] on input "Visit a Page" at bounding box center [270, 133] width 376 height 21
click at [238, 133] on input "Visit a Page" at bounding box center [270, 133] width 376 height 21
click at [181, 135] on input "Visit a Page" at bounding box center [270, 133] width 376 height 21
type input "Visit Our Testimonial Page"
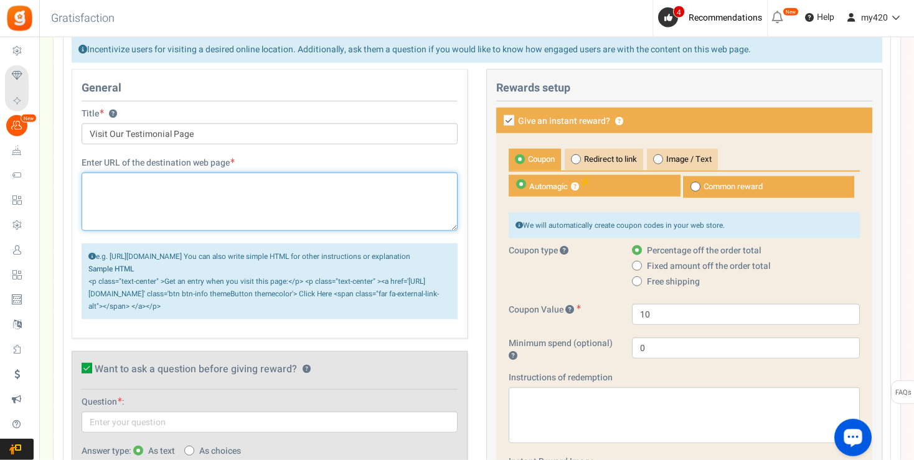
click at [184, 190] on textarea at bounding box center [270, 201] width 376 height 59
paste textarea "[URL][DOMAIN_NAME]"
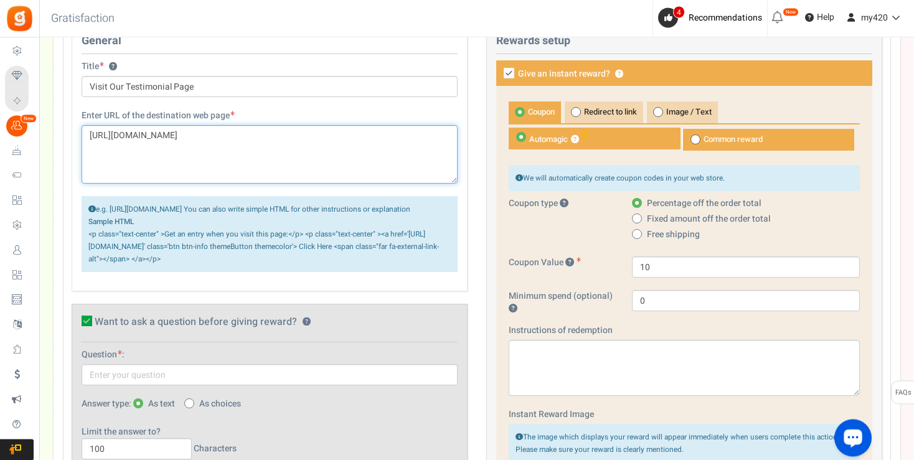
type textarea "[URL][DOMAIN_NAME]"
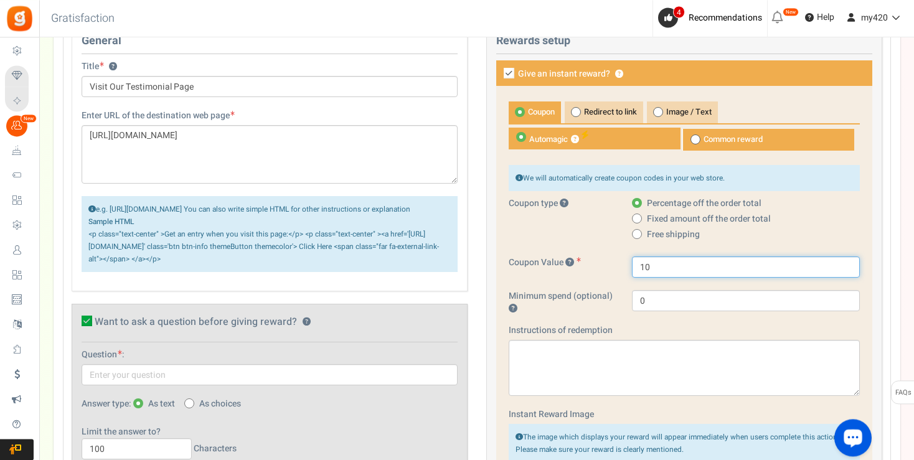
drag, startPoint x: 656, startPoint y: 263, endPoint x: 620, endPoint y: 263, distance: 36.1
click at [632, 263] on input "10" at bounding box center [746, 266] width 228 height 21
type input "25"
click at [695, 135] on span at bounding box center [695, 139] width 10 height 10
click at [690, 135] on input "Common reward" at bounding box center [686, 135] width 8 height 8
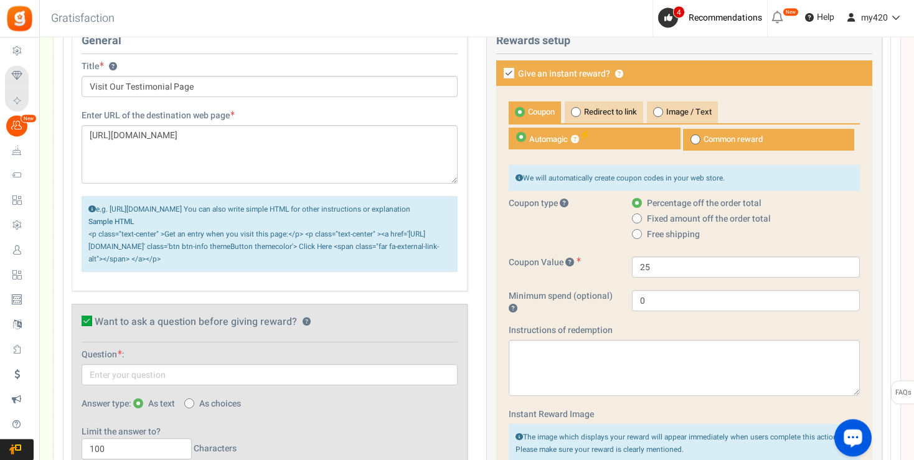
radio input "true"
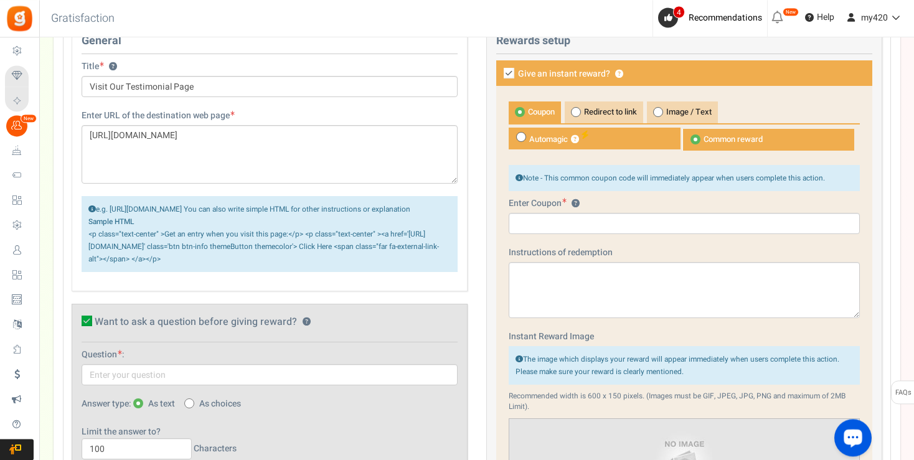
click at [517, 135] on span at bounding box center [521, 137] width 10 height 10
click at [517, 135] on input "Automagic ?" at bounding box center [513, 134] width 8 height 8
radio input "true"
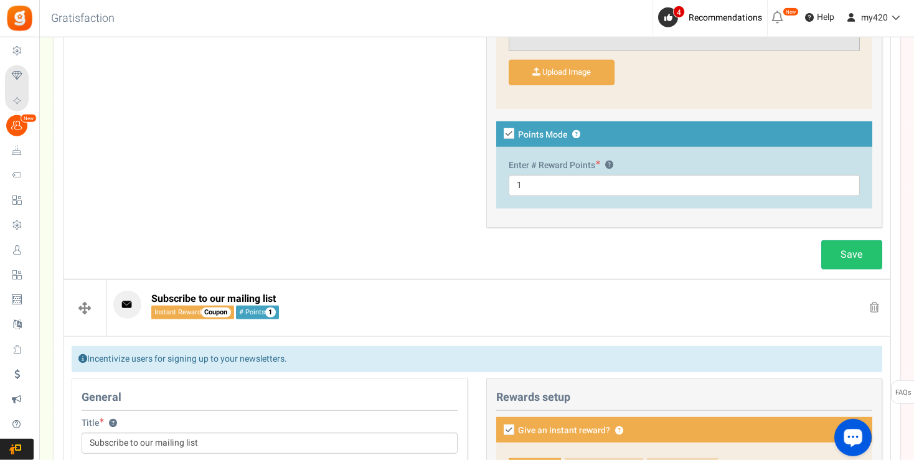
scroll to position [891, 0]
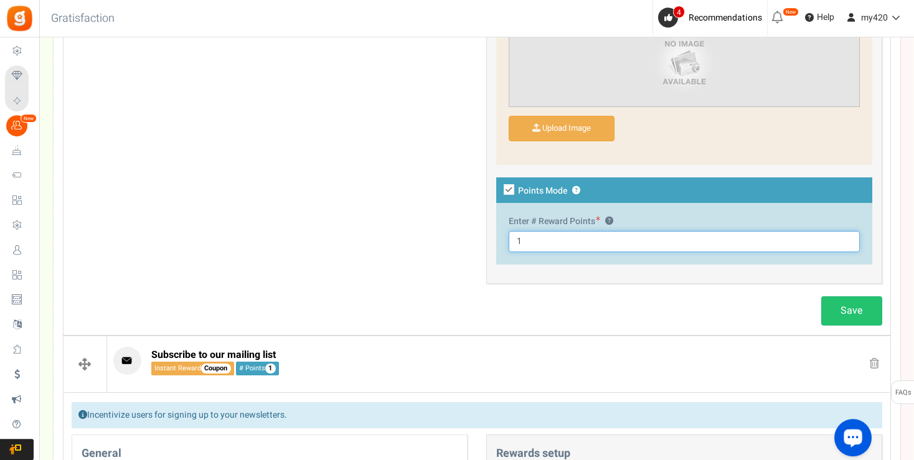
drag, startPoint x: 514, startPoint y: 241, endPoint x: 500, endPoint y: 242, distance: 13.1
click at [509, 242] on input "1" at bounding box center [684, 241] width 351 height 21
type input "25"
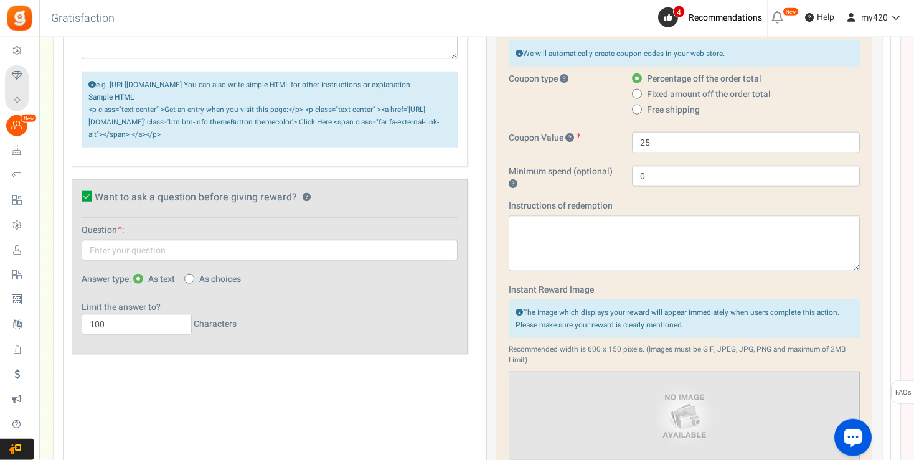
scroll to position [508, 0]
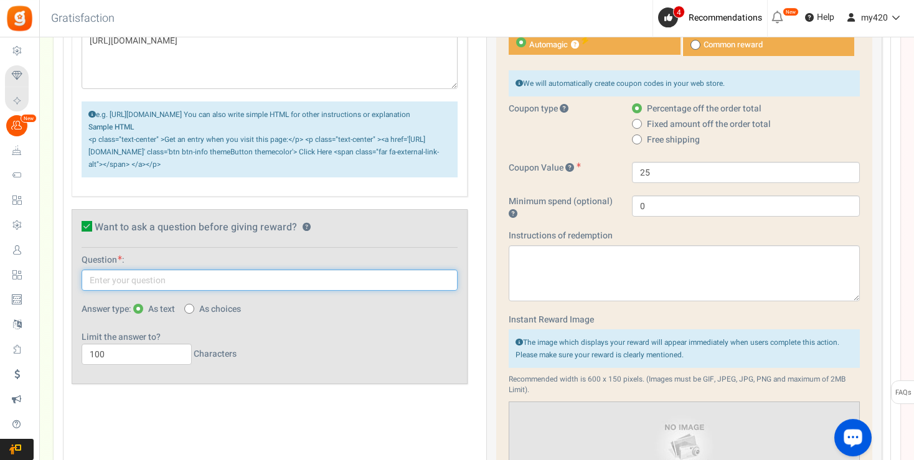
click at [171, 288] on input "text" at bounding box center [270, 280] width 376 height 21
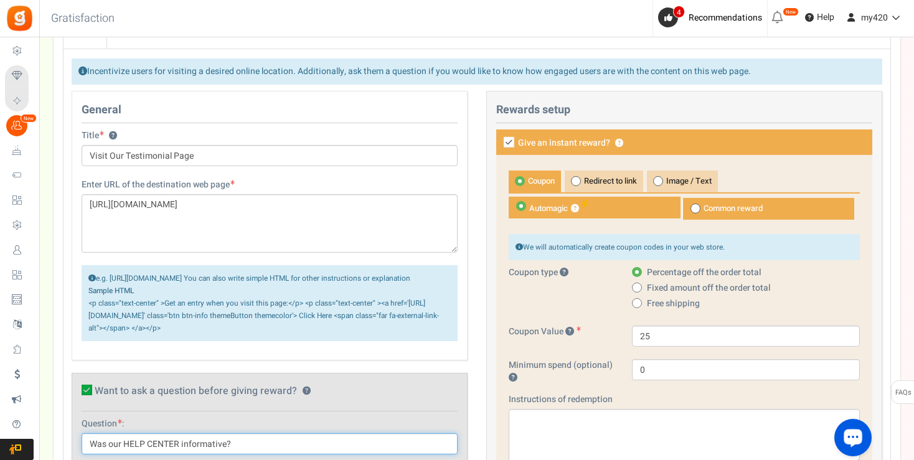
scroll to position [378, 0]
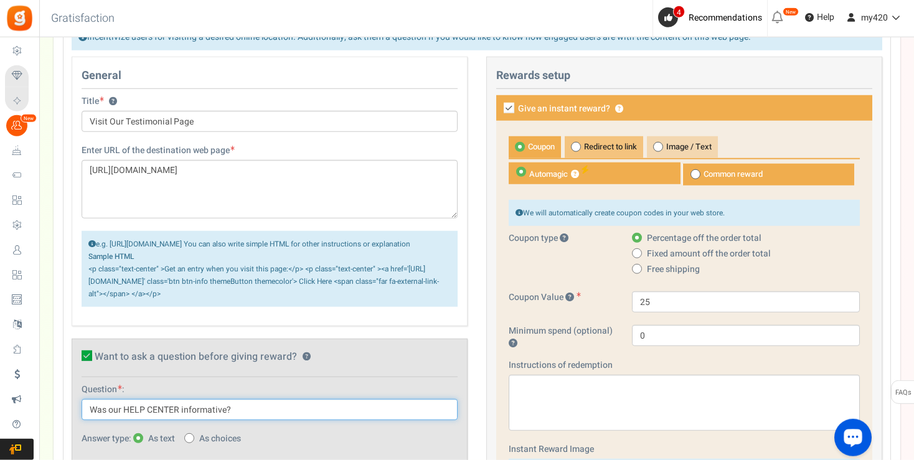
type input "Was our HELP CENTER informative?"
click at [577, 146] on icon at bounding box center [575, 147] width 3 height 3
click at [573, 146] on input "Redirect to link" at bounding box center [569, 143] width 8 height 8
radio input "true"
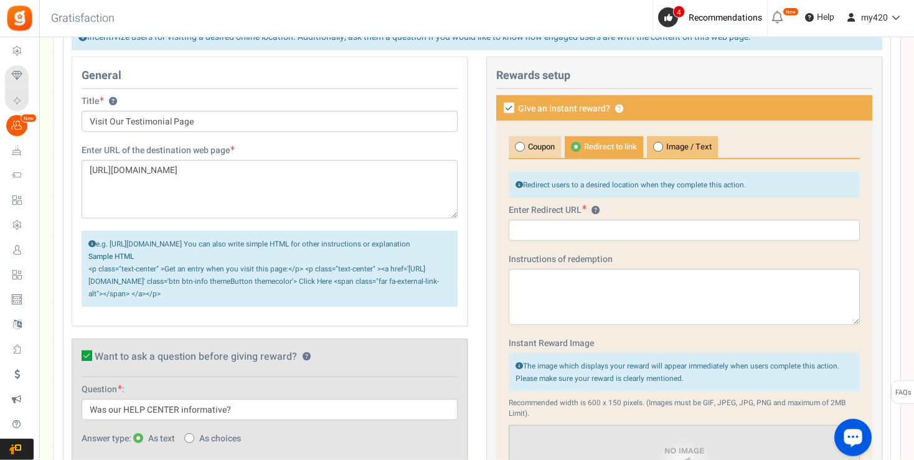
click at [659, 146] on icon at bounding box center [657, 147] width 3 height 3
click at [655, 146] on input "Image / Text" at bounding box center [651, 143] width 8 height 8
radio input "true"
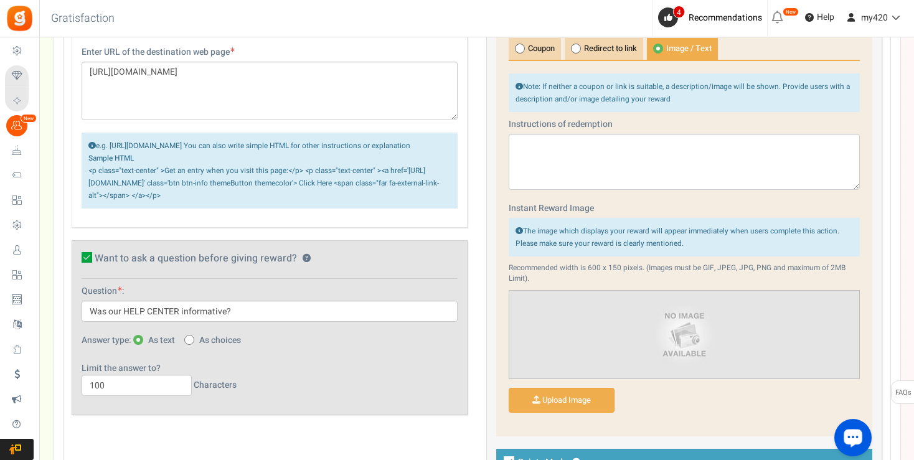
scroll to position [481, 0]
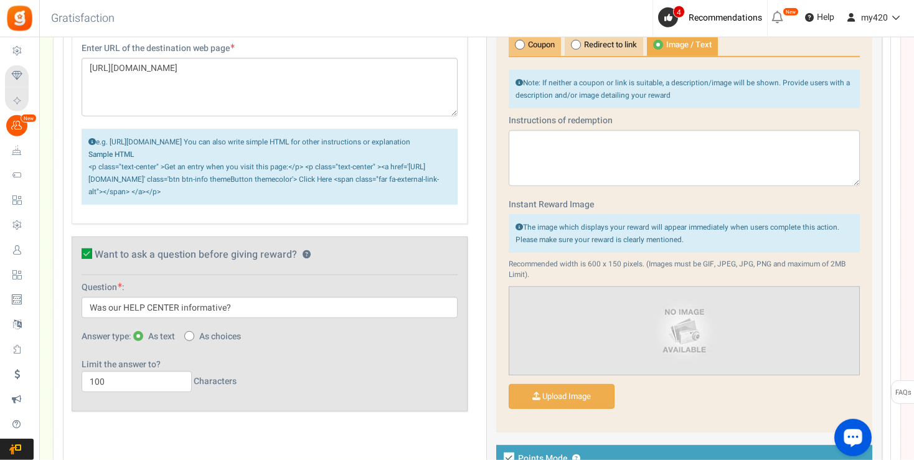
click at [522, 42] on span at bounding box center [520, 45] width 10 height 10
click at [517, 42] on input "Coupon" at bounding box center [513, 41] width 8 height 8
radio input "true"
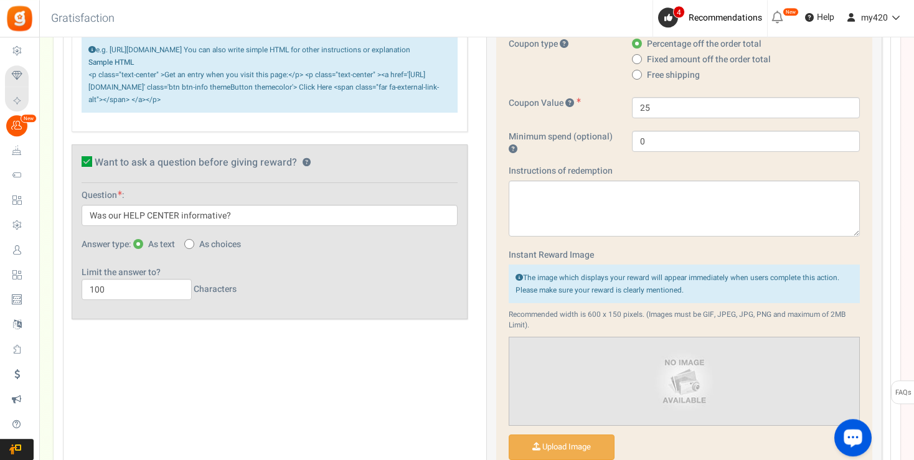
scroll to position [974, 0]
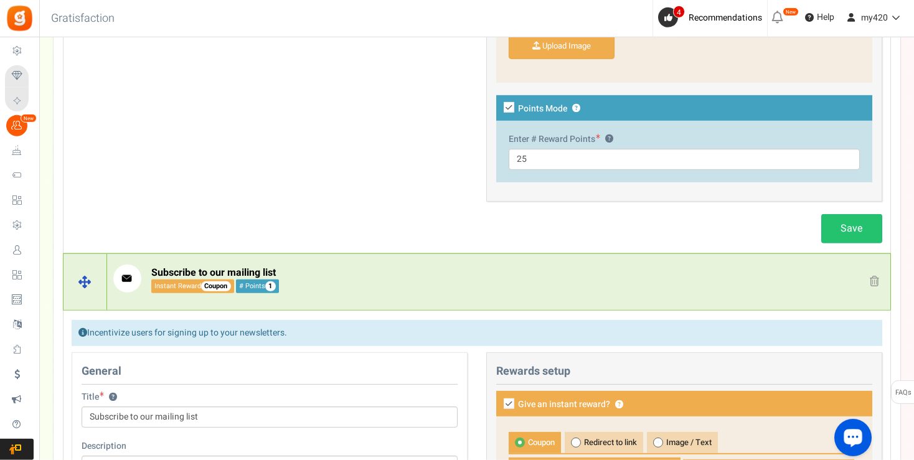
click at [875, 278] on span at bounding box center [874, 281] width 9 height 11
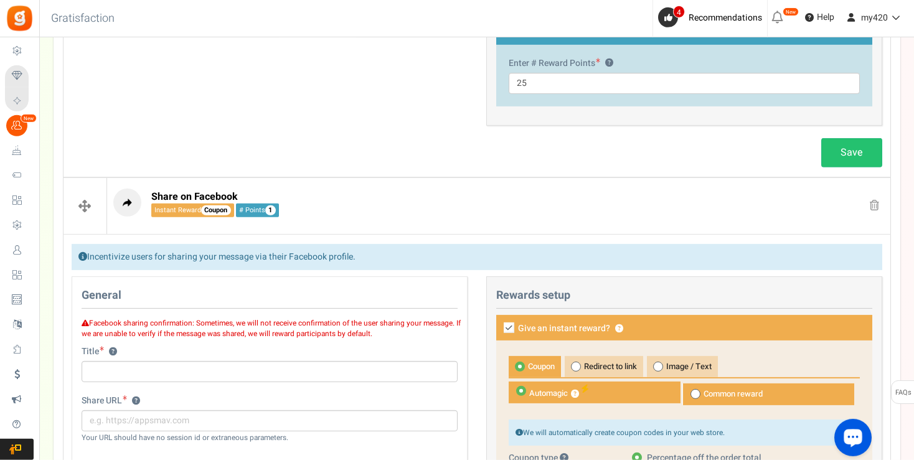
scroll to position [1053, 0]
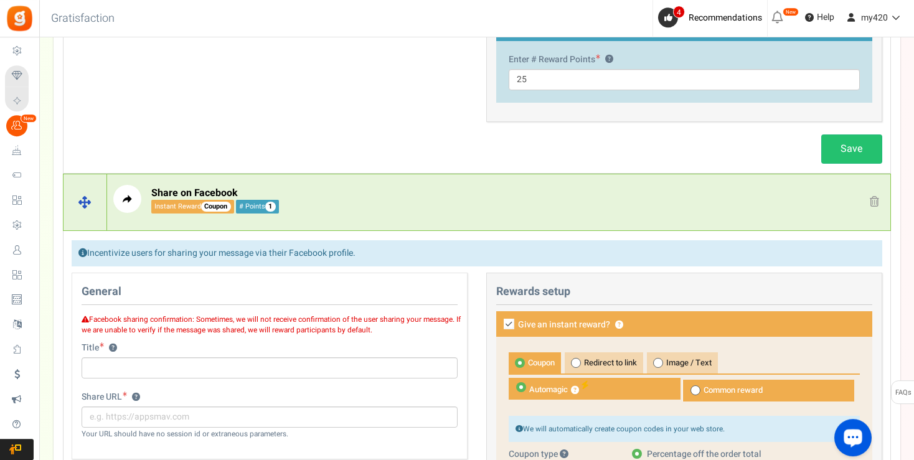
click at [873, 199] on span at bounding box center [874, 201] width 9 height 11
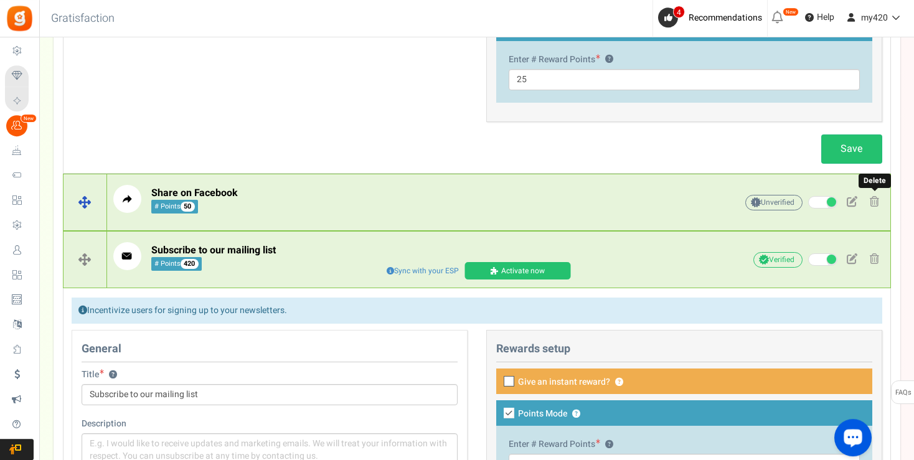
click at [875, 199] on span at bounding box center [874, 201] width 9 height 11
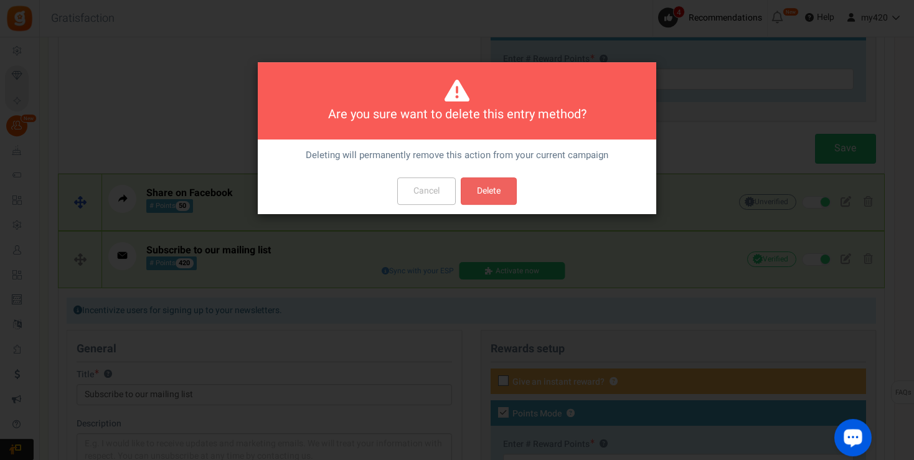
scroll to position [0, 0]
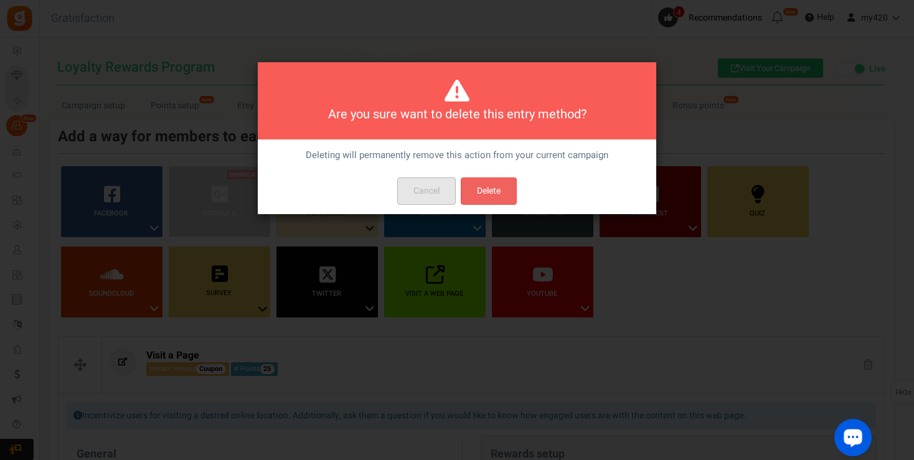
click at [433, 193] on button "Cancel" at bounding box center [426, 190] width 59 height 27
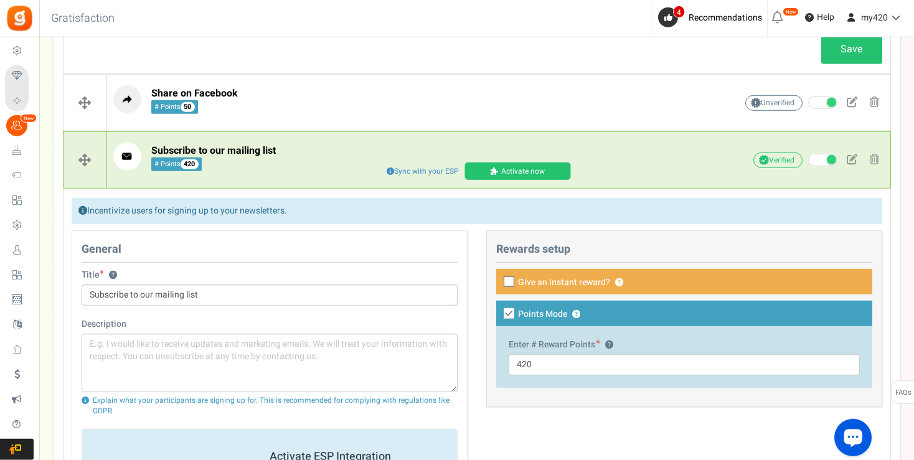
scroll to position [1148, 0]
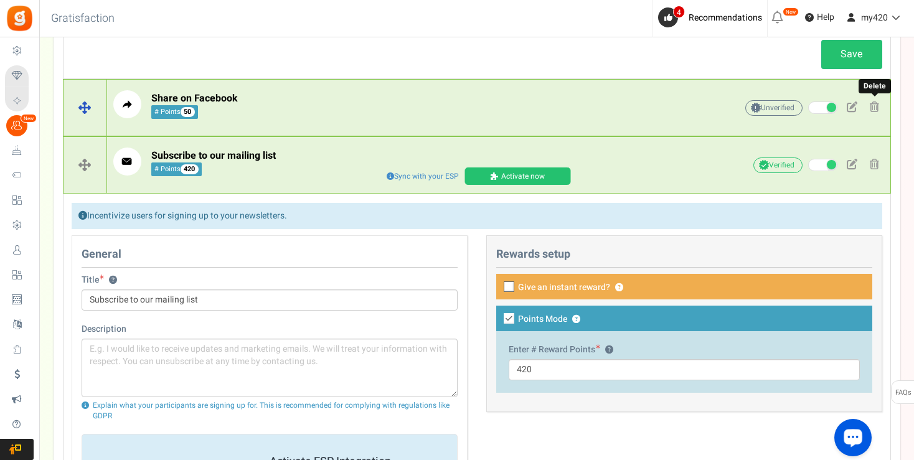
click at [875, 101] on span at bounding box center [874, 106] width 9 height 11
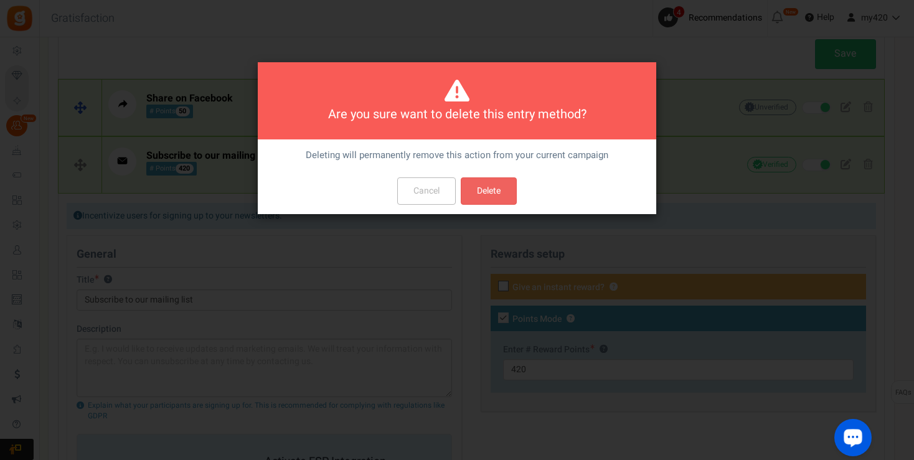
scroll to position [0, 0]
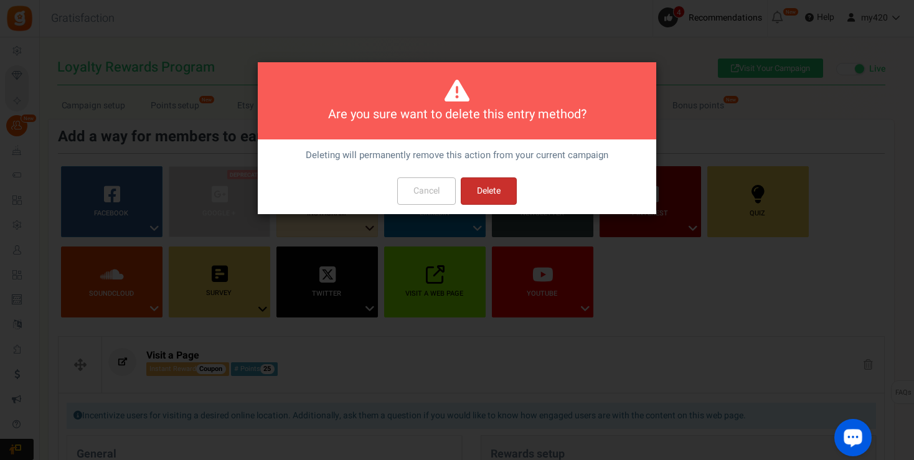
click at [499, 184] on button "Delete" at bounding box center [489, 190] width 56 height 27
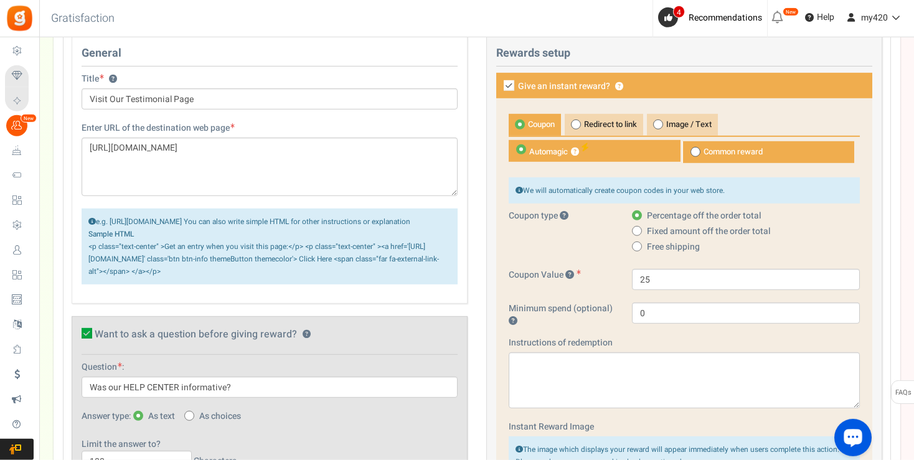
scroll to position [406, 0]
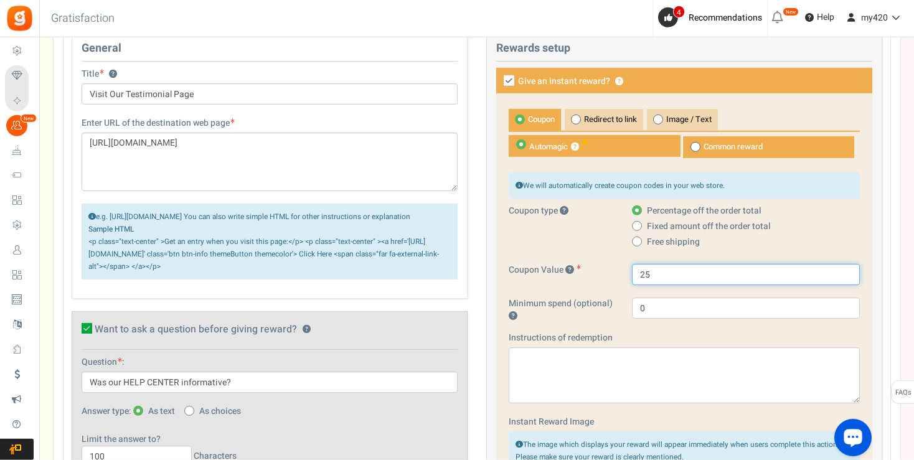
drag, startPoint x: 654, startPoint y: 276, endPoint x: 609, endPoint y: 273, distance: 44.9
click at [632, 273] on input "25" at bounding box center [746, 274] width 228 height 21
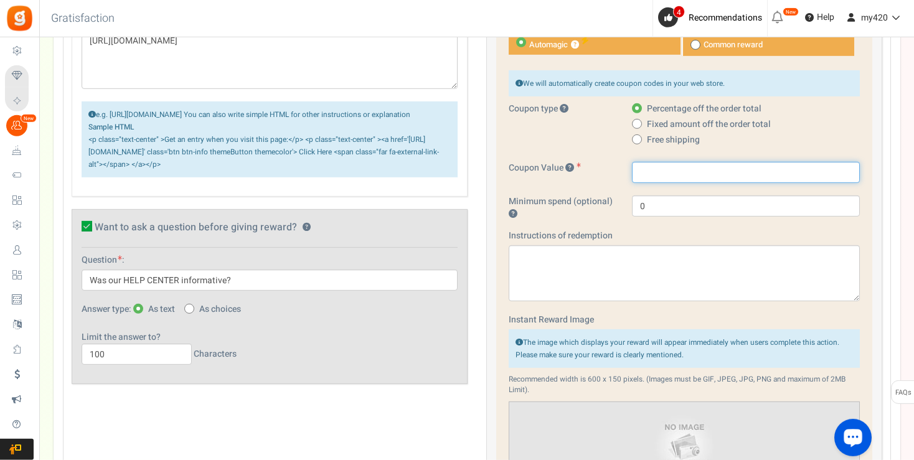
scroll to position [433, 0]
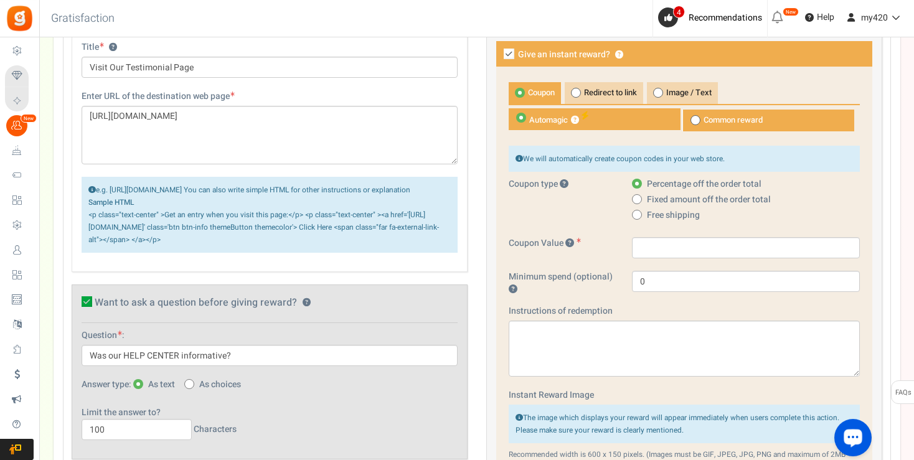
click at [838, 188] on div "Percentage off the order total" at bounding box center [746, 186] width 228 height 16
click at [691, 248] on input "text" at bounding box center [746, 247] width 228 height 21
type input "0"
click at [835, 209] on div "Free shipping" at bounding box center [746, 217] width 228 height 16
click at [636, 182] on icon at bounding box center [637, 184] width 4 height 4
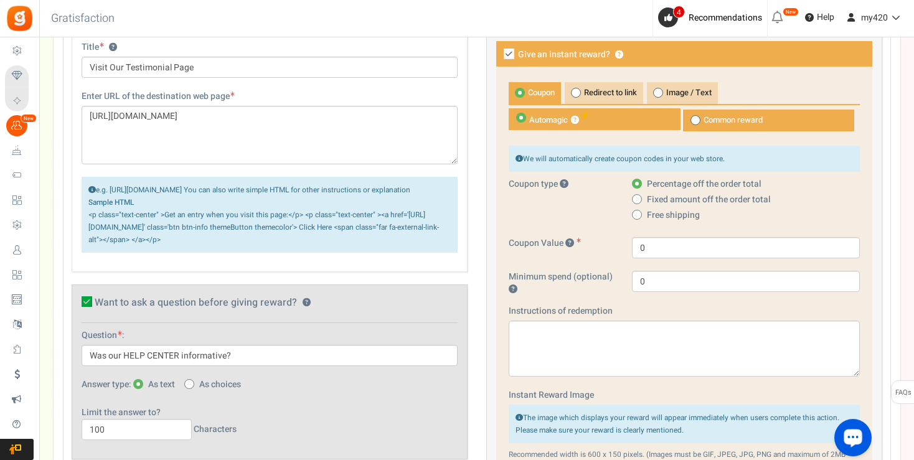
click at [636, 181] on input "Percentage off the order total" at bounding box center [636, 185] width 8 height 8
click at [636, 198] on icon at bounding box center [636, 199] width 3 height 3
click at [636, 197] on input "Fixed amount off the order total" at bounding box center [636, 200] width 8 height 8
radio input "true"
click at [636, 179] on span at bounding box center [637, 184] width 10 height 10
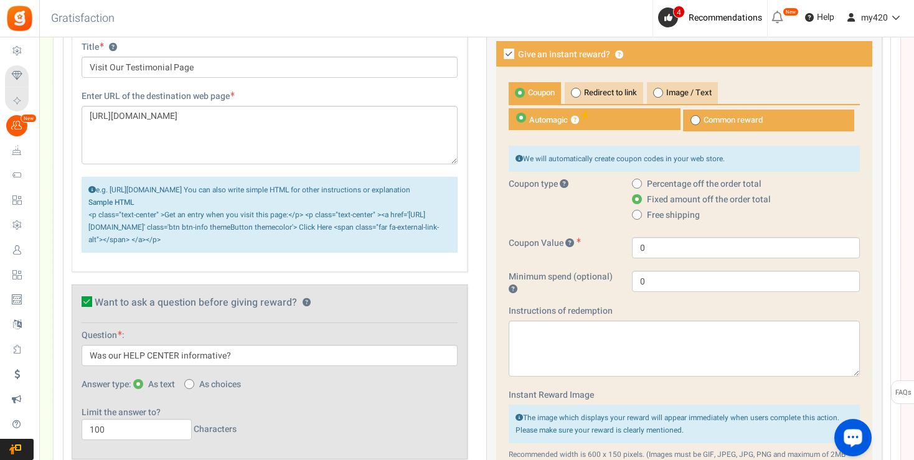
click at [636, 181] on input "Percentage off the order total" at bounding box center [636, 185] width 8 height 8
radio input "true"
click at [636, 180] on span at bounding box center [637, 184] width 10 height 10
click at [636, 181] on input "Percentage off the order total" at bounding box center [636, 185] width 8 height 8
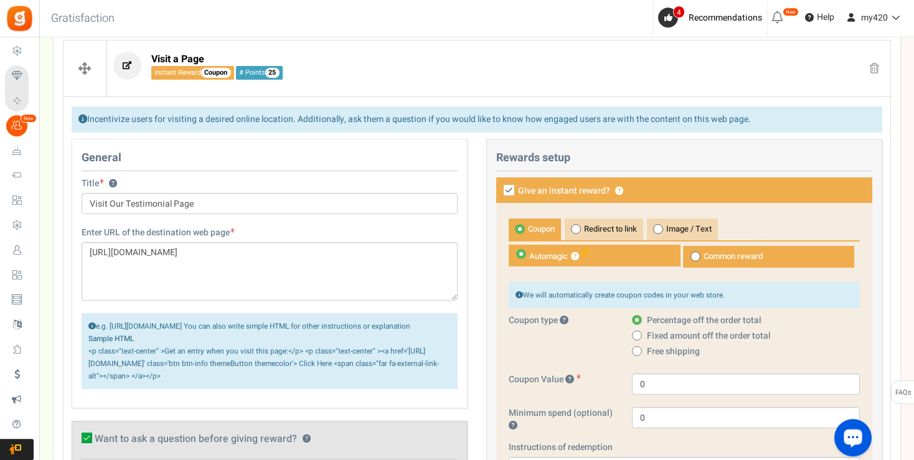
scroll to position [223, 0]
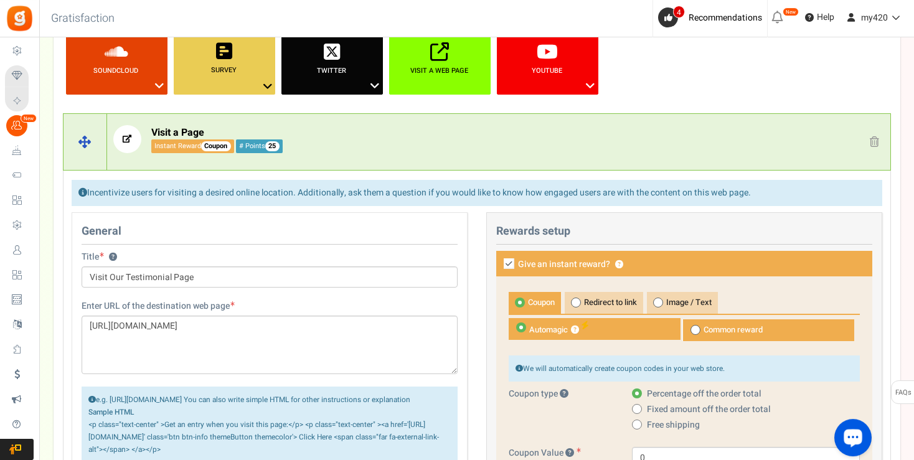
click at [871, 141] on span at bounding box center [874, 141] width 9 height 11
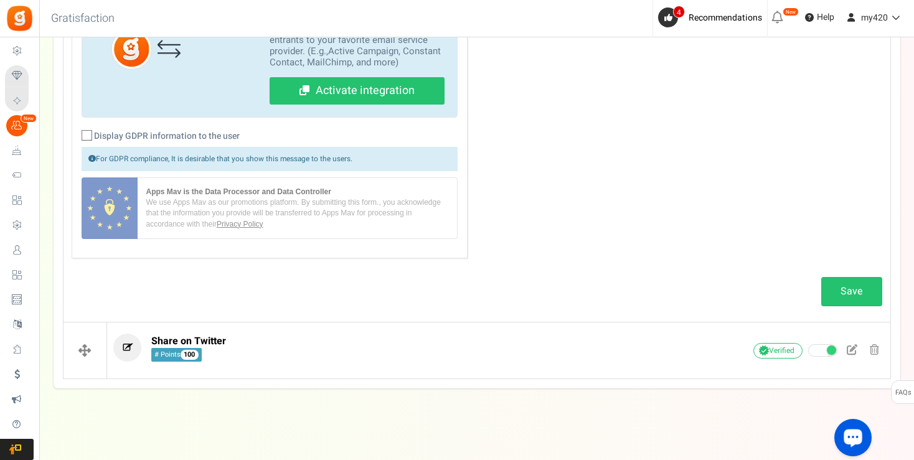
scroll to position [0, 0]
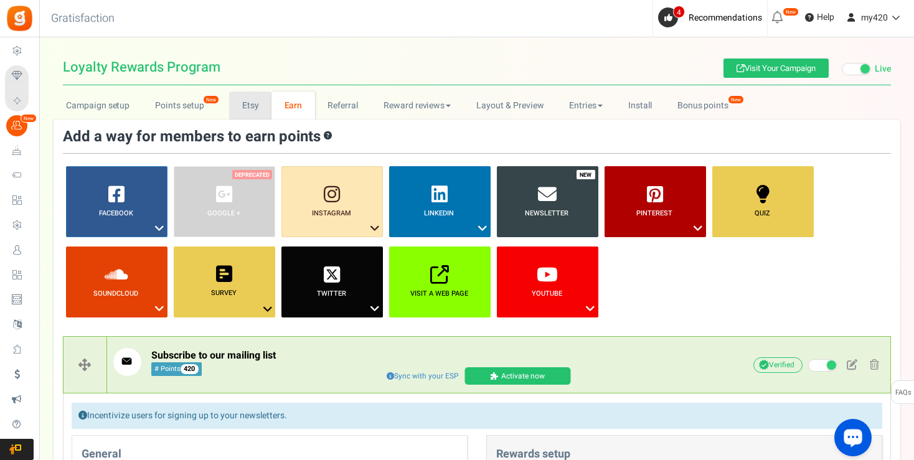
click at [248, 105] on link "Etsy" at bounding box center [250, 106] width 42 height 28
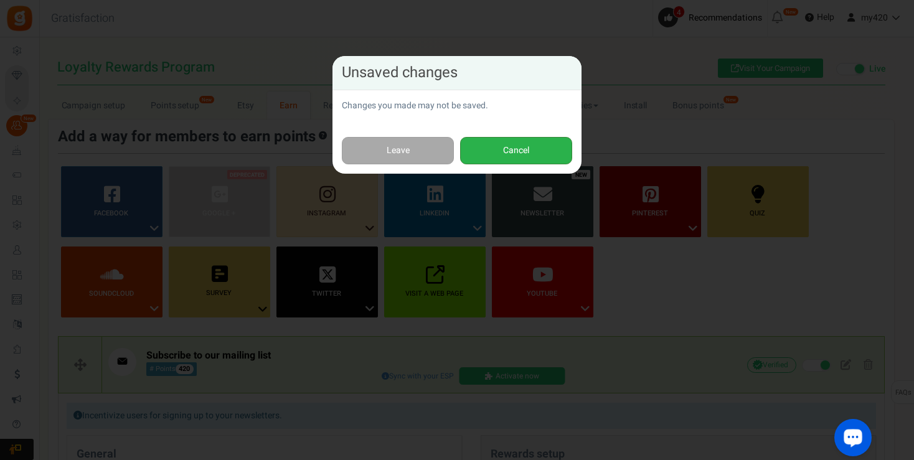
click at [517, 152] on button "Cancel" at bounding box center [516, 151] width 112 height 28
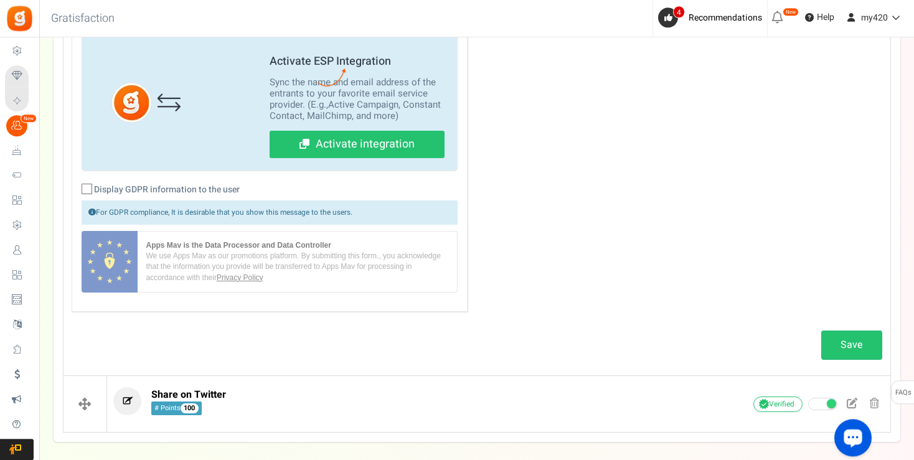
scroll to position [654, 0]
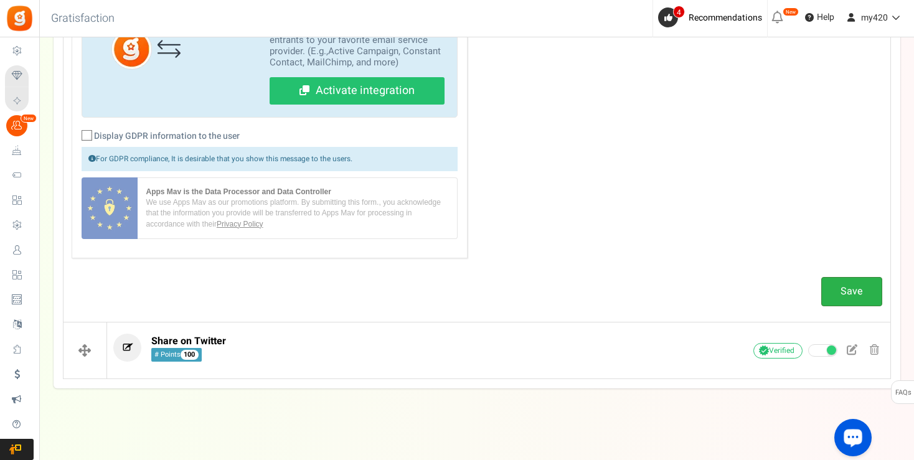
click at [850, 286] on link "Save" at bounding box center [851, 291] width 61 height 29
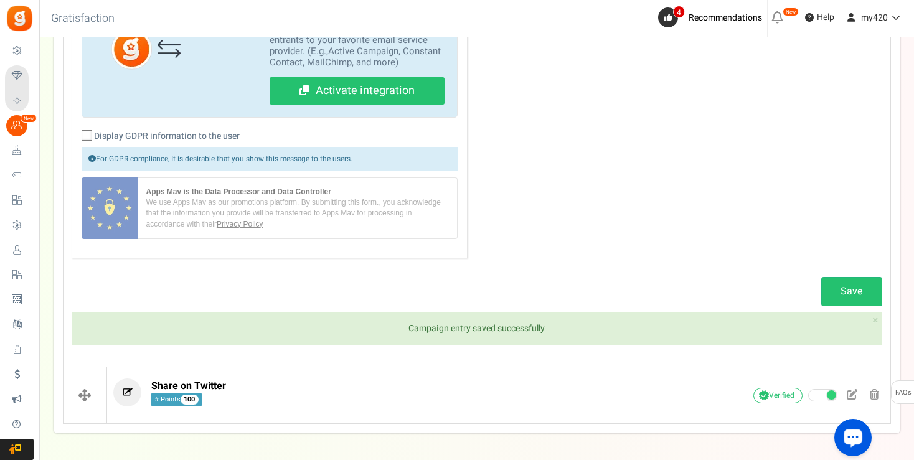
scroll to position [0, 0]
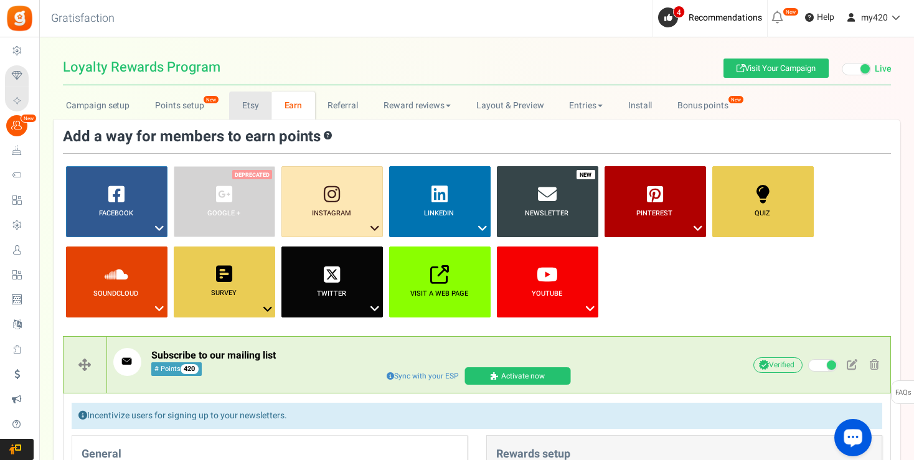
click at [251, 103] on link "Etsy" at bounding box center [250, 106] width 42 height 28
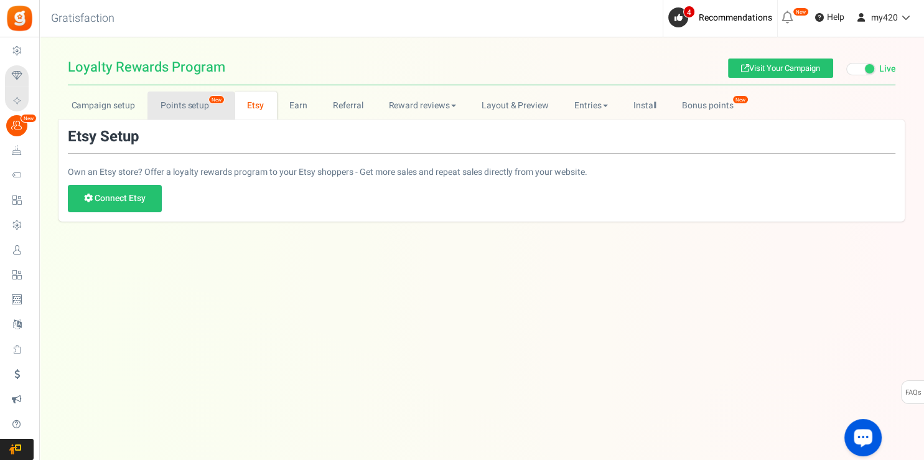
click at [205, 108] on link "Points setup New" at bounding box center [191, 106] width 87 height 28
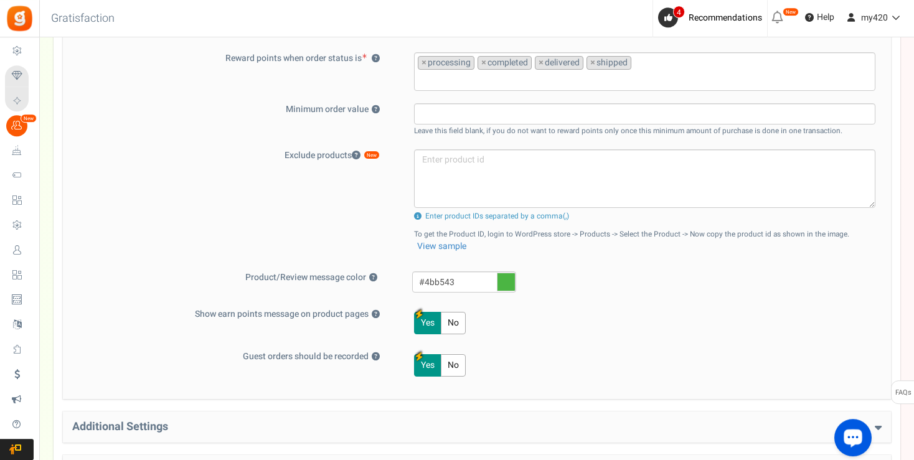
scroll to position [556, 0]
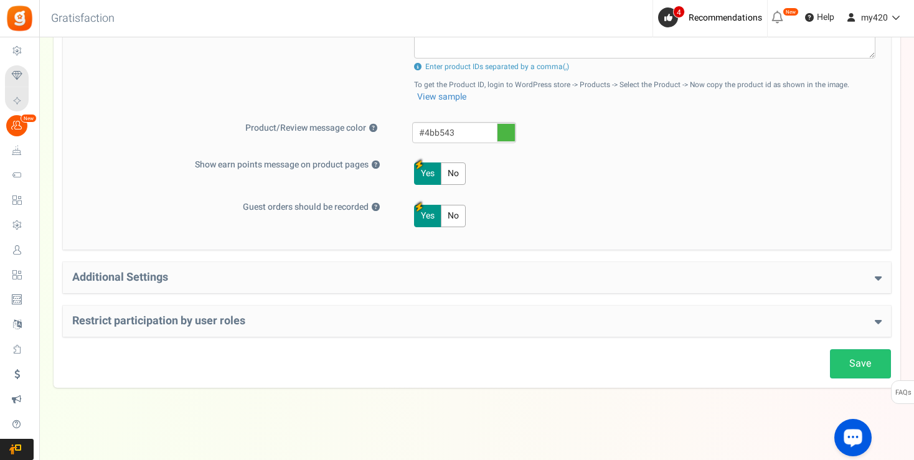
click at [875, 279] on icon at bounding box center [878, 277] width 7 height 11
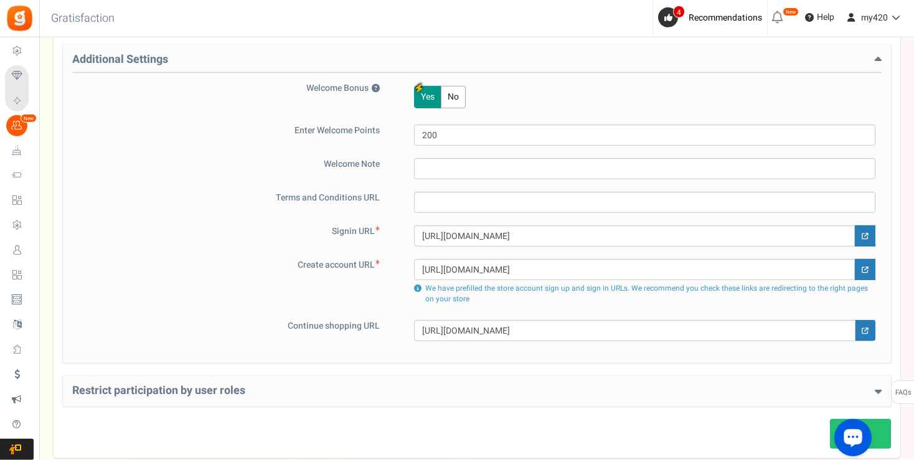
scroll to position [844, 0]
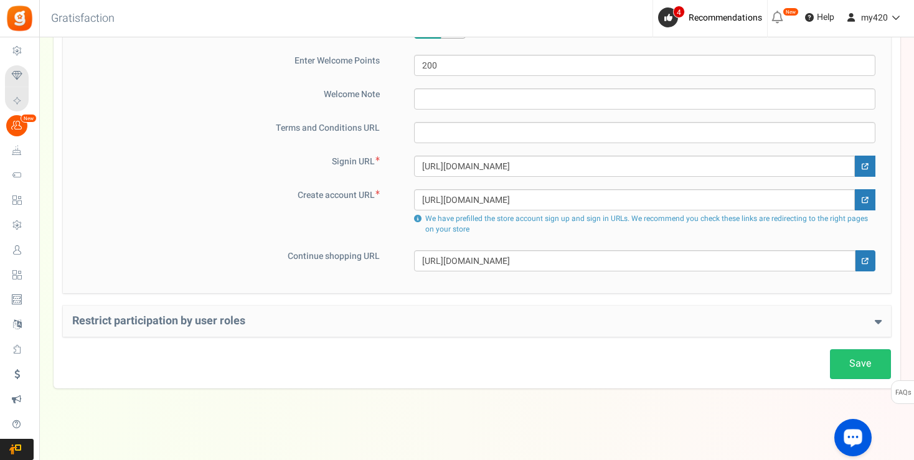
click at [873, 317] on h4 "Restrict participation by user roles" at bounding box center [476, 321] width 809 height 12
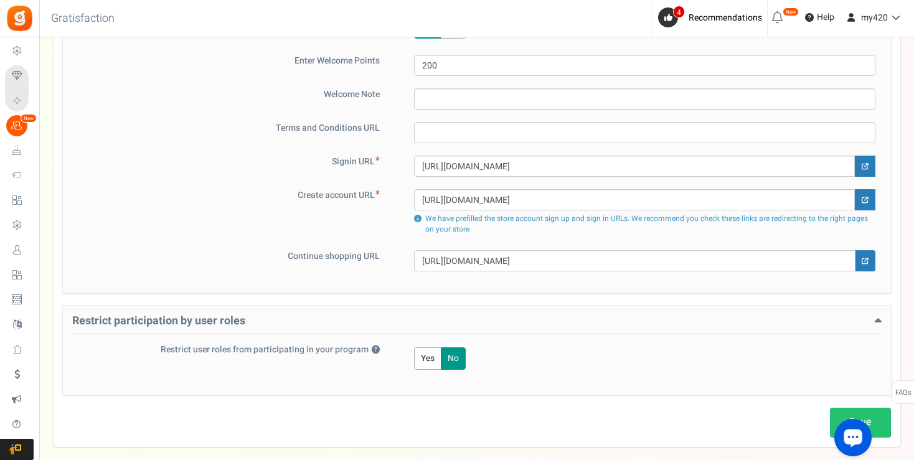
scroll to position [902, 0]
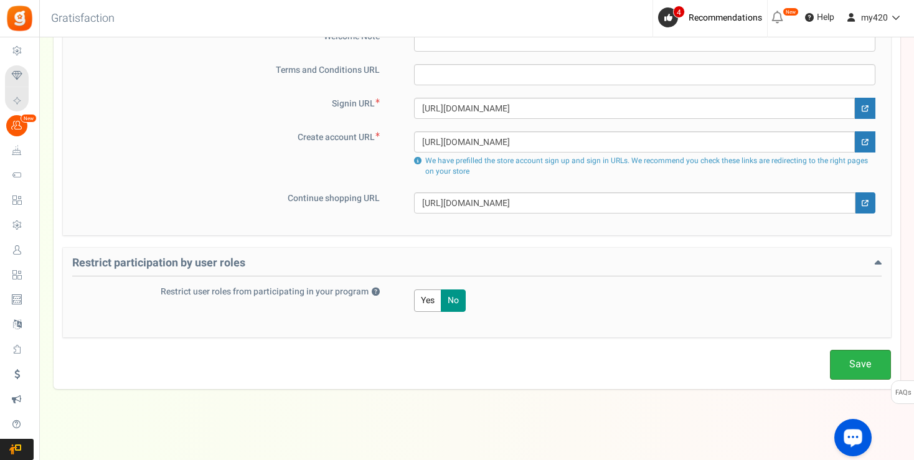
click at [859, 355] on link "Save" at bounding box center [860, 364] width 61 height 29
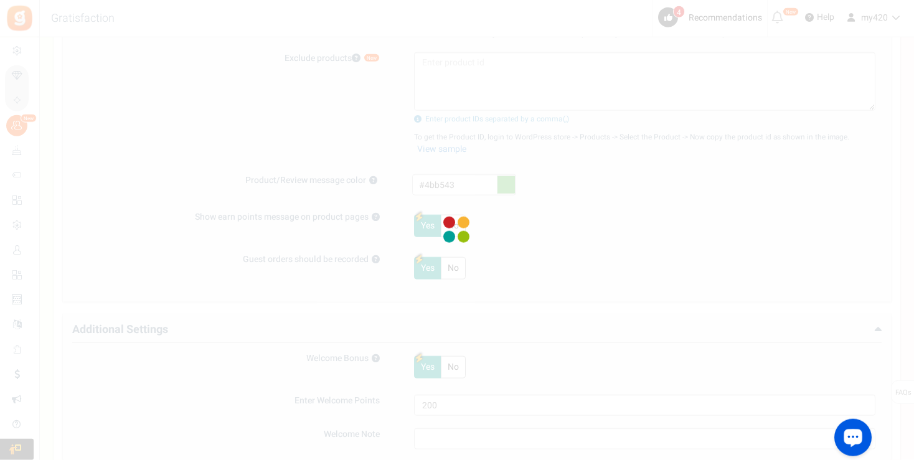
scroll to position [0, 0]
